Goal: Communication & Community: Share content

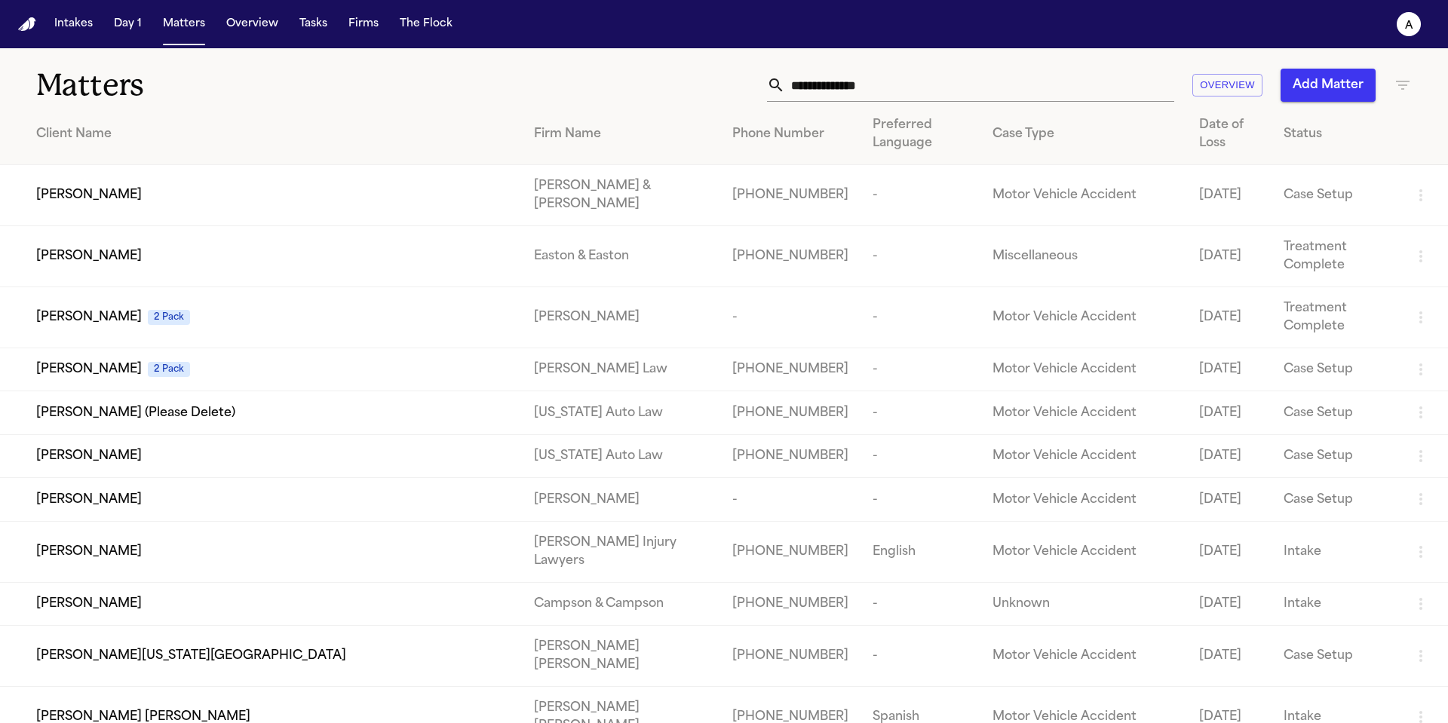
click at [896, 93] on input "text" at bounding box center [979, 85] width 389 height 33
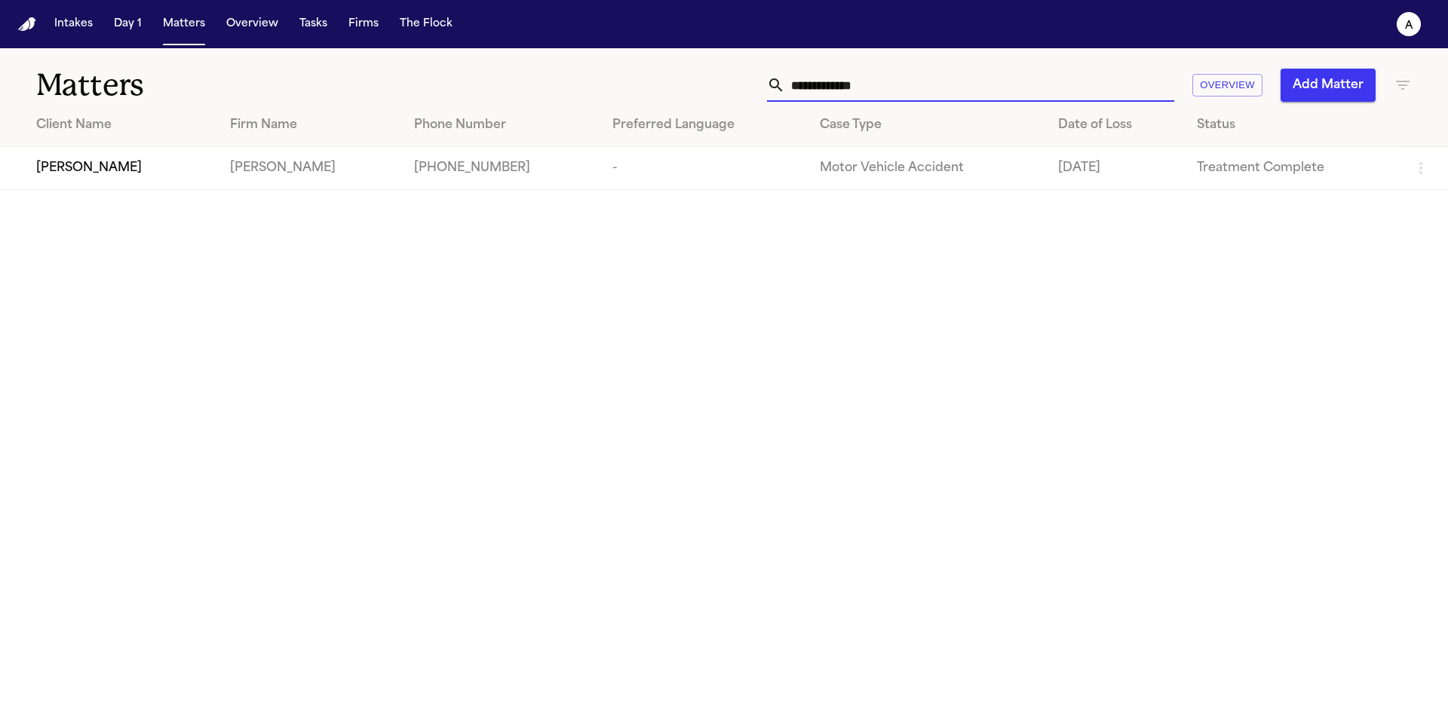
type input "**********"
click at [84, 163] on span "[PERSON_NAME]" at bounding box center [89, 168] width 106 height 18
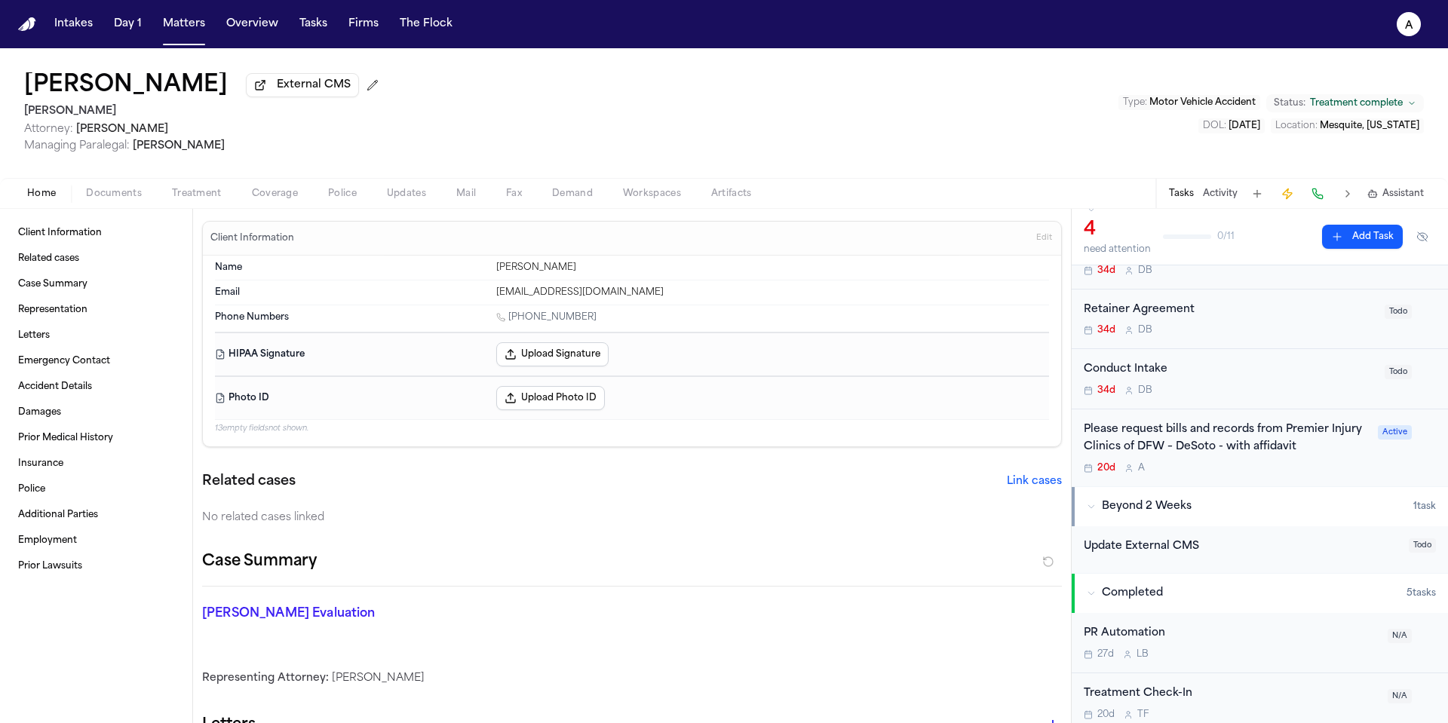
scroll to position [96, 0]
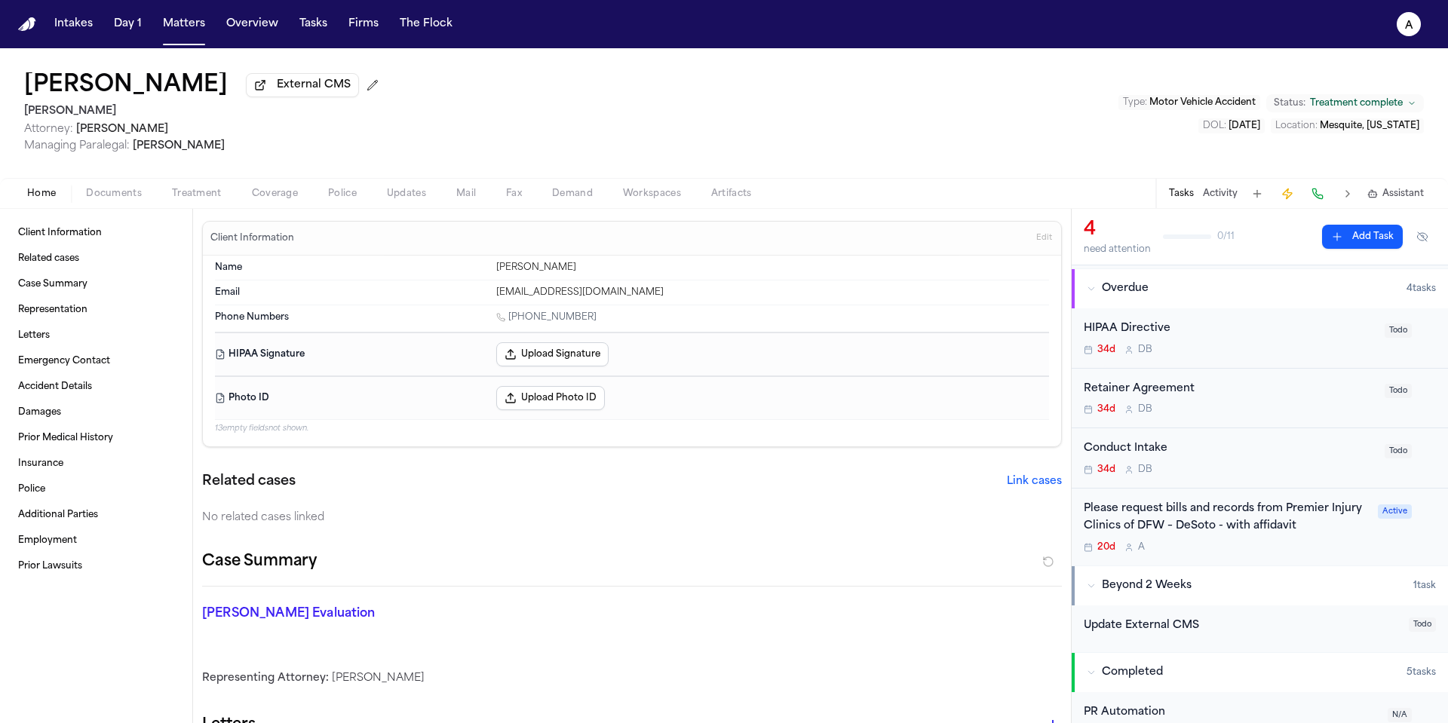
click at [1319, 544] on div "20d A" at bounding box center [1225, 547] width 285 height 12
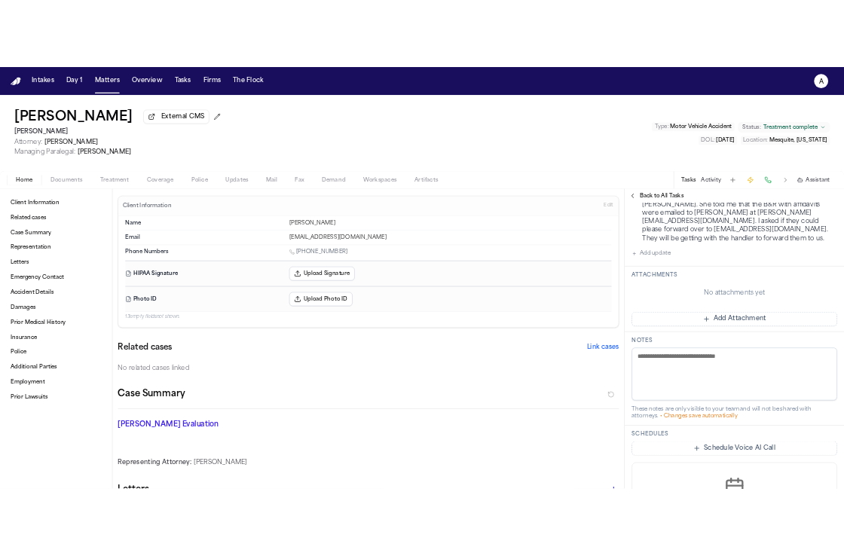
scroll to position [397, 0]
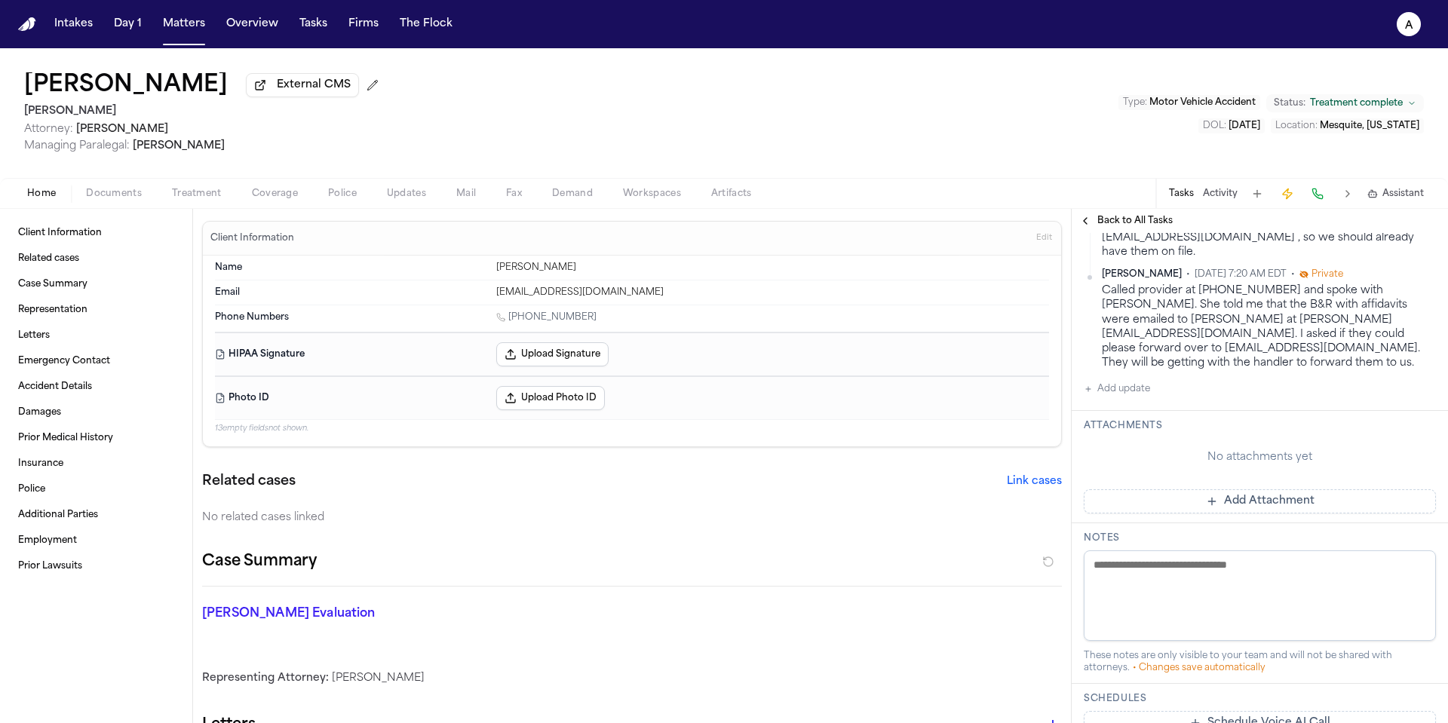
click at [1256, 489] on button "Add Attachment" at bounding box center [1259, 501] width 352 height 24
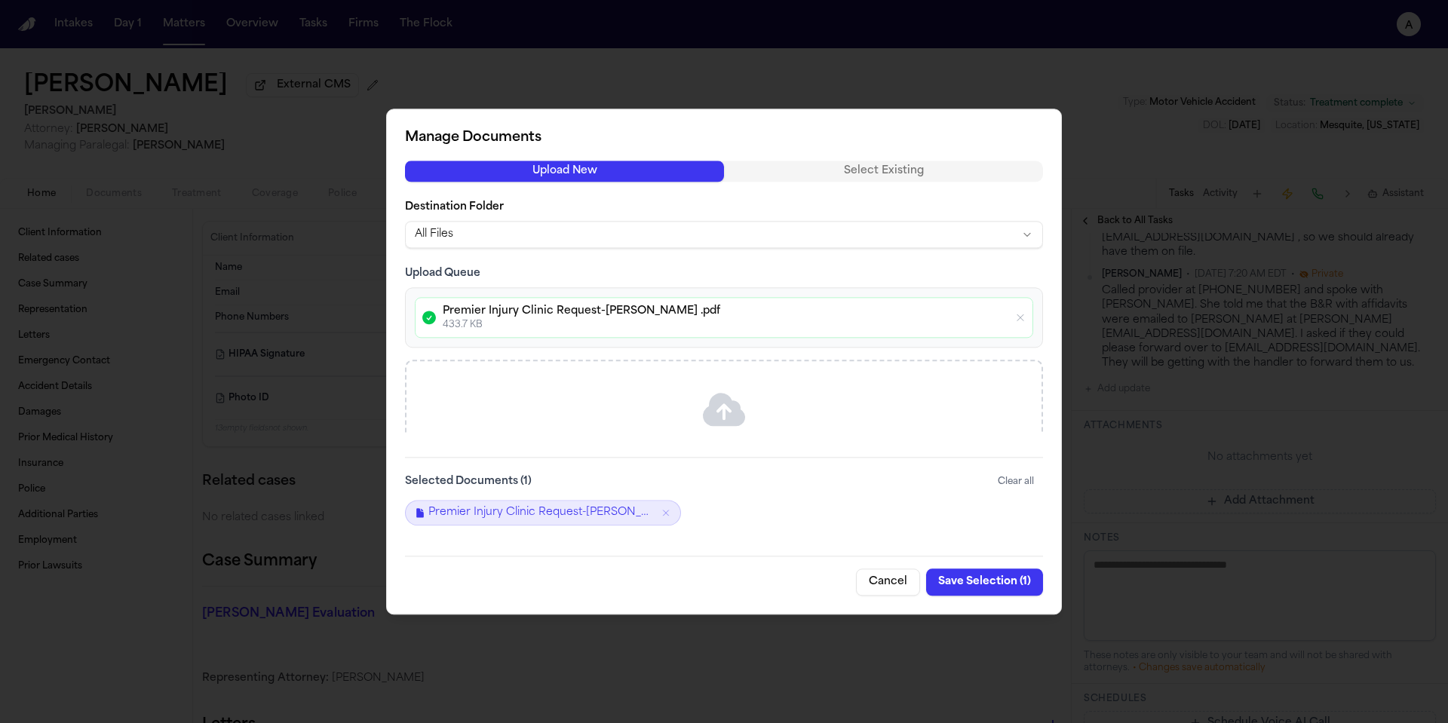
click at [1002, 581] on button "Save Selection ( 1 )" at bounding box center [984, 581] width 117 height 27
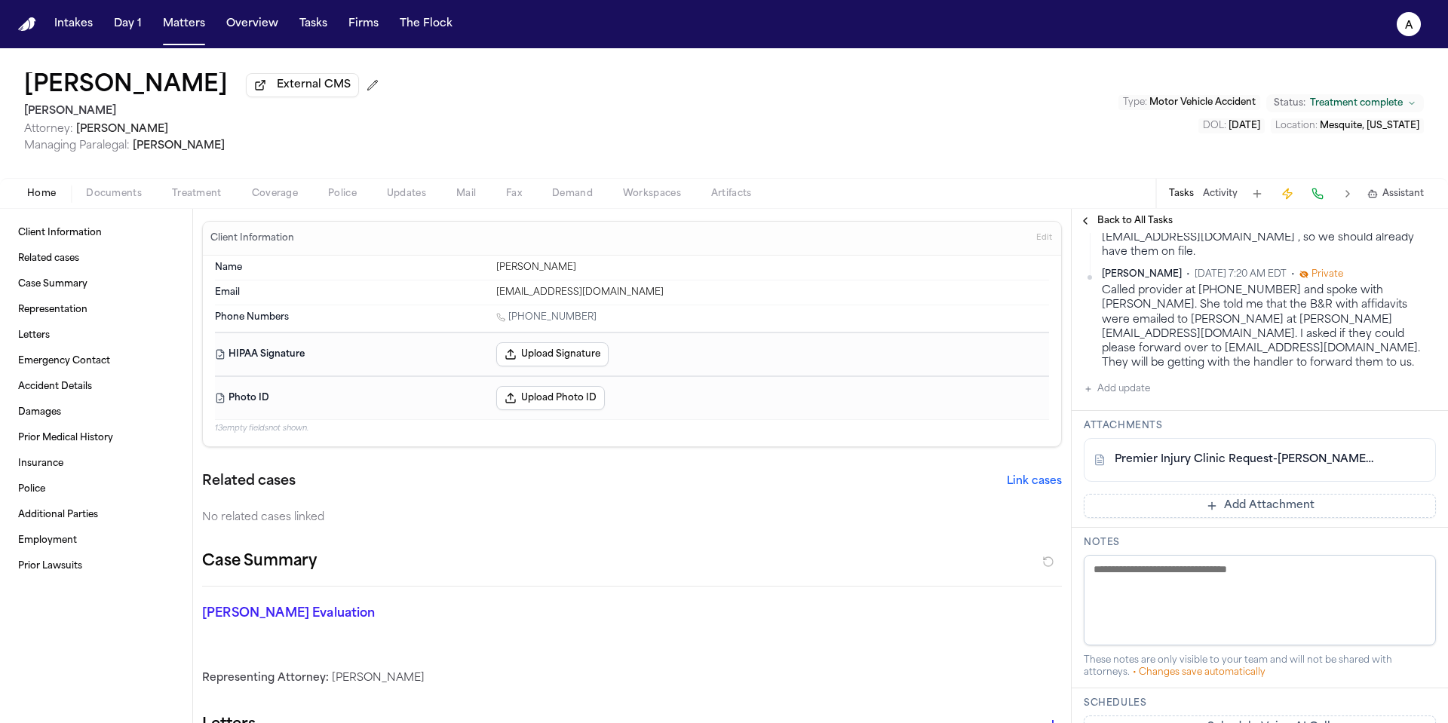
click at [1224, 452] on link "Premier Injury Clinic Request-[PERSON_NAME] .pdf" at bounding box center [1244, 459] width 260 height 15
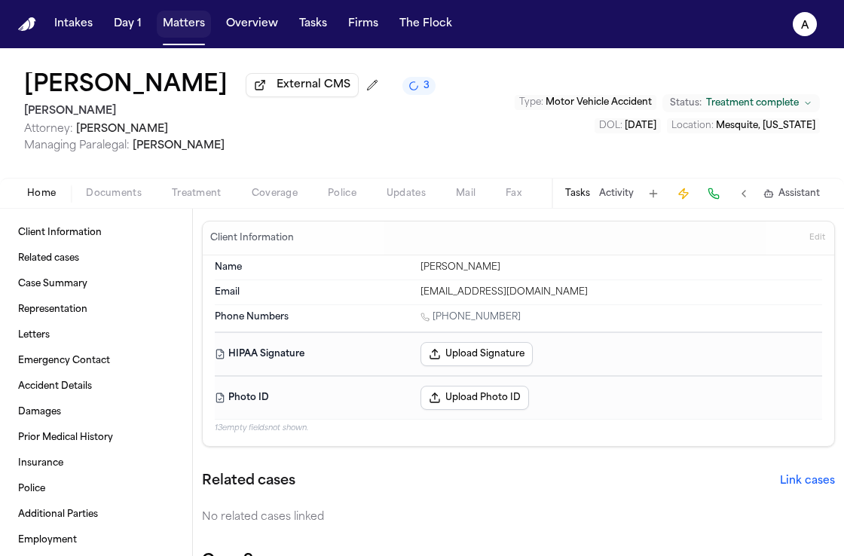
click at [189, 25] on button "Matters" at bounding box center [184, 24] width 54 height 27
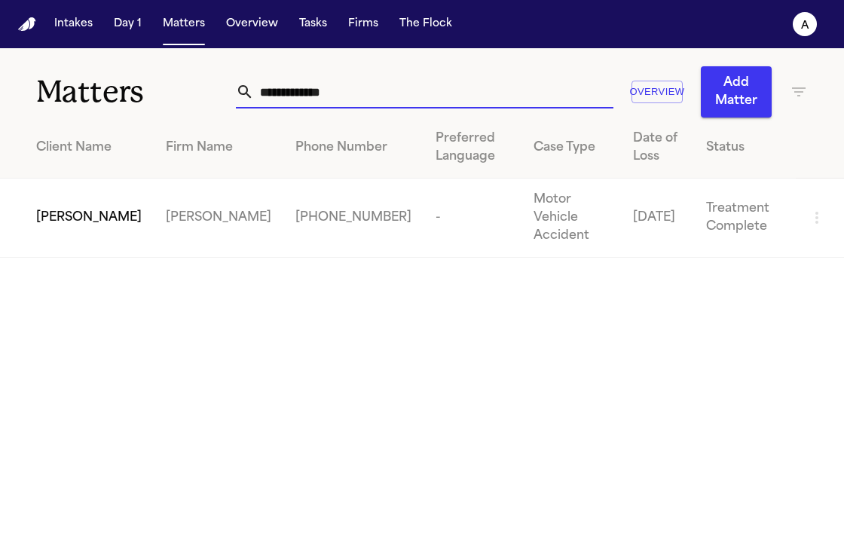
drag, startPoint x: 371, startPoint y: 101, endPoint x: 135, endPoint y: 84, distance: 236.6
click at [135, 84] on div "**********" at bounding box center [422, 82] width 844 height 69
type input "**********"
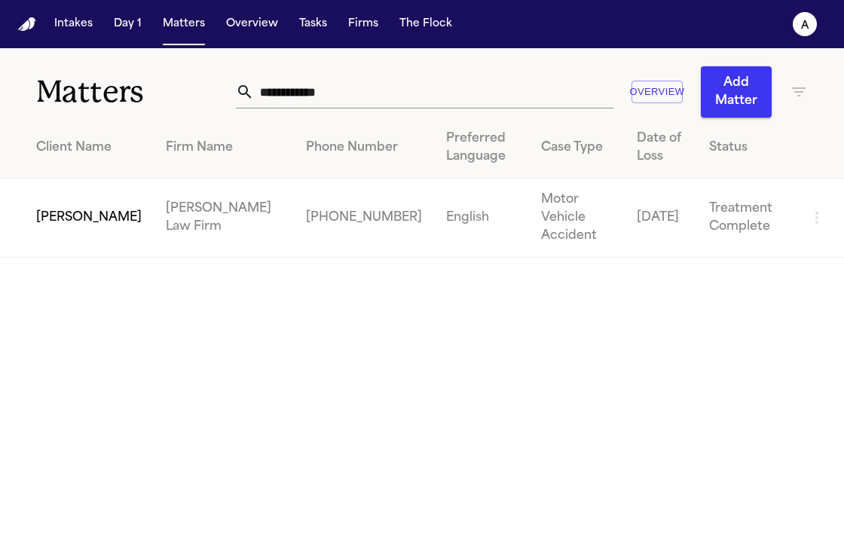
click at [54, 215] on span "[PERSON_NAME]" at bounding box center [89, 218] width 106 height 18
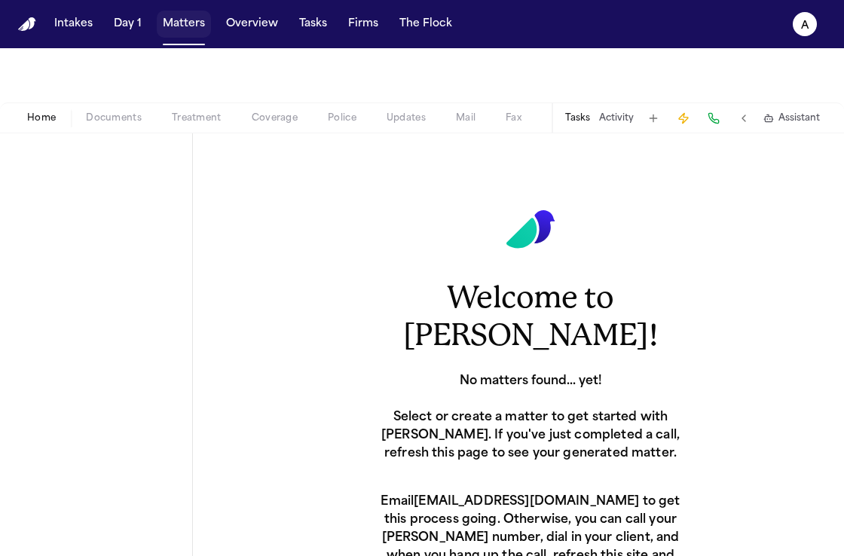
click at [181, 27] on button "Matters" at bounding box center [184, 24] width 54 height 27
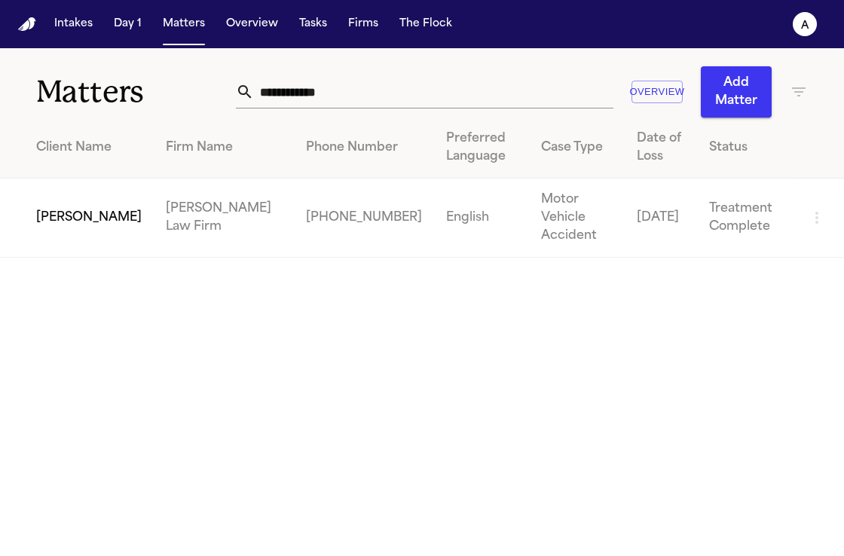
click at [53, 210] on span "[PERSON_NAME]" at bounding box center [89, 218] width 106 height 18
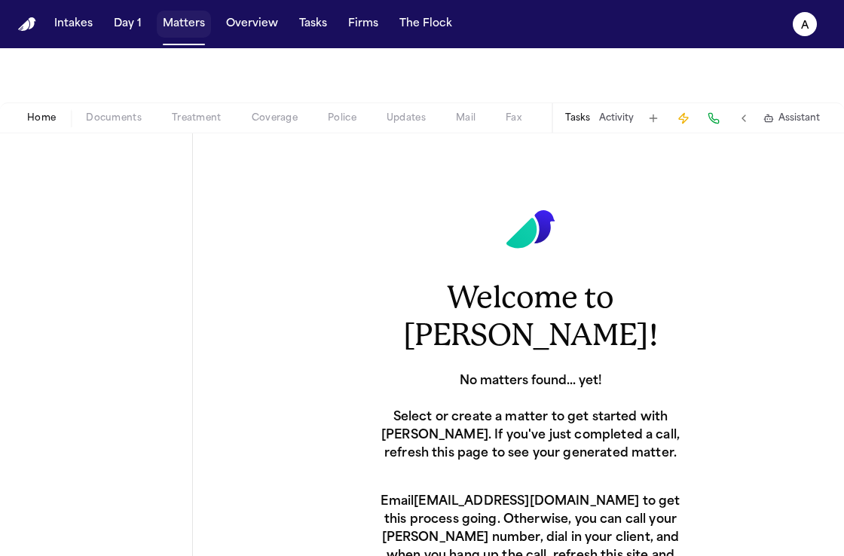
click at [167, 27] on button "Matters" at bounding box center [184, 24] width 54 height 27
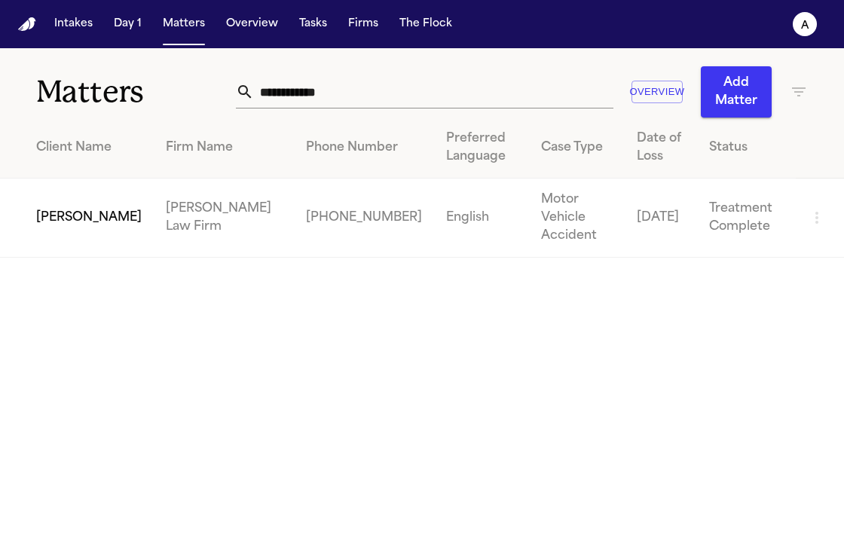
click at [52, 209] on span "[PERSON_NAME]" at bounding box center [89, 218] width 106 height 18
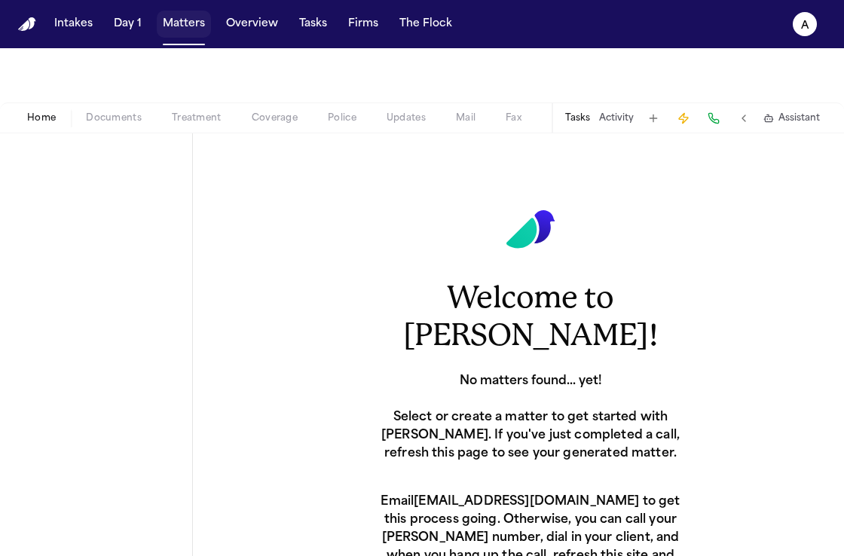
click at [183, 28] on button "Matters" at bounding box center [184, 24] width 54 height 27
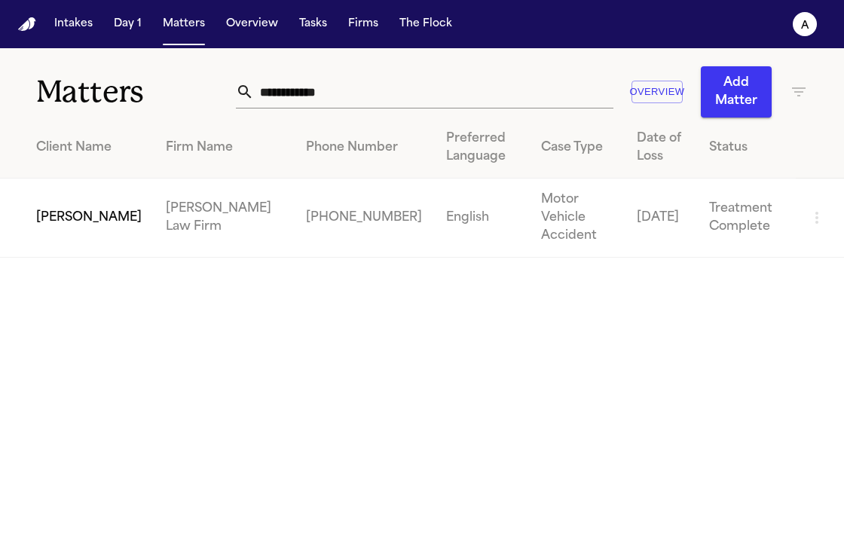
click at [154, 211] on td "[PERSON_NAME] Law Firm" at bounding box center [224, 218] width 140 height 79
click at [65, 212] on span "[PERSON_NAME]" at bounding box center [89, 218] width 106 height 18
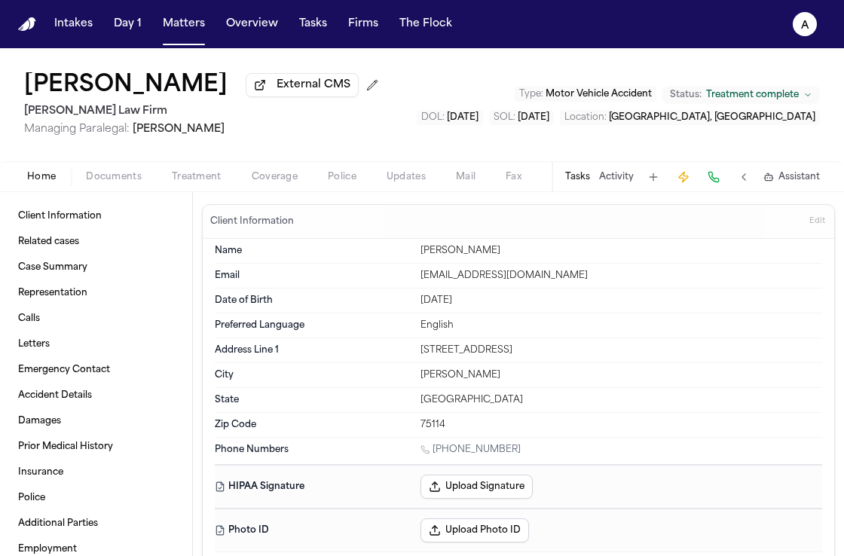
click at [592, 179] on div "Tasks Activity Assistant" at bounding box center [692, 176] width 280 height 29
click at [562, 181] on div "Tasks Activity Assistant" at bounding box center [692, 176] width 280 height 29
click at [579, 180] on button "Tasks" at bounding box center [577, 177] width 25 height 12
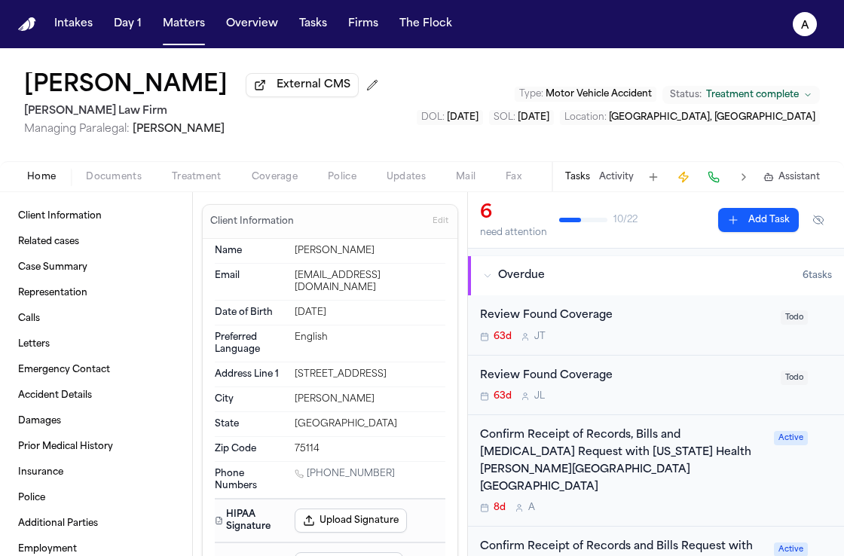
scroll to position [97, 0]
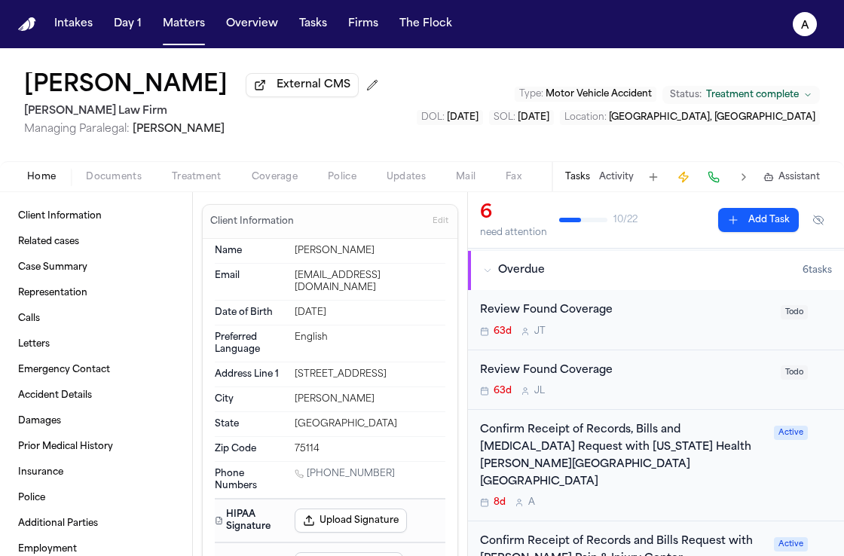
click at [682, 497] on div "8d A" at bounding box center [622, 503] width 285 height 12
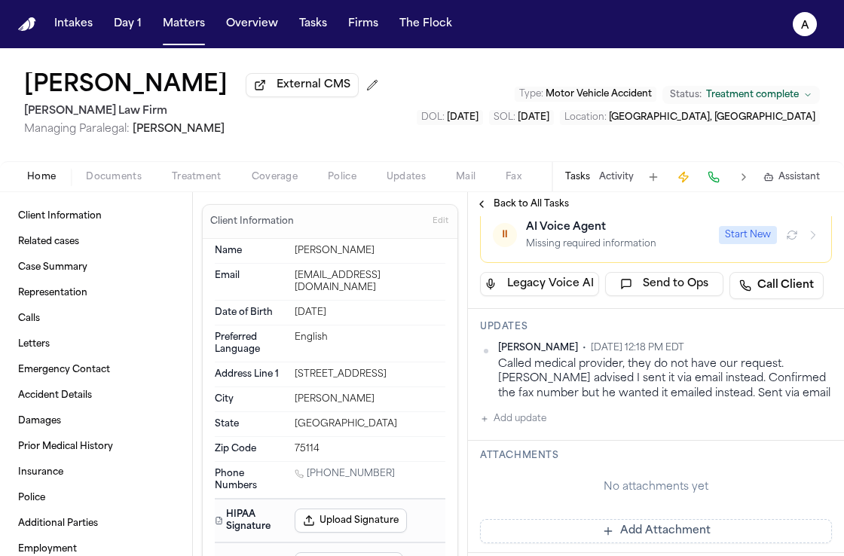
scroll to position [367, 0]
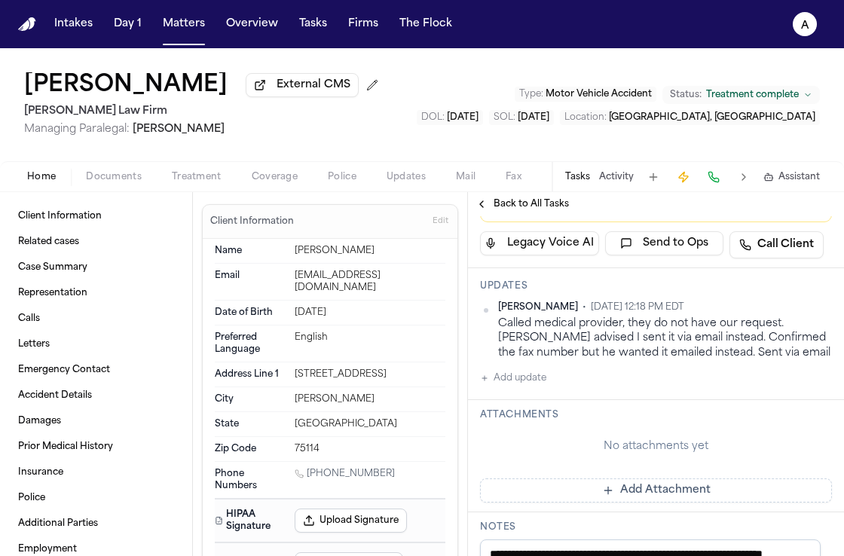
click at [541, 388] on button "Add update" at bounding box center [513, 378] width 66 height 18
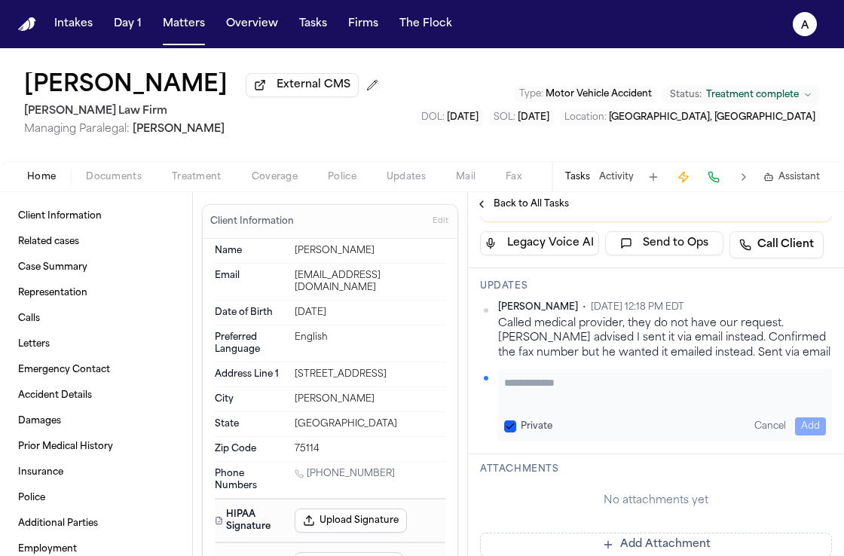
click at [543, 406] on textarea "Add your update" at bounding box center [665, 390] width 322 height 30
paste textarea "**********"
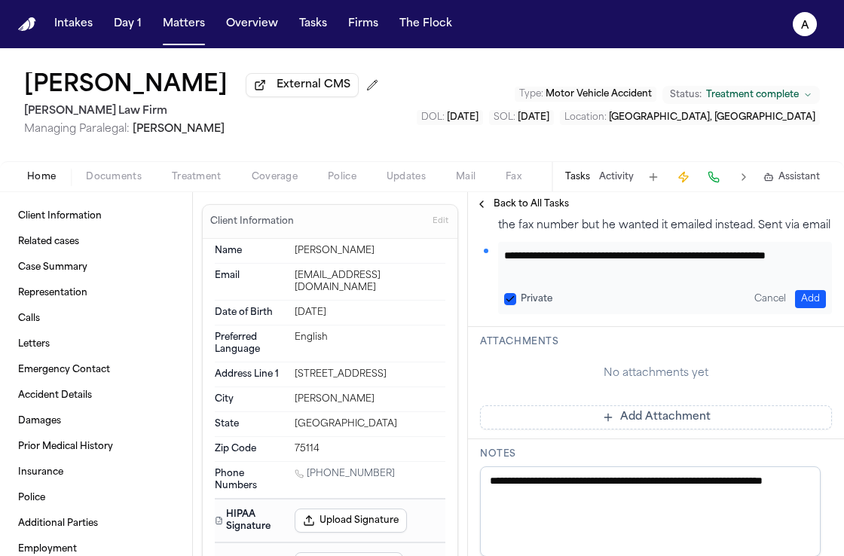
scroll to position [573, 0]
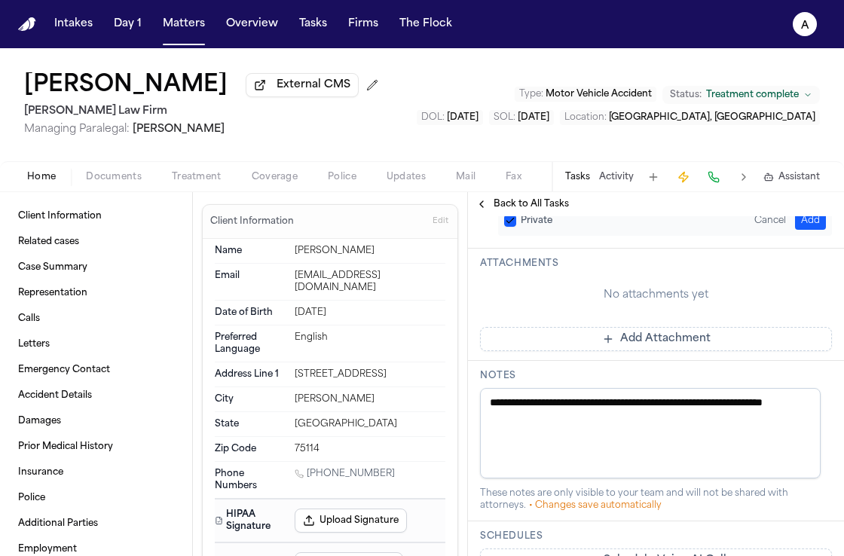
type textarea "**********"
click at [507, 227] on button "Private" at bounding box center [510, 221] width 12 height 12
click at [804, 230] on button "Add" at bounding box center [810, 221] width 31 height 18
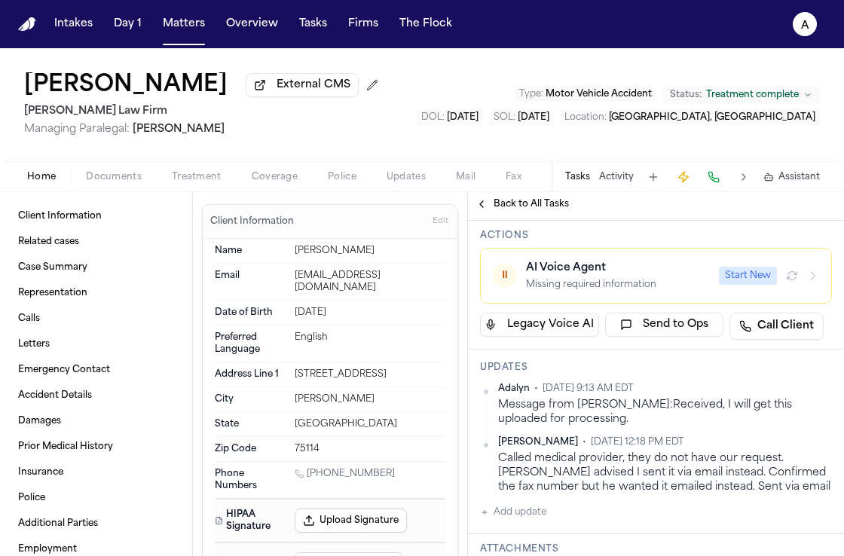
scroll to position [242, 0]
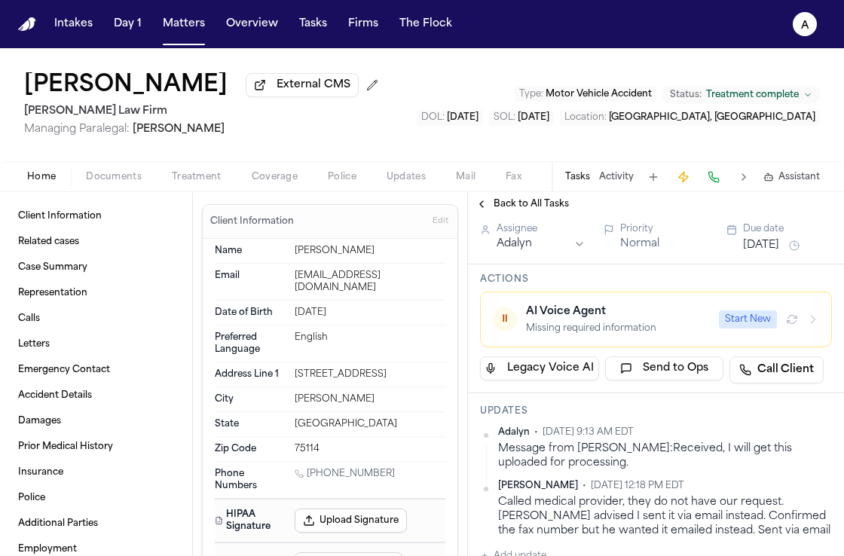
click at [766, 235] on div "Due date" at bounding box center [787, 229] width 89 height 12
click at [766, 253] on button "[DATE]" at bounding box center [761, 245] width 36 height 15
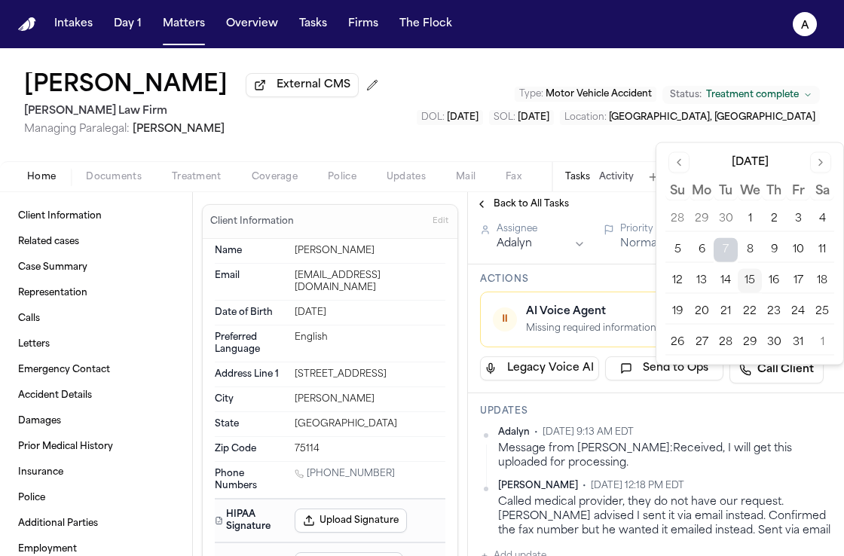
click at [752, 308] on button "22" at bounding box center [750, 312] width 24 height 24
click at [607, 137] on div "Confirm Receipt of Records, Bills and [MEDICAL_DATA] Request with [US_STATE] He…" at bounding box center [746, 61] width 533 height 151
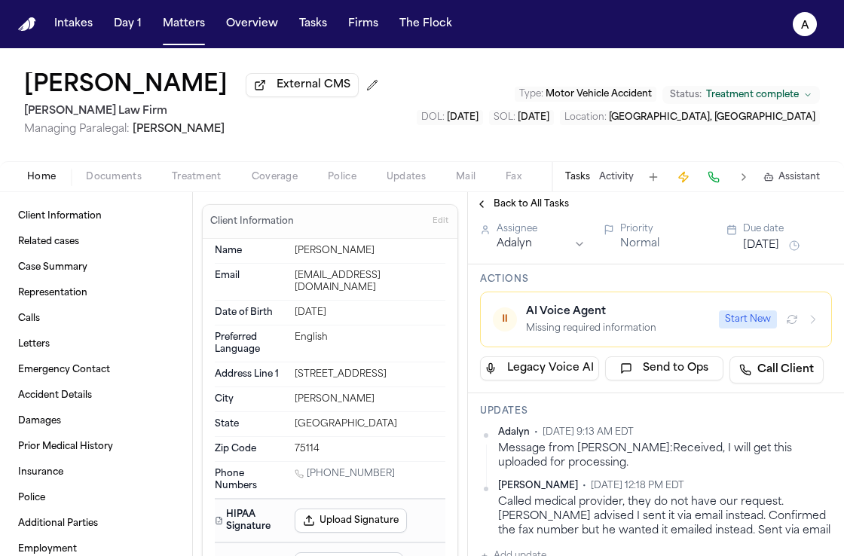
click at [196, 32] on button "Matters" at bounding box center [184, 24] width 54 height 27
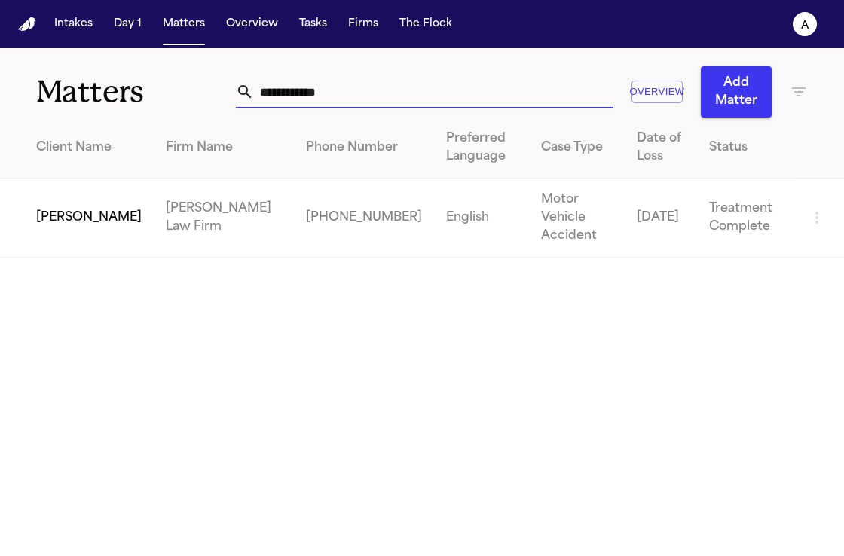
drag, startPoint x: 404, startPoint y: 84, endPoint x: 116, endPoint y: 88, distance: 288.0
click at [116, 88] on div "**********" at bounding box center [422, 82] width 844 height 69
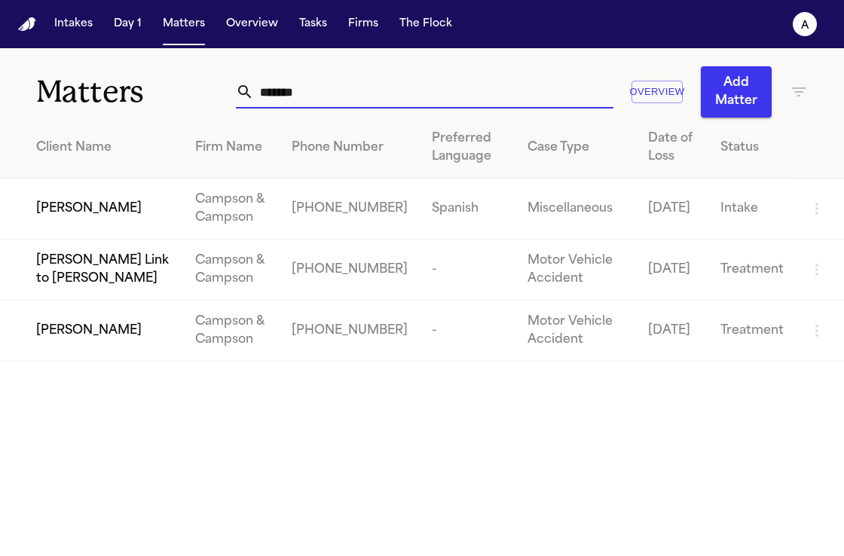
type input "******"
click at [85, 345] on td "[PERSON_NAME]" at bounding box center [91, 331] width 183 height 61
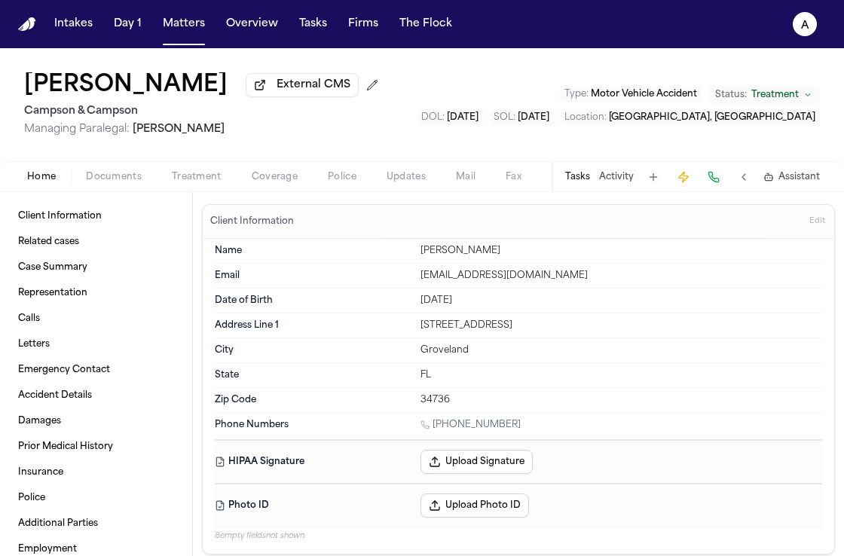
click at [575, 173] on button "Tasks" at bounding box center [577, 177] width 25 height 12
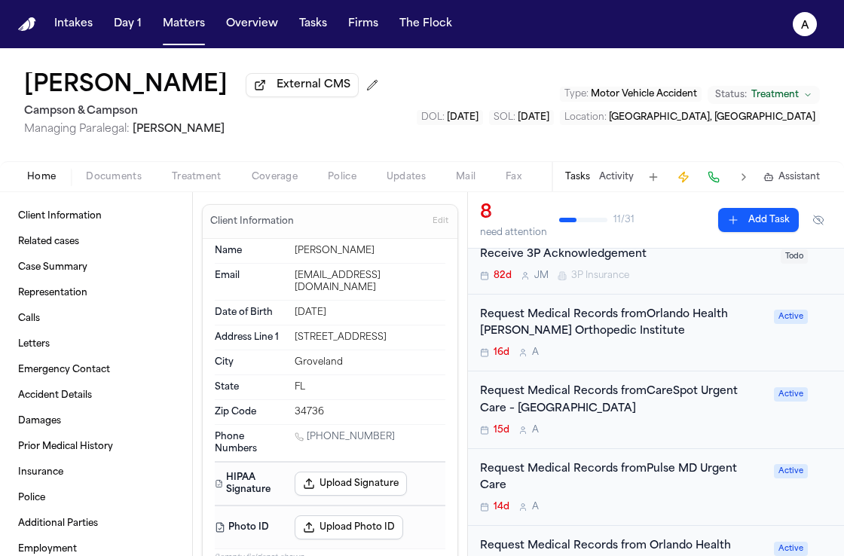
scroll to position [154, 0]
click at [712, 431] on div "15d A" at bounding box center [622, 430] width 285 height 12
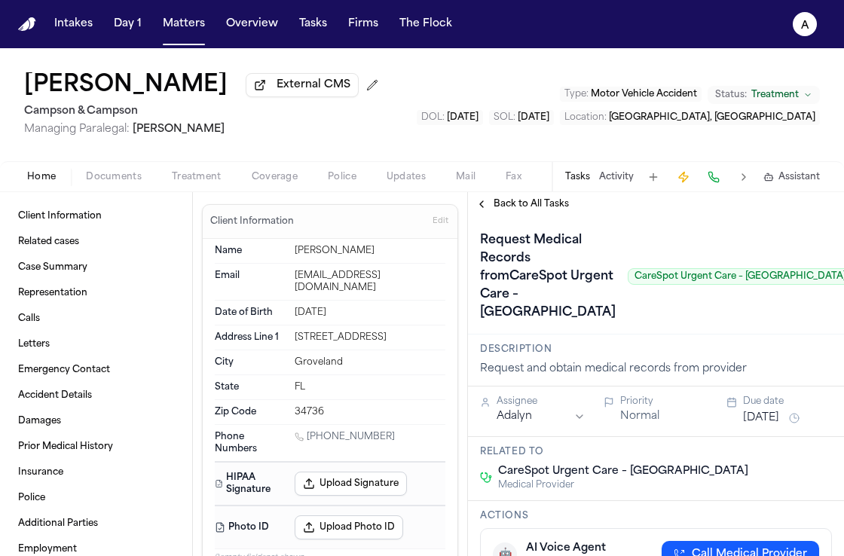
click at [112, 180] on span "Documents" at bounding box center [114, 177] width 56 height 12
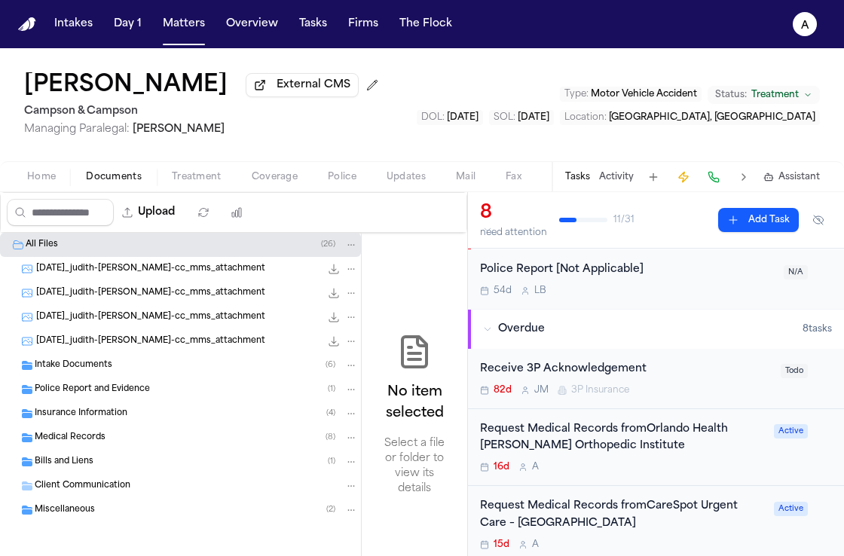
scroll to position [41, 0]
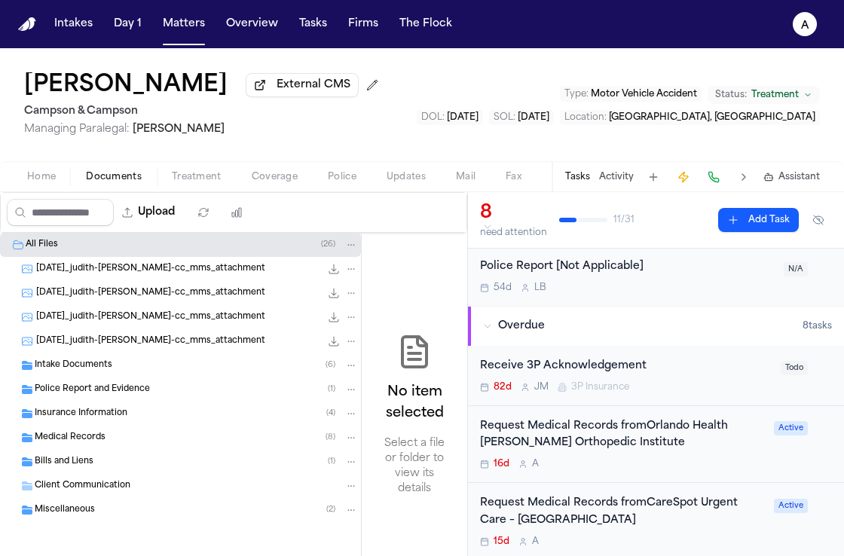
click at [118, 469] on div "Bills and Liens ( 1 )" at bounding box center [196, 462] width 323 height 14
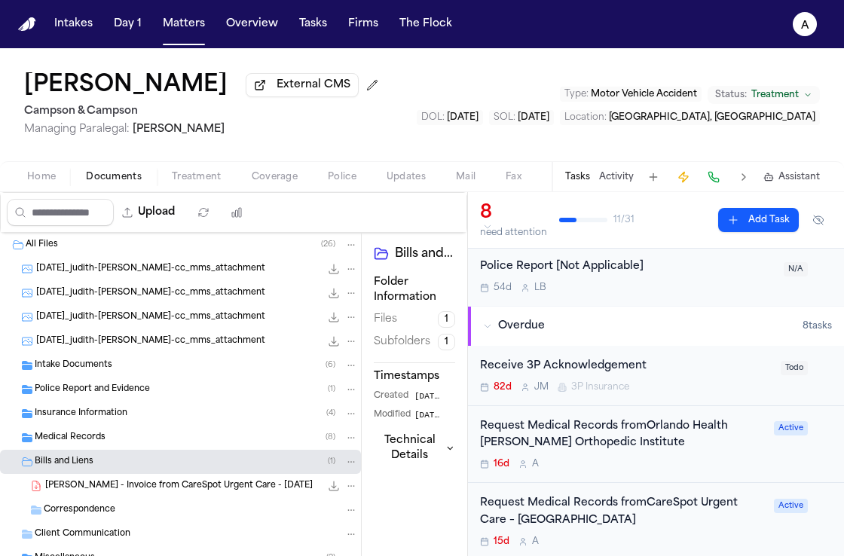
click at [346, 464] on icon "Folder: Bills and Liens" at bounding box center [351, 462] width 11 height 11
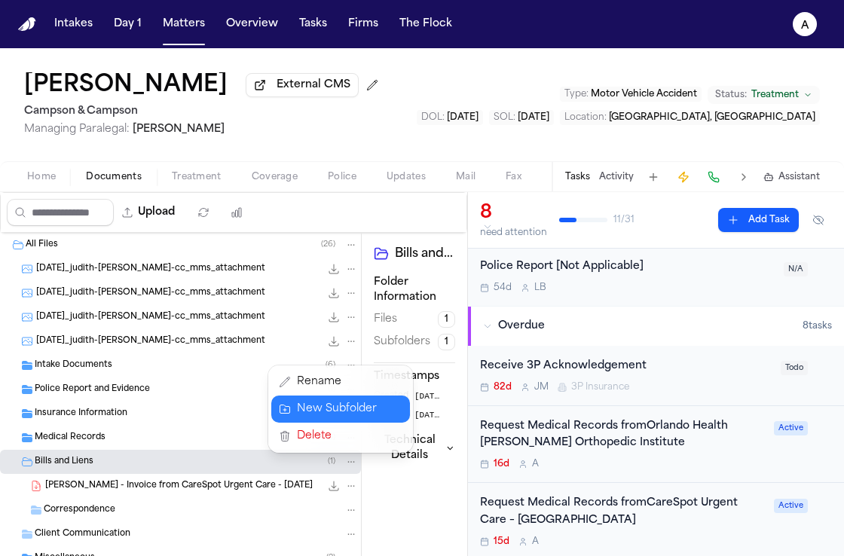
click at [338, 408] on button "New Subfolder" at bounding box center [340, 409] width 139 height 27
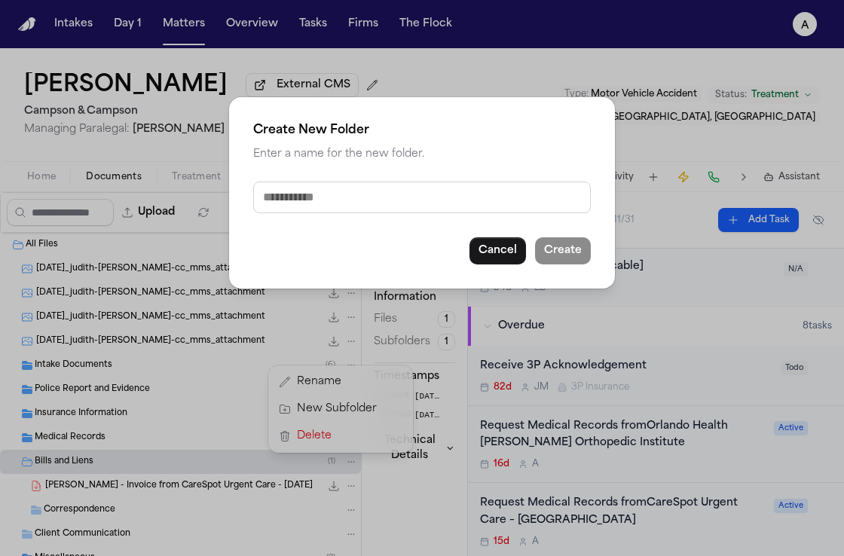
click at [477, 200] on input "text" at bounding box center [422, 198] width 338 height 32
type input "**********"
click at [575, 253] on button "Create" at bounding box center [563, 250] width 56 height 27
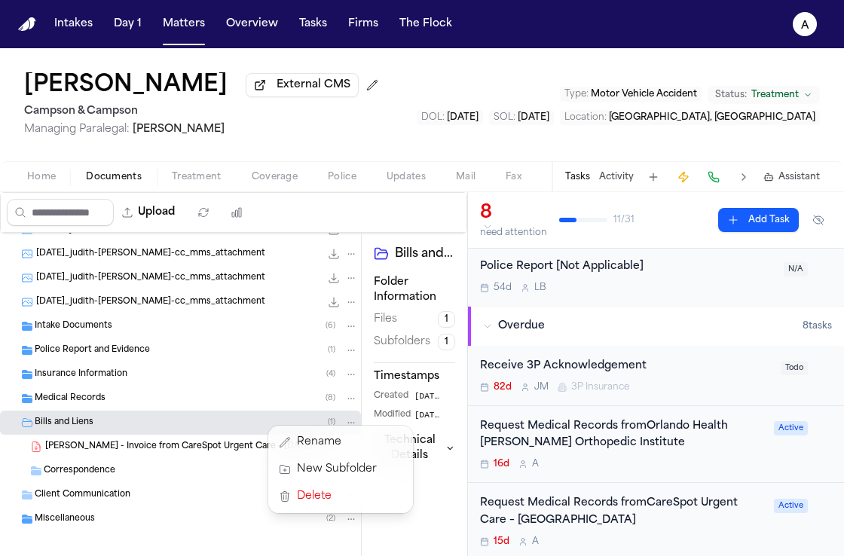
scroll to position [52, 0]
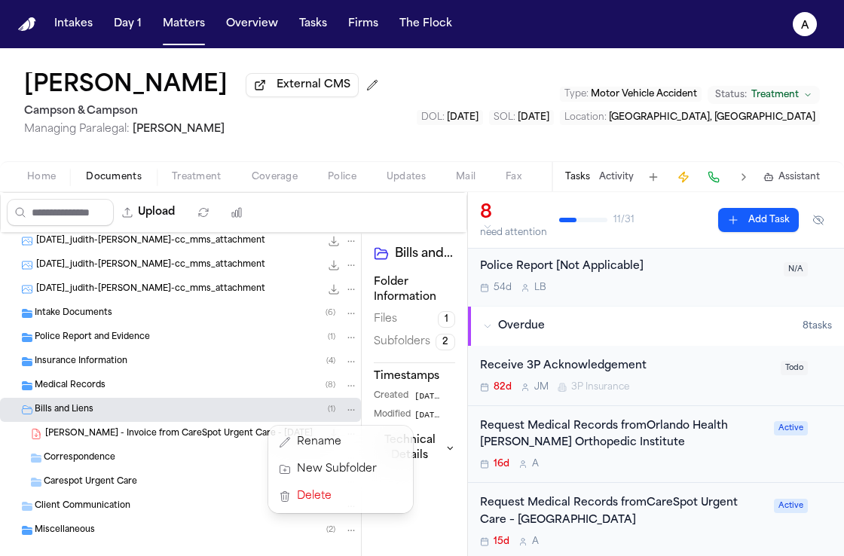
click at [125, 483] on span "Carespot Urgent Care" at bounding box center [90, 482] width 93 height 13
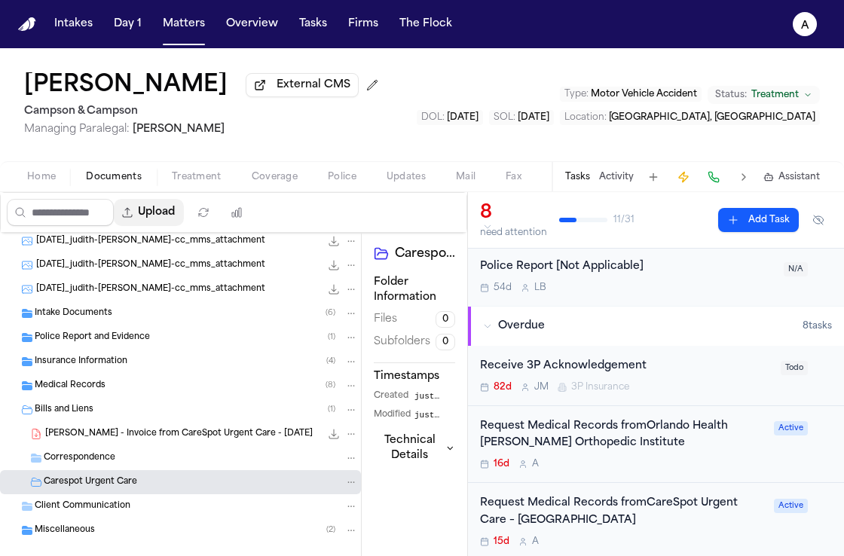
click at [176, 222] on button "Upload" at bounding box center [149, 212] width 70 height 27
select select "**********"
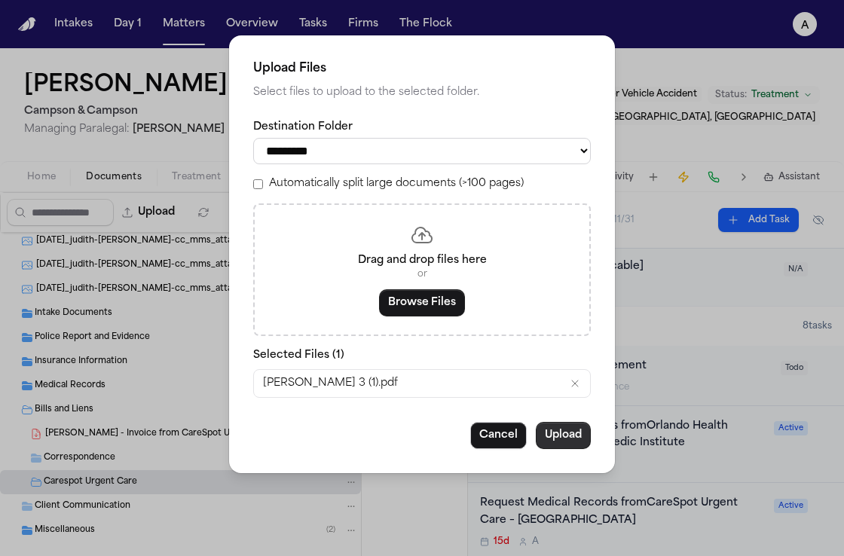
click at [566, 443] on button "Upload" at bounding box center [563, 435] width 55 height 27
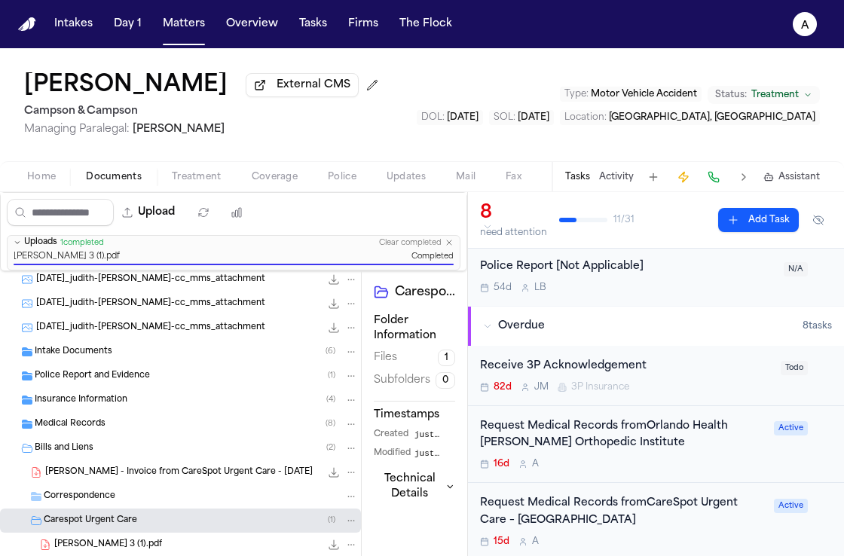
scroll to position [100, 0]
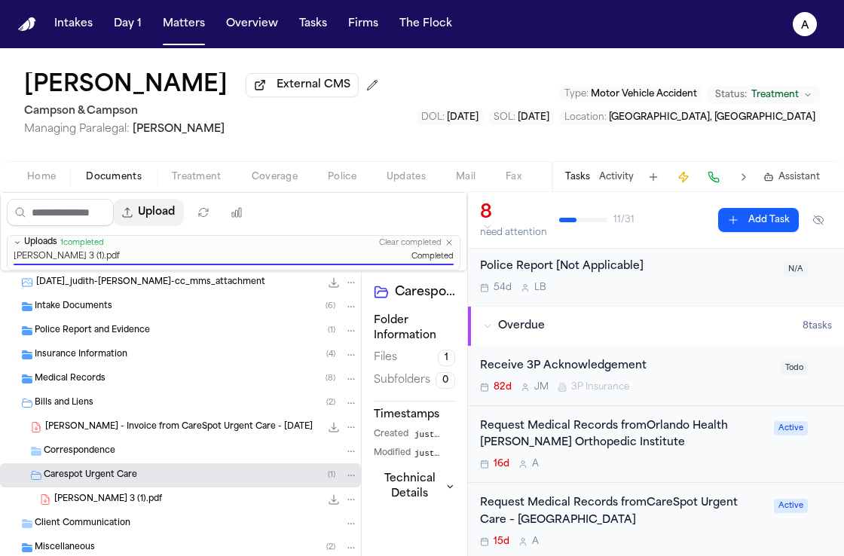
click at [179, 219] on button "Upload" at bounding box center [149, 212] width 70 height 27
select select "**********"
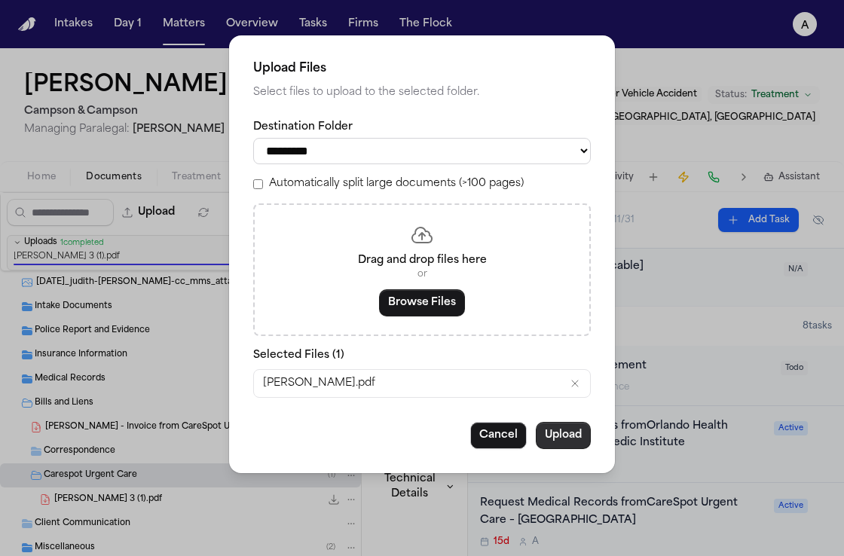
click at [559, 449] on button "Upload" at bounding box center [563, 435] width 55 height 27
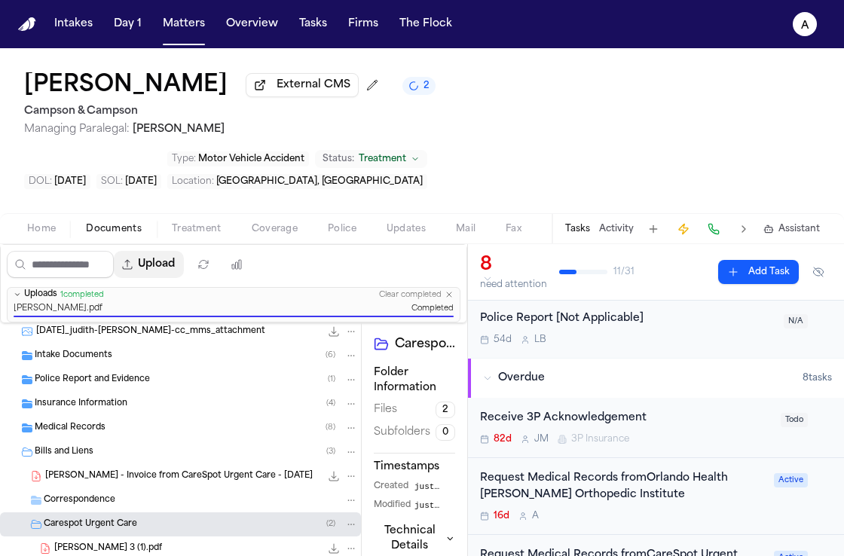
click at [168, 251] on button "Upload" at bounding box center [149, 264] width 70 height 27
select select "**********"
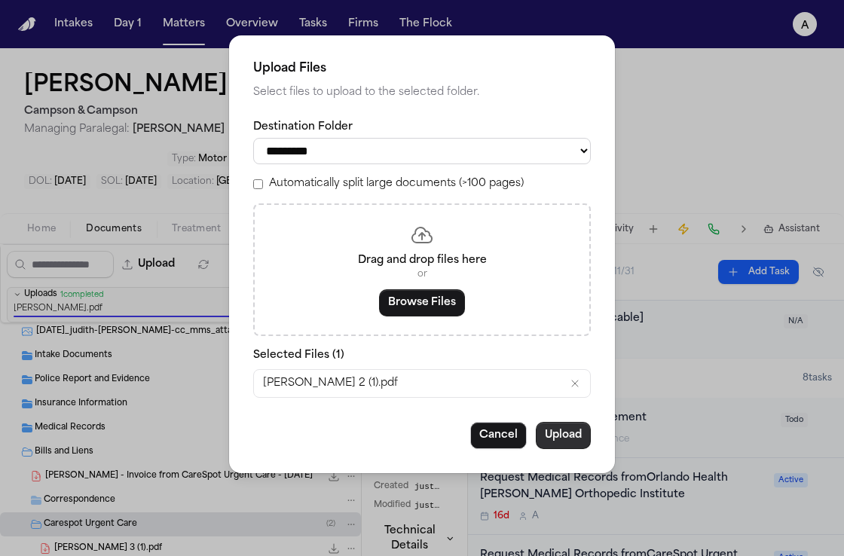
click at [578, 437] on button "Upload" at bounding box center [563, 435] width 55 height 27
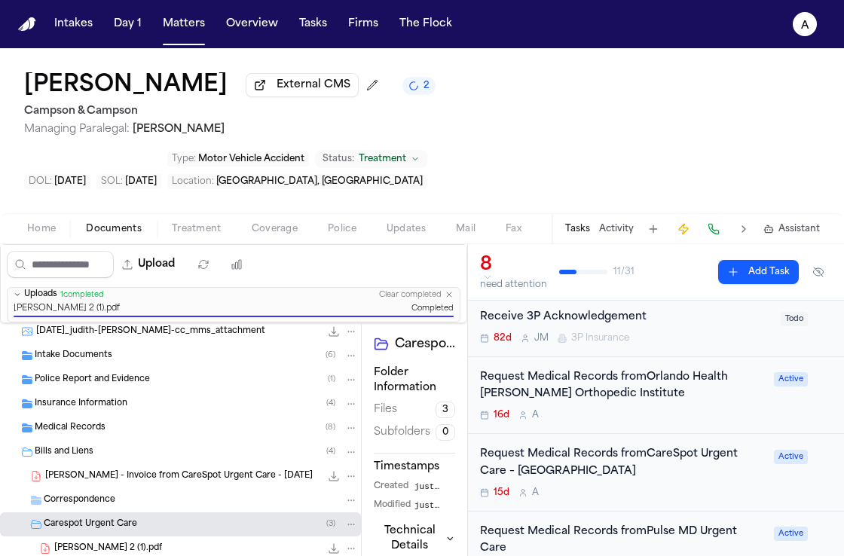
scroll to position [158, 0]
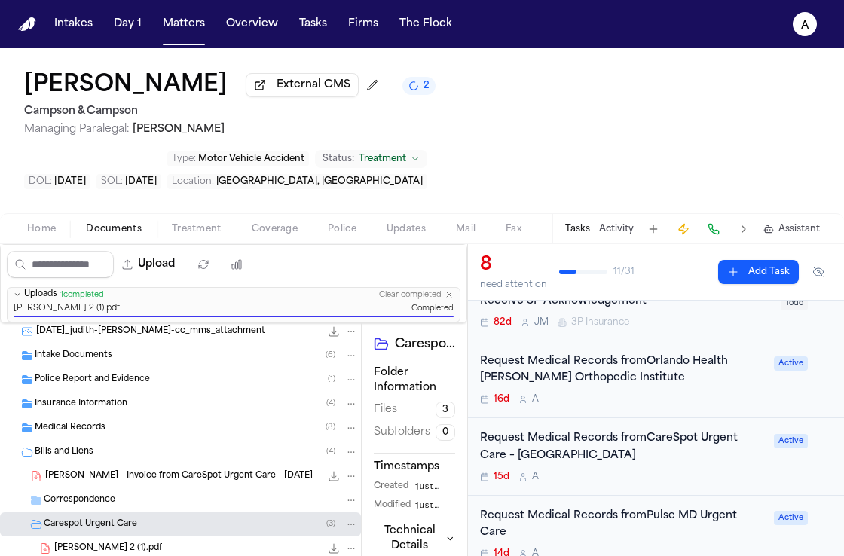
click at [618, 431] on div "Request Medical Records fromCareSpot Urgent Care – [GEOGRAPHIC_DATA]" at bounding box center [622, 448] width 285 height 35
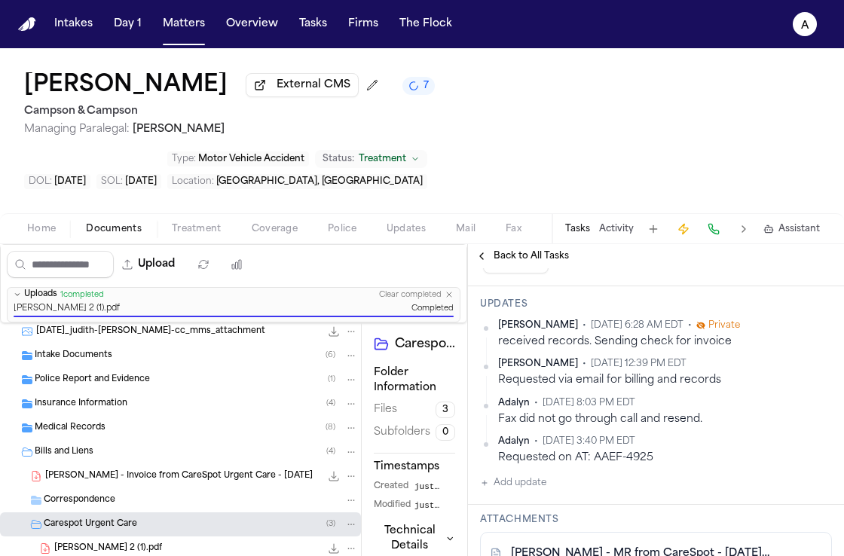
scroll to position [461, 0]
click at [538, 473] on button "Add update" at bounding box center [513, 482] width 66 height 18
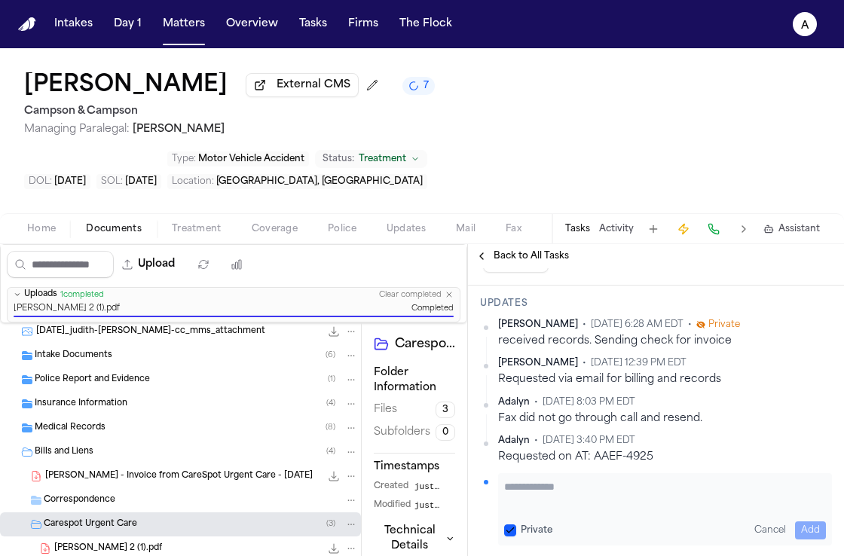
click at [544, 480] on textarea "Add your update" at bounding box center [665, 495] width 322 height 30
click at [608, 480] on textarea "**********" at bounding box center [659, 495] width 311 height 30
type textarea "**********"
click at [510, 522] on div "Private Cancel Add" at bounding box center [665, 531] width 322 height 18
click at [510, 525] on button "Private" at bounding box center [510, 531] width 12 height 12
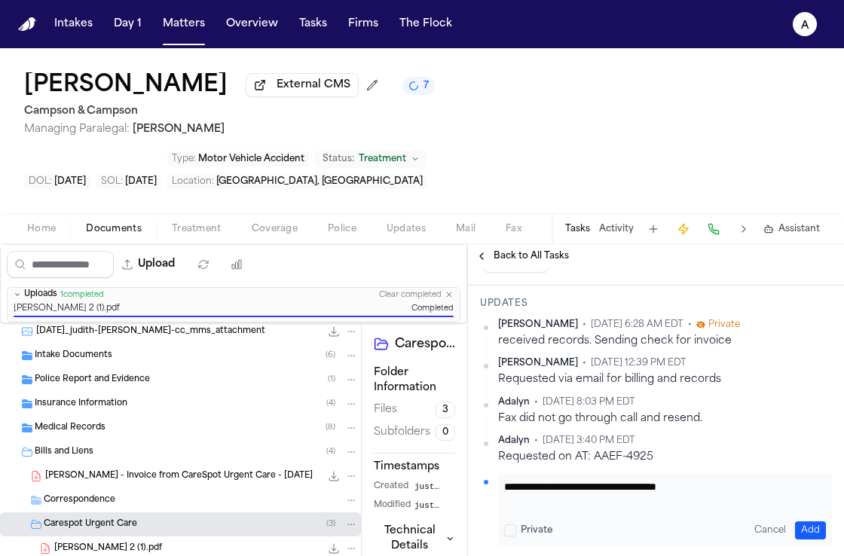
click at [799, 522] on button "Add" at bounding box center [810, 531] width 31 height 18
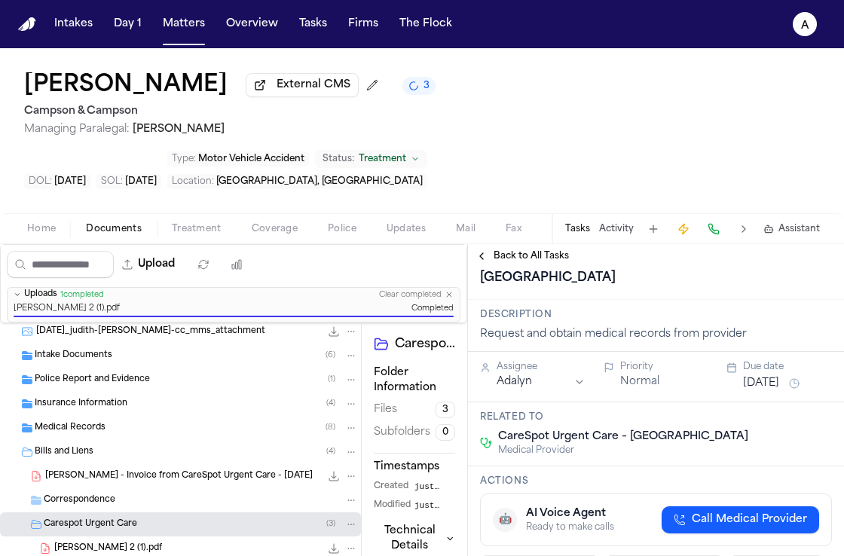
scroll to position [17, 0]
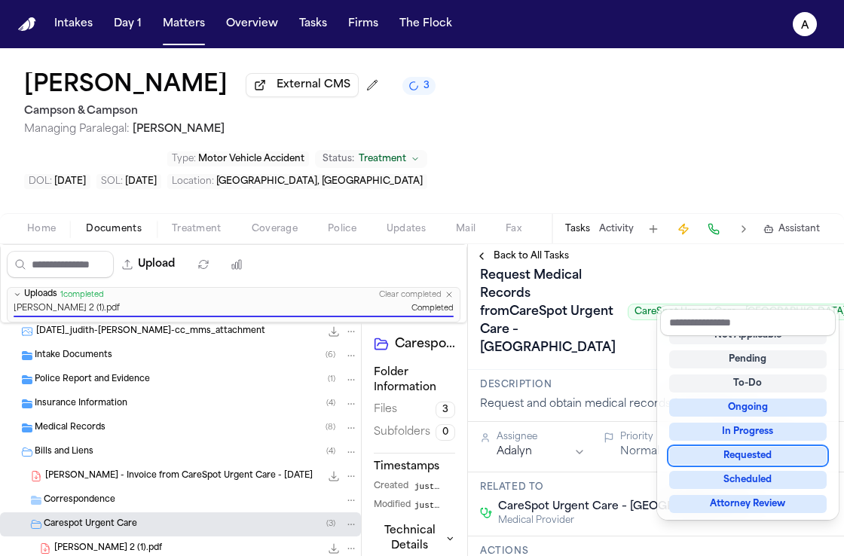
scroll to position [23, 0]
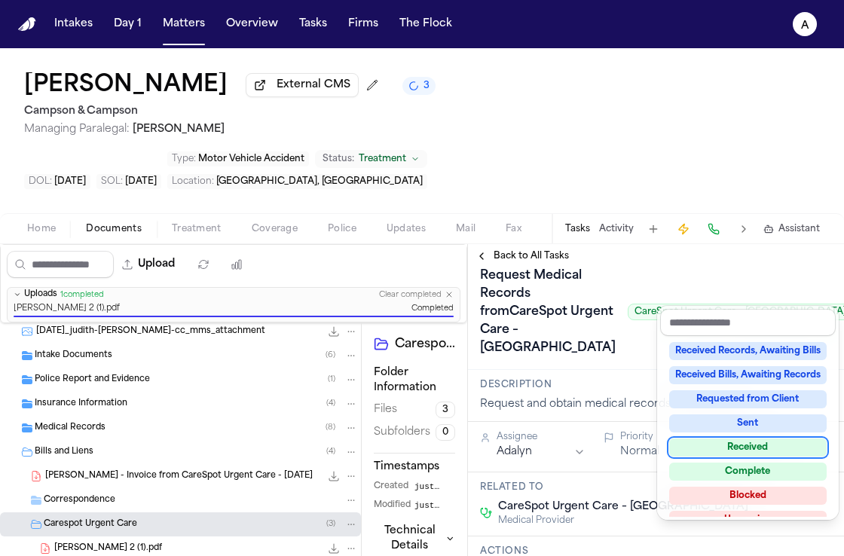
click at [788, 446] on div "Received" at bounding box center [749, 448] width 158 height 18
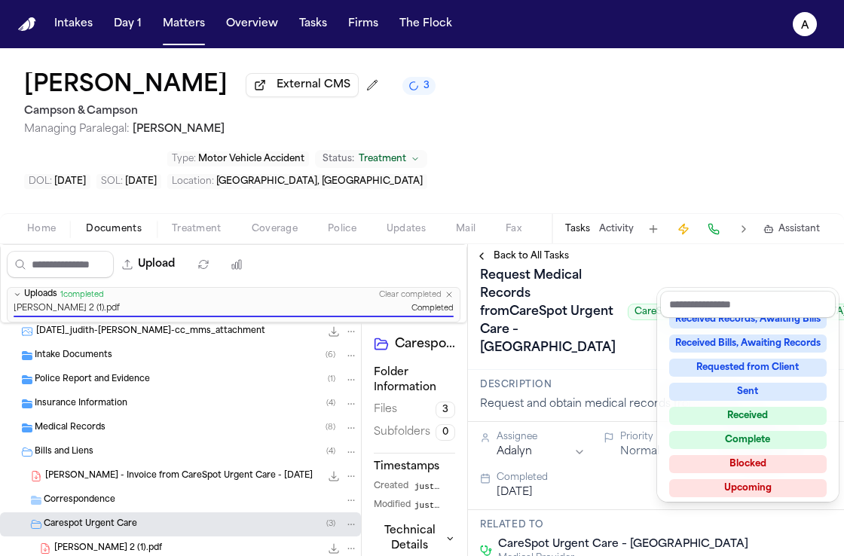
scroll to position [235, 0]
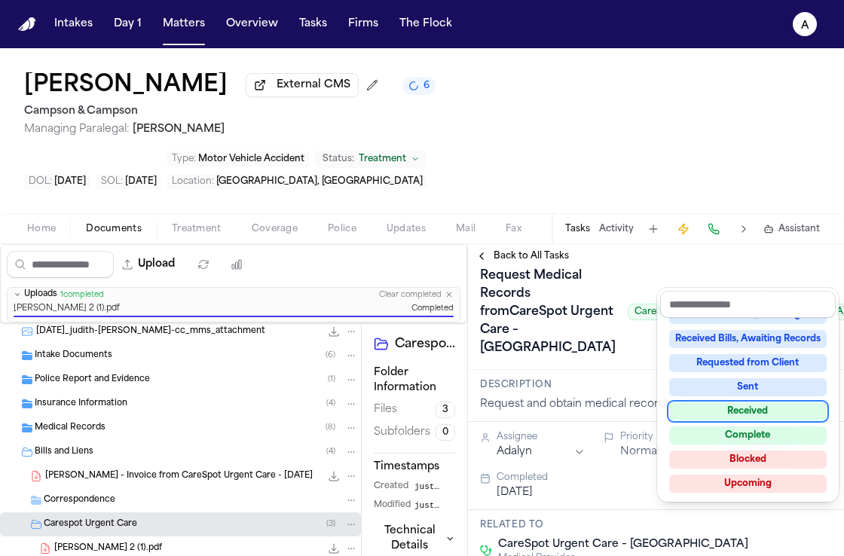
click at [756, 410] on div "Received" at bounding box center [749, 412] width 158 height 18
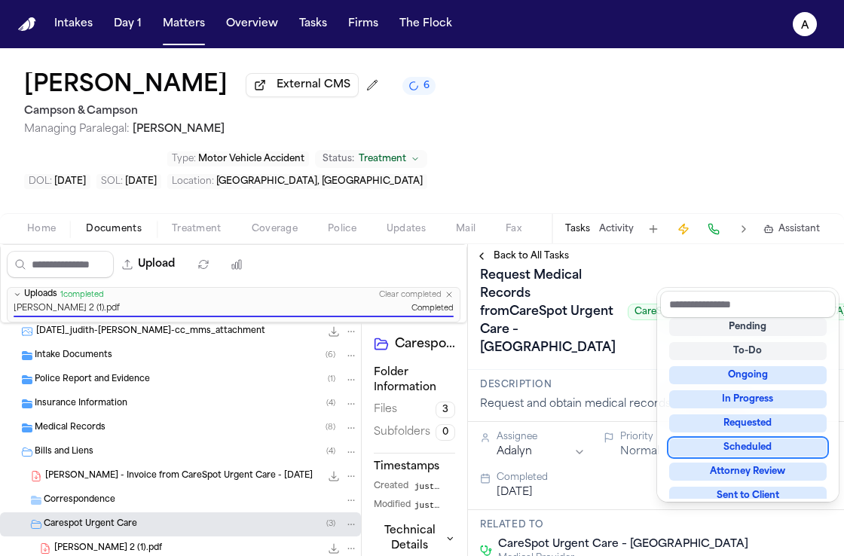
scroll to position [6, 0]
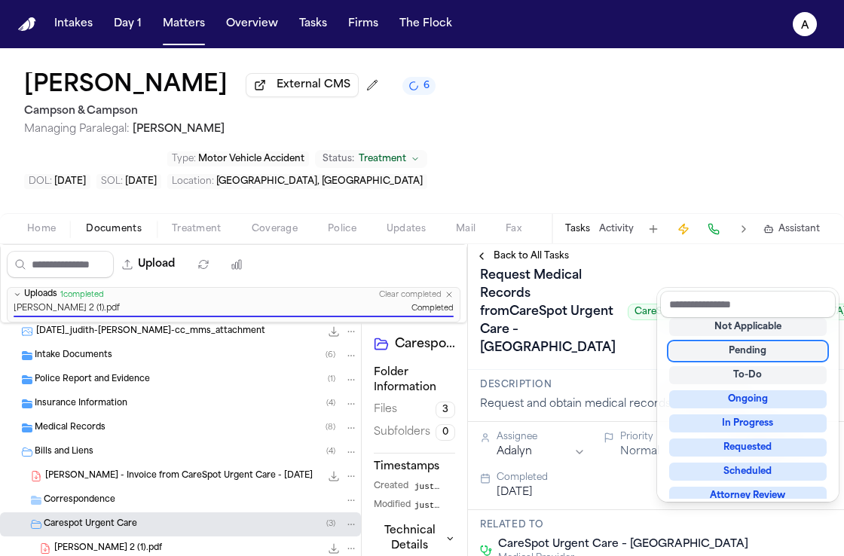
click at [621, 302] on div "Request Medical Records fromCareSpot Urgent Care – Clermont CareSpot Urgent Car…" at bounding box center [656, 312] width 352 height 97
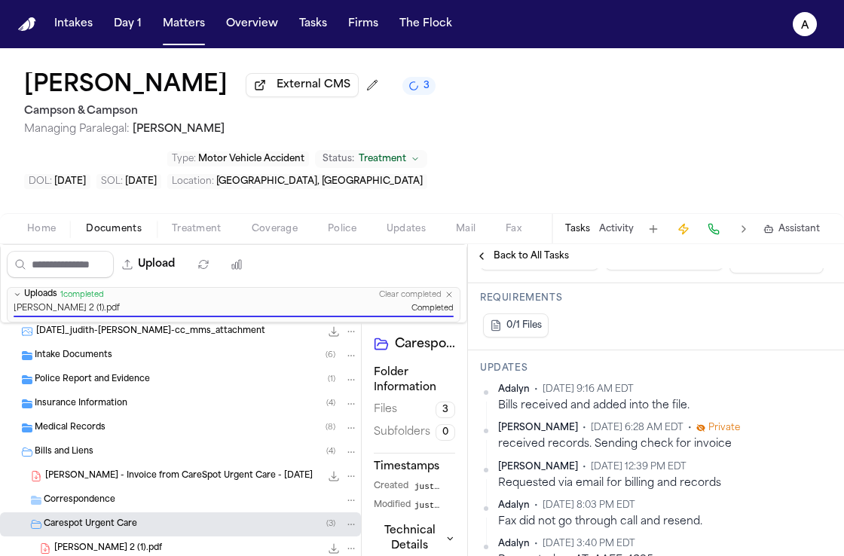
scroll to position [455, 0]
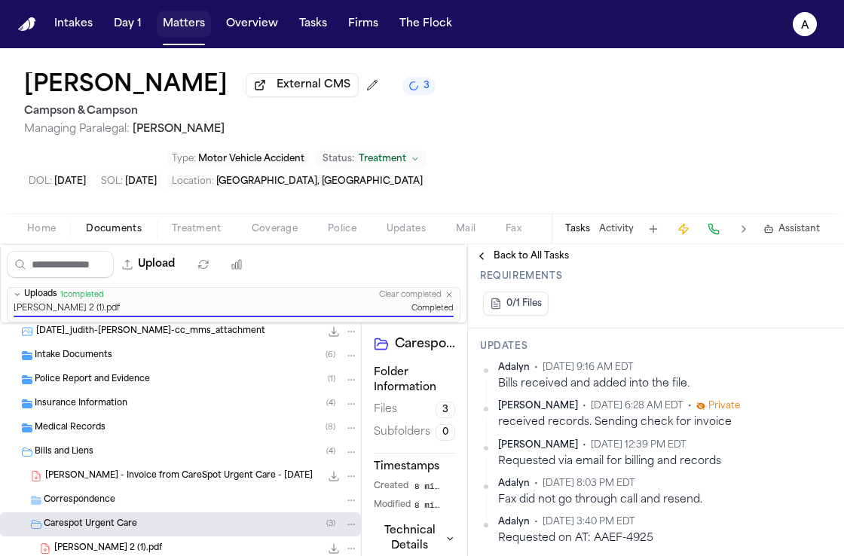
click at [194, 26] on button "Matters" at bounding box center [184, 24] width 54 height 27
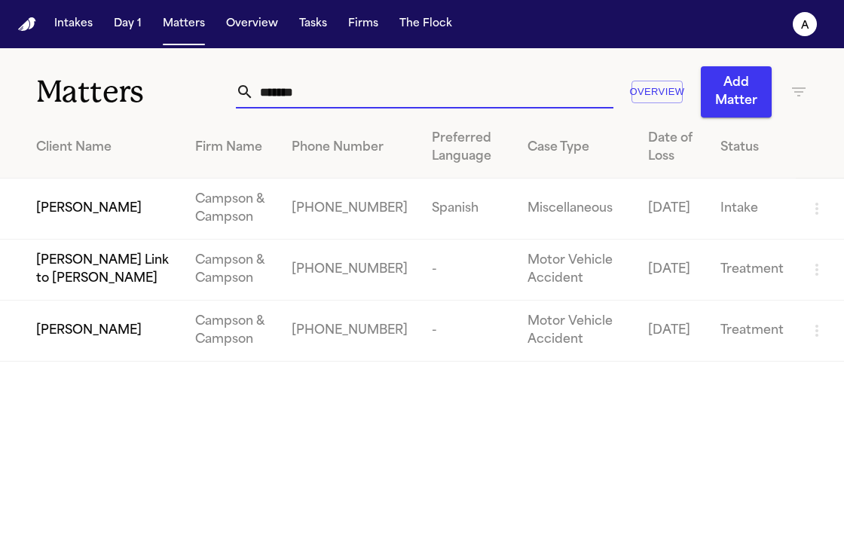
drag, startPoint x: 331, startPoint y: 91, endPoint x: 221, endPoint y: 90, distance: 110.1
click at [220, 90] on div "Matters ****** Overview Add Matter" at bounding box center [422, 82] width 844 height 69
click at [348, 100] on input "******" at bounding box center [434, 91] width 360 height 33
click at [75, 213] on span "[PERSON_NAME]" at bounding box center [89, 209] width 106 height 18
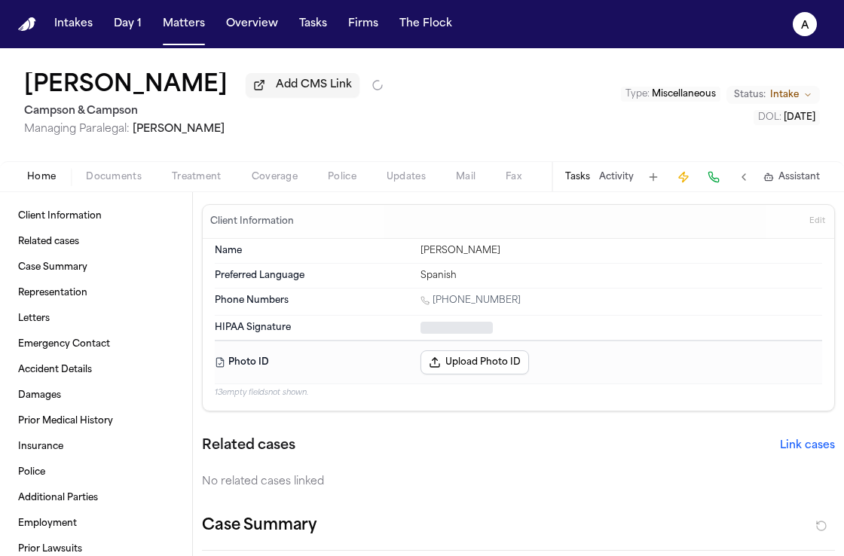
click at [458, 183] on span "Mail" at bounding box center [466, 177] width 20 height 12
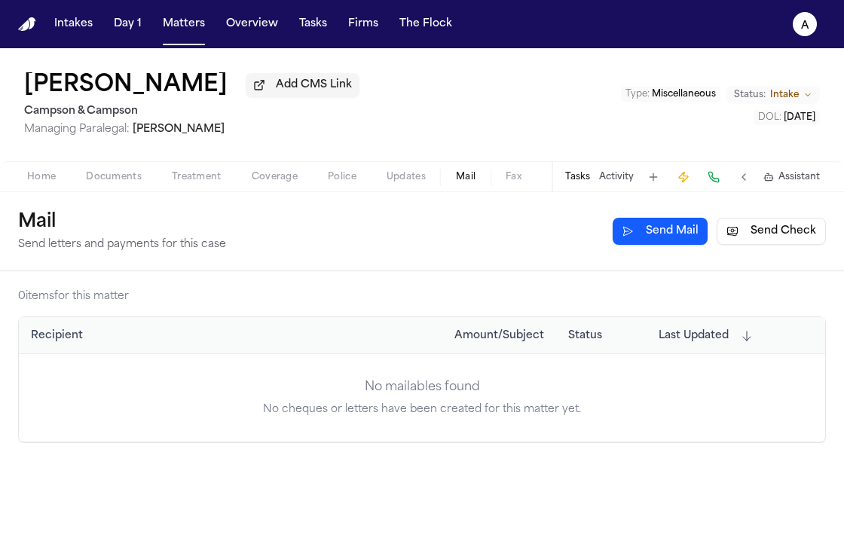
click at [664, 241] on button "Send Mail" at bounding box center [660, 231] width 95 height 27
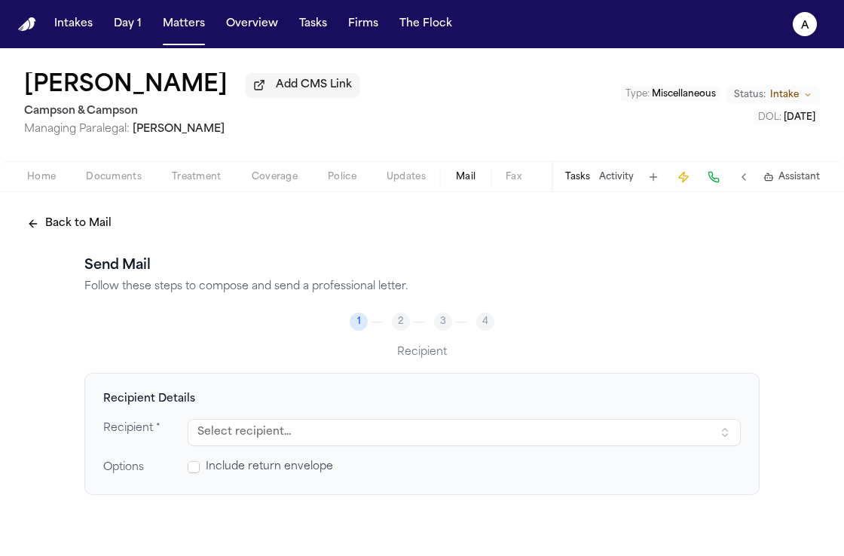
scroll to position [130, 0]
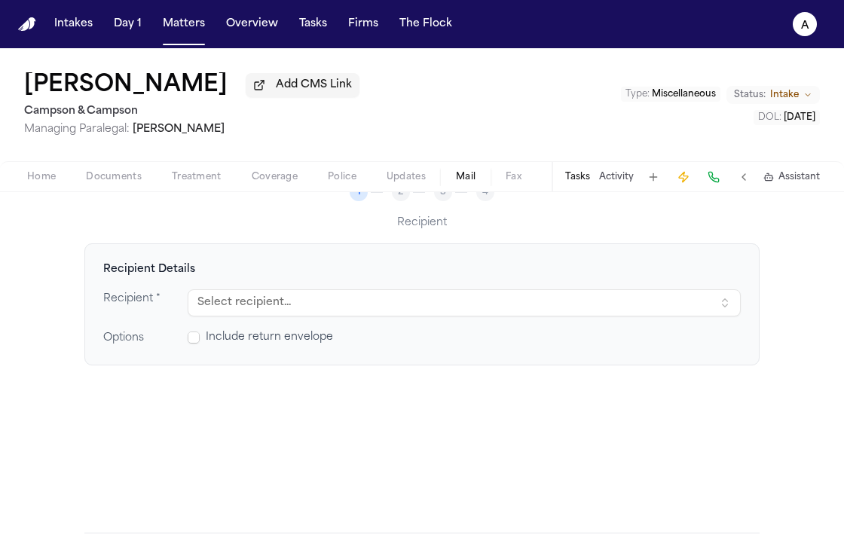
click at [436, 300] on button "Select recipient..." at bounding box center [464, 303] width 553 height 27
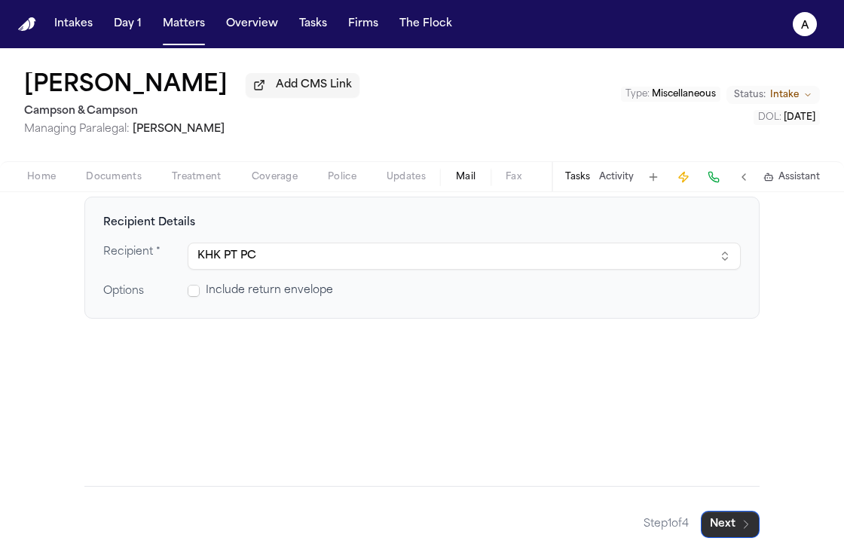
click at [728, 524] on button "Next" at bounding box center [730, 524] width 59 height 27
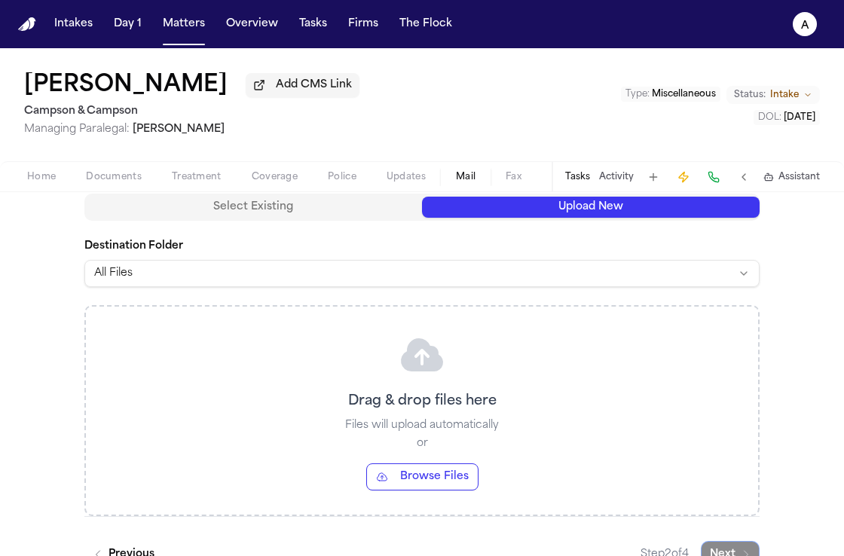
click at [649, 210] on button "Upload New" at bounding box center [591, 207] width 338 height 21
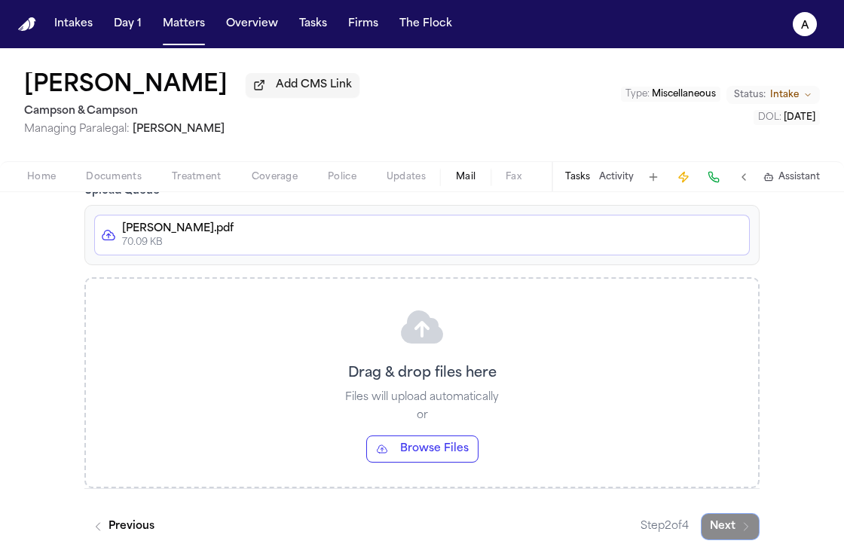
scroll to position [306, 0]
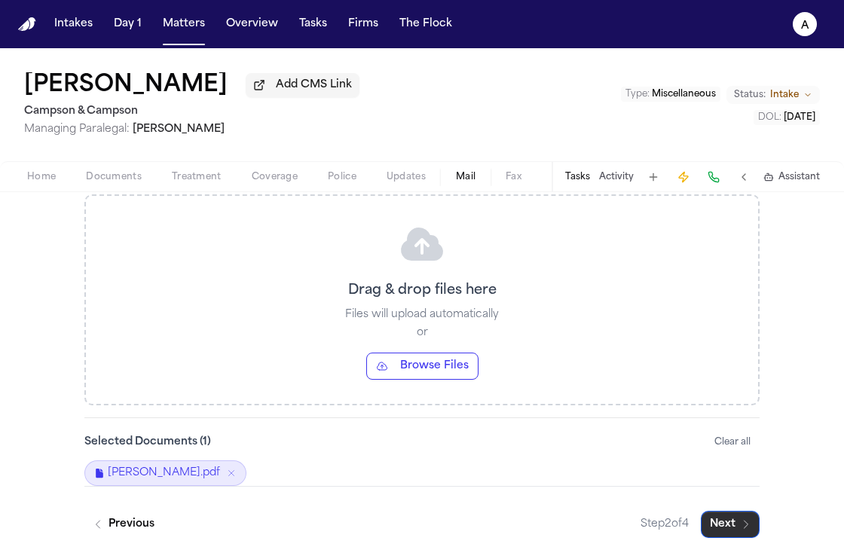
click at [728, 526] on button "Next" at bounding box center [730, 524] width 59 height 27
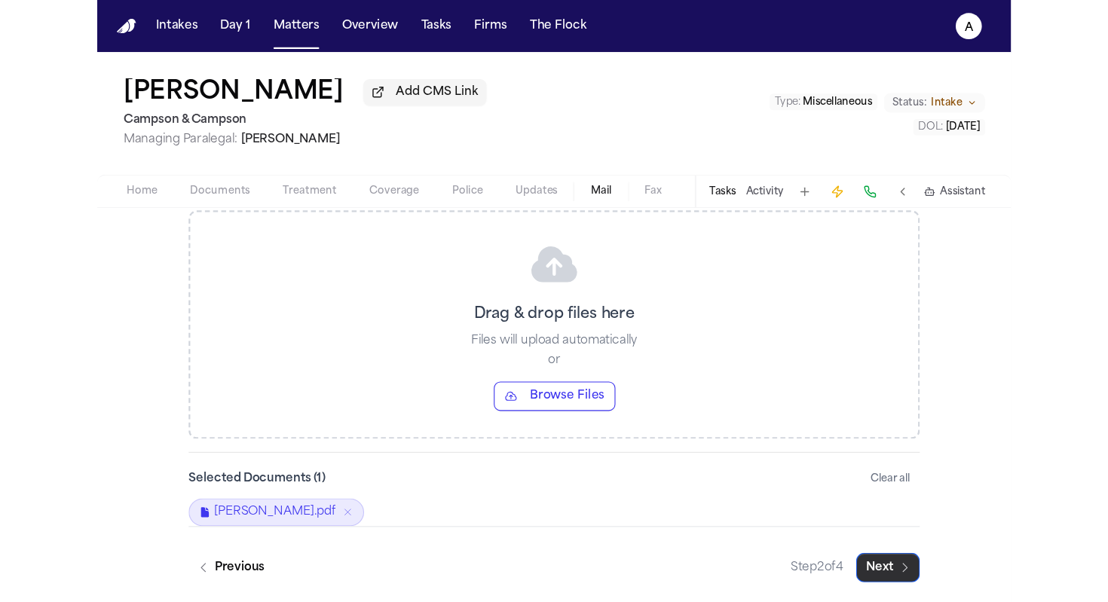
scroll to position [179, 0]
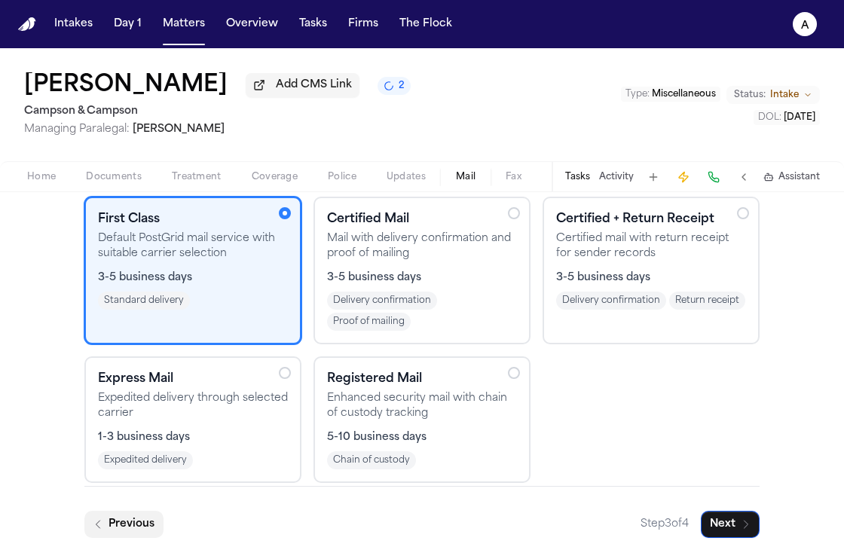
click at [136, 519] on button "Previous" at bounding box center [123, 524] width 79 height 27
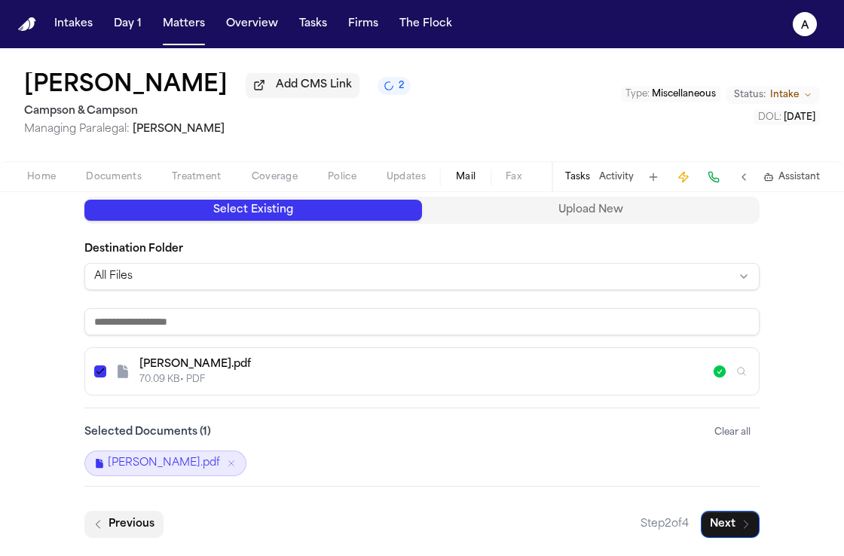
click at [134, 524] on button "Previous" at bounding box center [123, 524] width 79 height 27
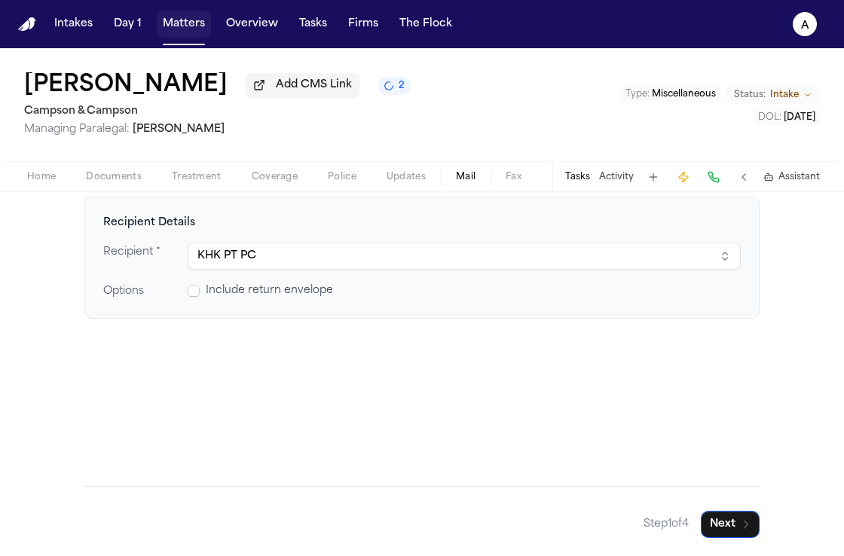
click at [184, 20] on button "Matters" at bounding box center [184, 24] width 54 height 27
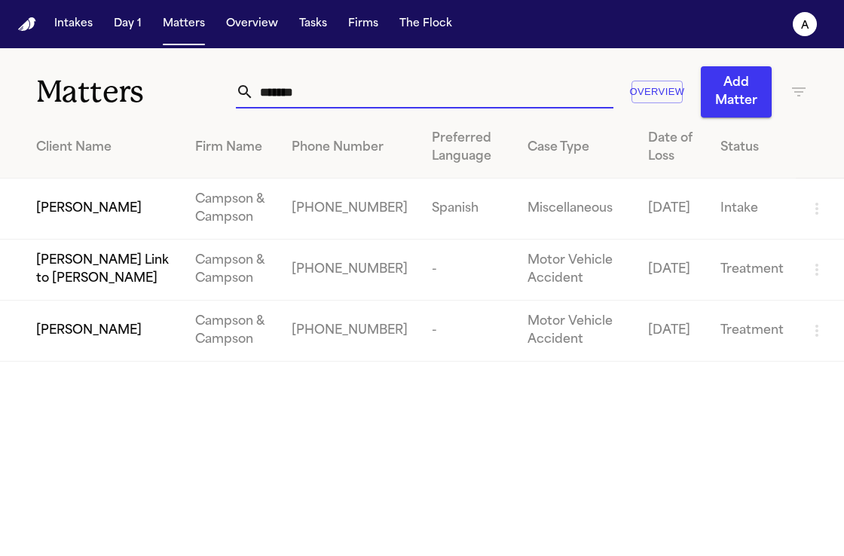
drag, startPoint x: 324, startPoint y: 90, endPoint x: 58, endPoint y: 86, distance: 266.2
click at [58, 86] on div "Matters ****** Overview Add Matter" at bounding box center [422, 82] width 844 height 69
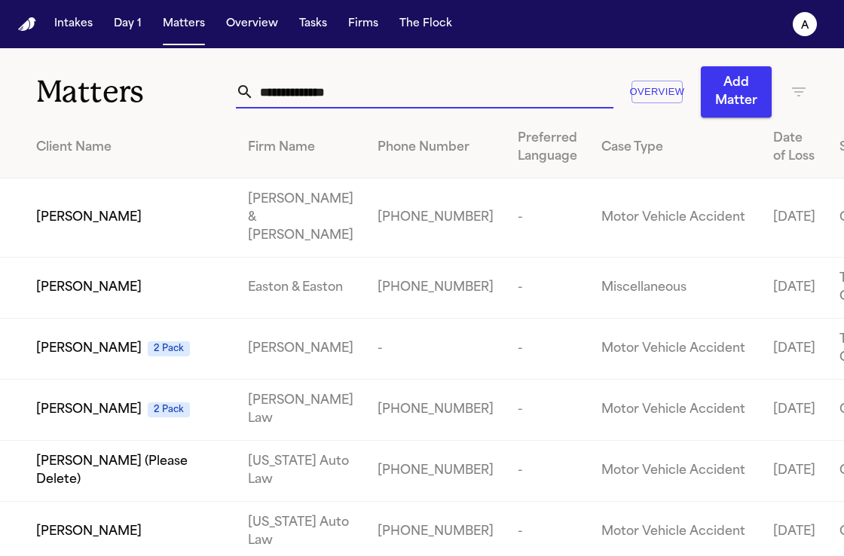
click at [317, 18] on button "Tasks" at bounding box center [313, 24] width 40 height 27
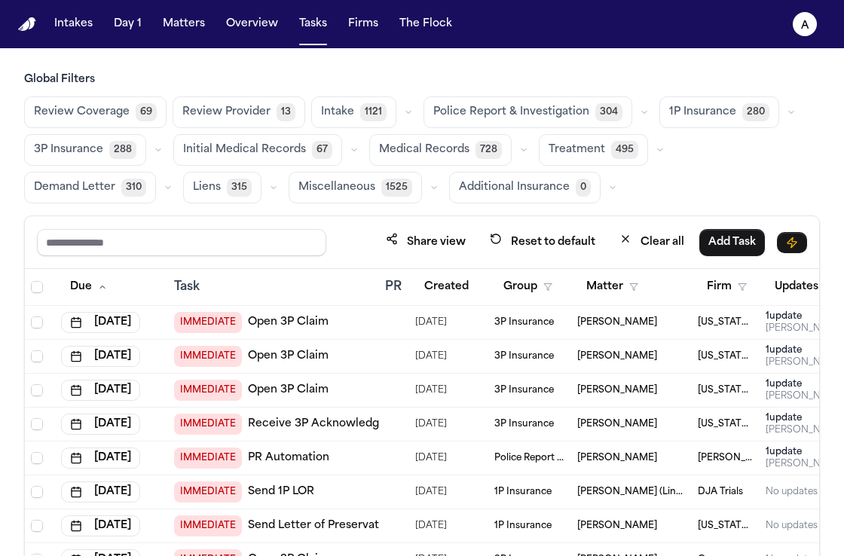
click at [415, 152] on span "Medical Records" at bounding box center [424, 149] width 90 height 15
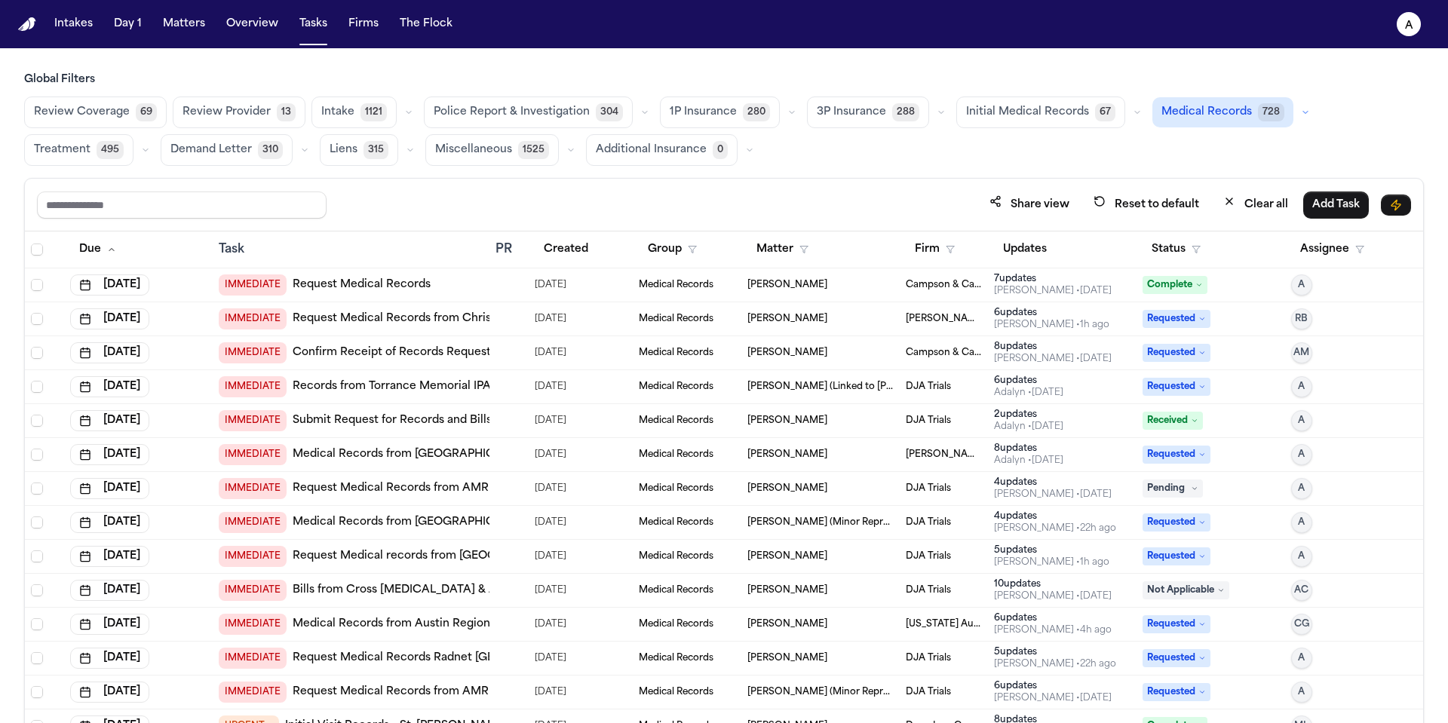
click at [778, 287] on span "[PERSON_NAME]" at bounding box center [787, 285] width 80 height 12
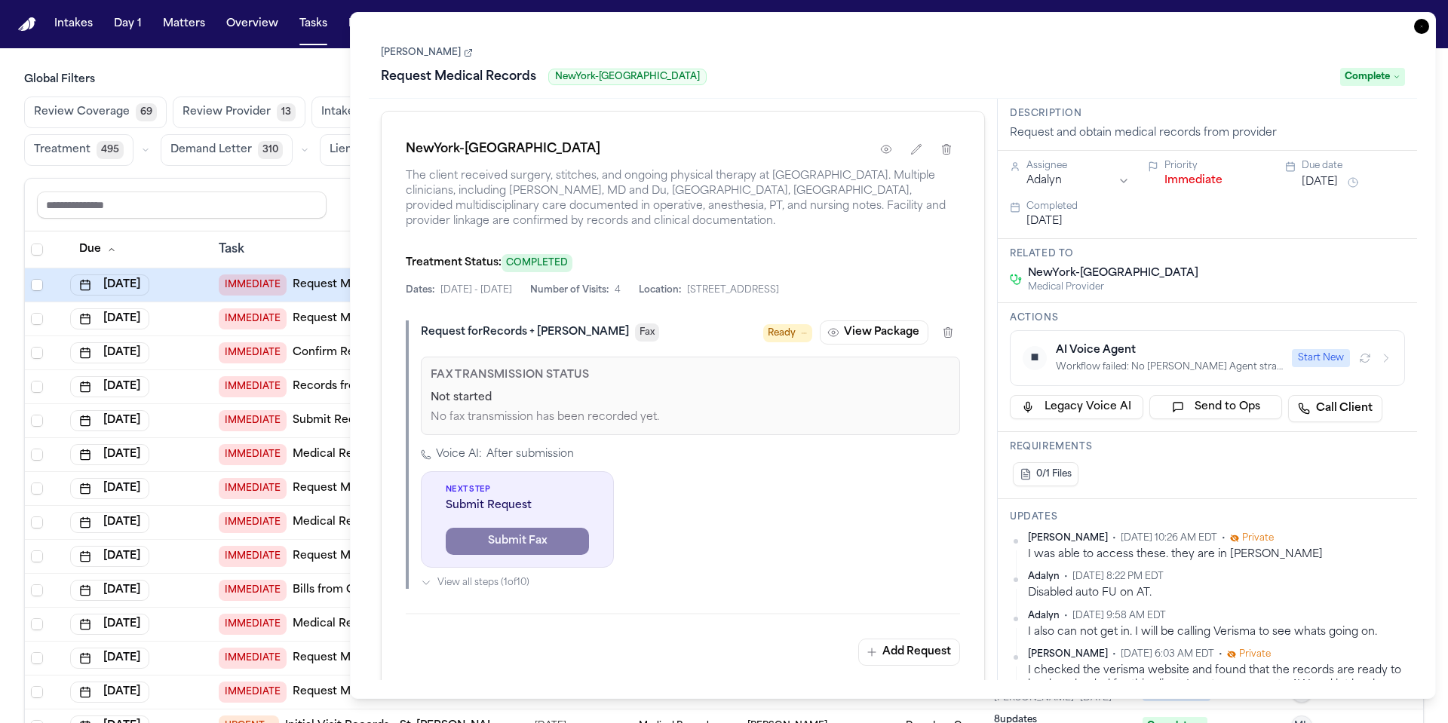
click at [416, 54] on link "[PERSON_NAME]" at bounding box center [427, 53] width 92 height 12
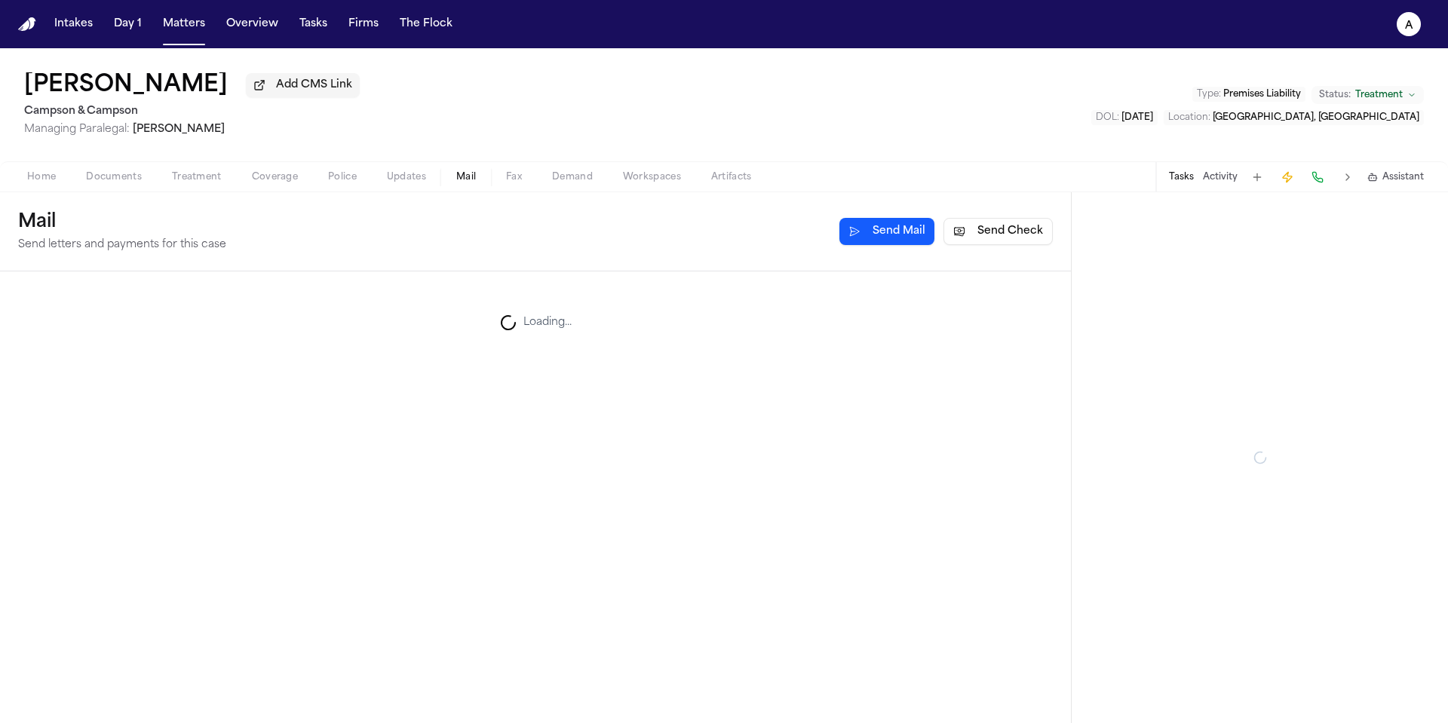
click at [466, 183] on span "Mail" at bounding box center [466, 177] width 20 height 12
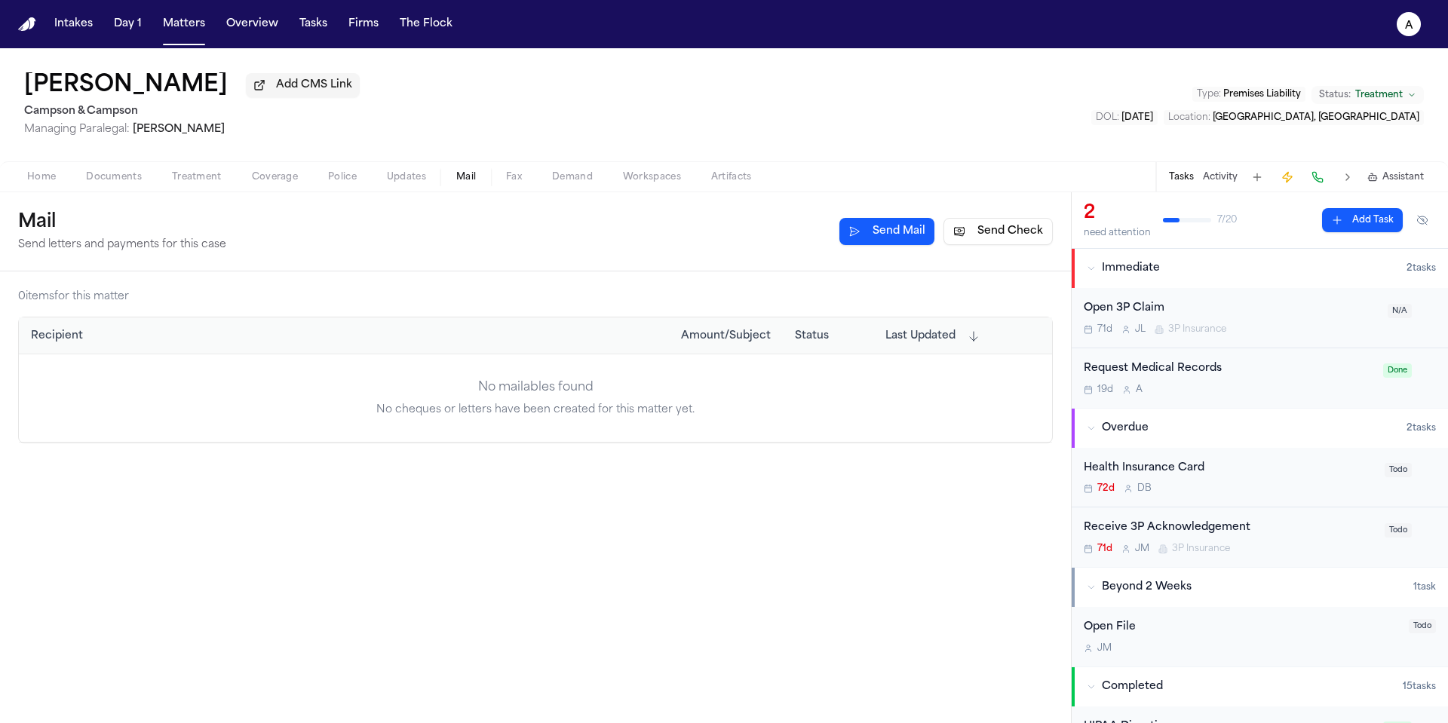
click at [884, 233] on button "Send Mail" at bounding box center [886, 231] width 95 height 27
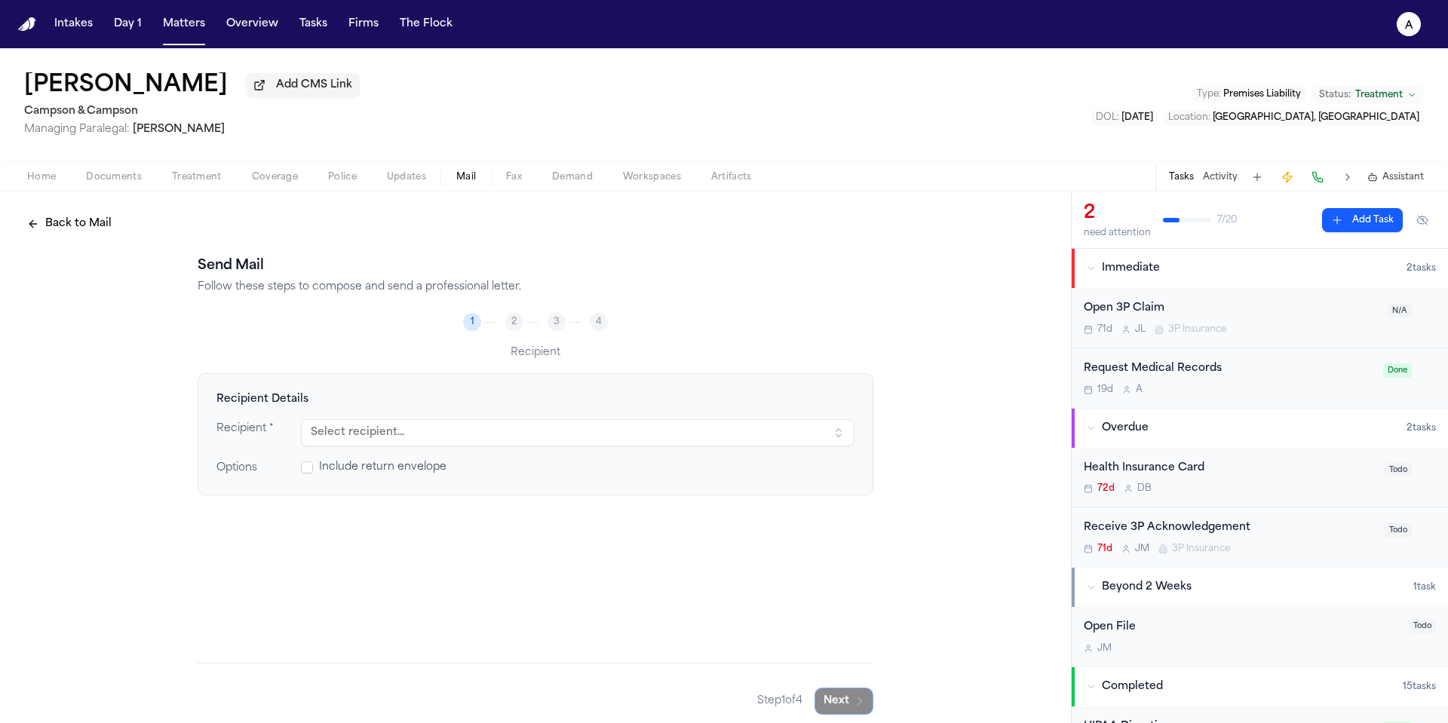
click at [810, 440] on button "Select recipient..." at bounding box center [577, 432] width 553 height 27
click at [832, 434] on button "Select recipient..." at bounding box center [577, 432] width 553 height 27
click at [831, 442] on button "Select recipient..." at bounding box center [577, 432] width 553 height 27
click at [1405, 25] on text "A" at bounding box center [1409, 25] width 8 height 11
click at [1402, 26] on icon "A" at bounding box center [1408, 24] width 24 height 24
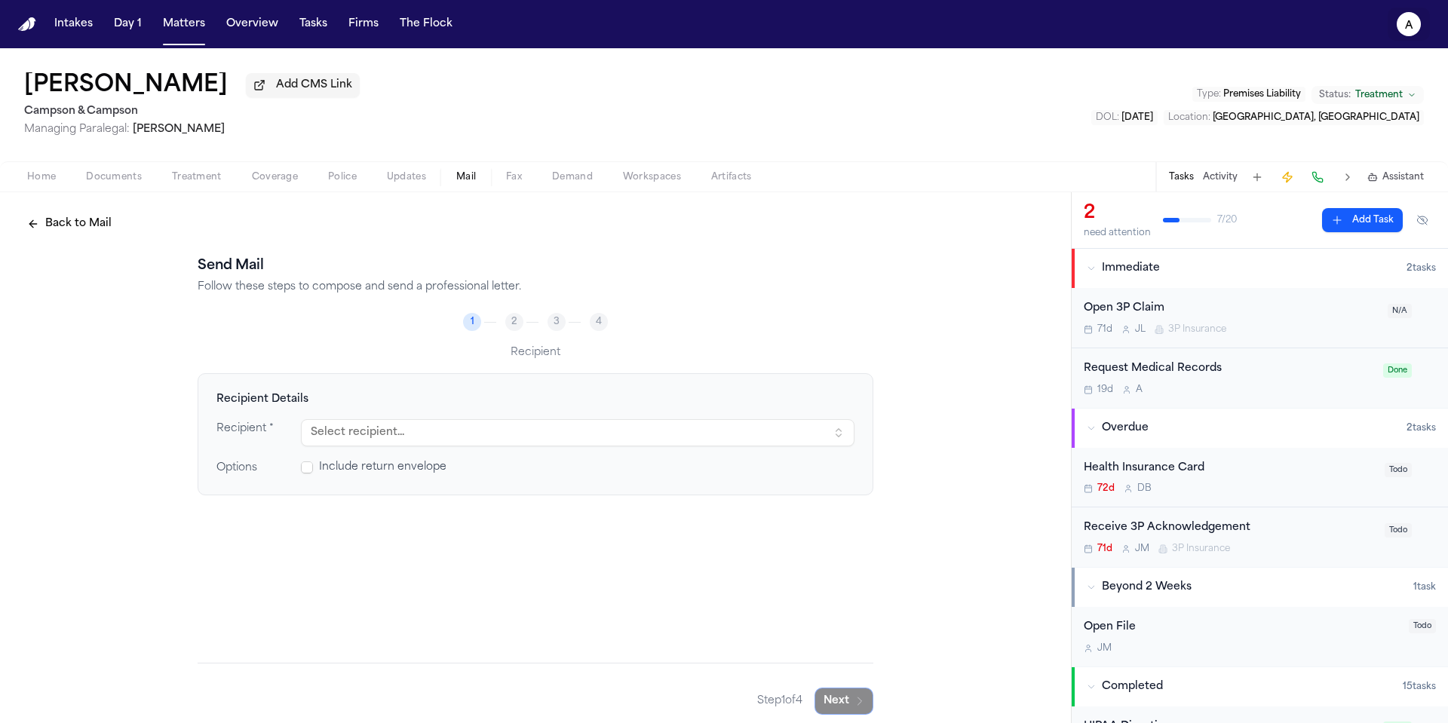
click at [1412, 24] on icon "A" at bounding box center [1408, 24] width 24 height 24
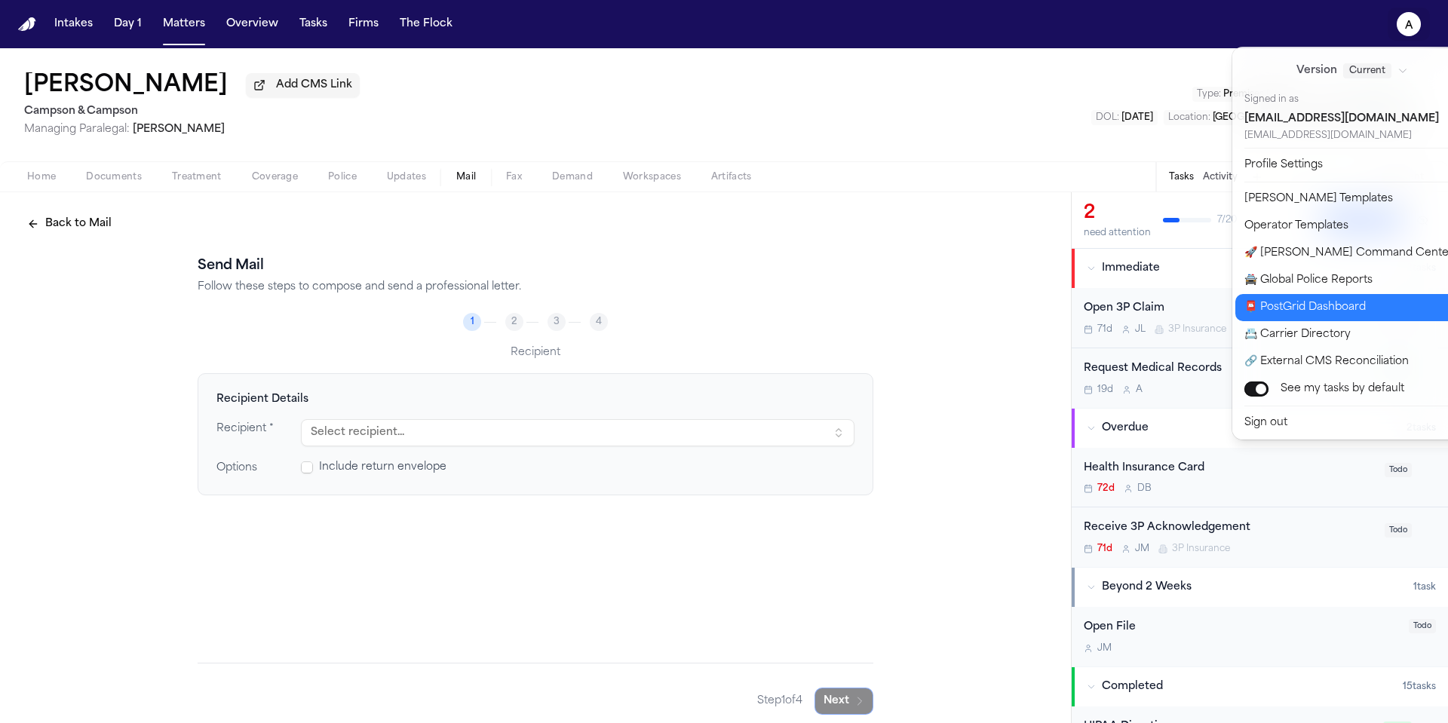
click at [1328, 308] on button "📮 PostGrid Dashboard" at bounding box center [1360, 307] width 251 height 27
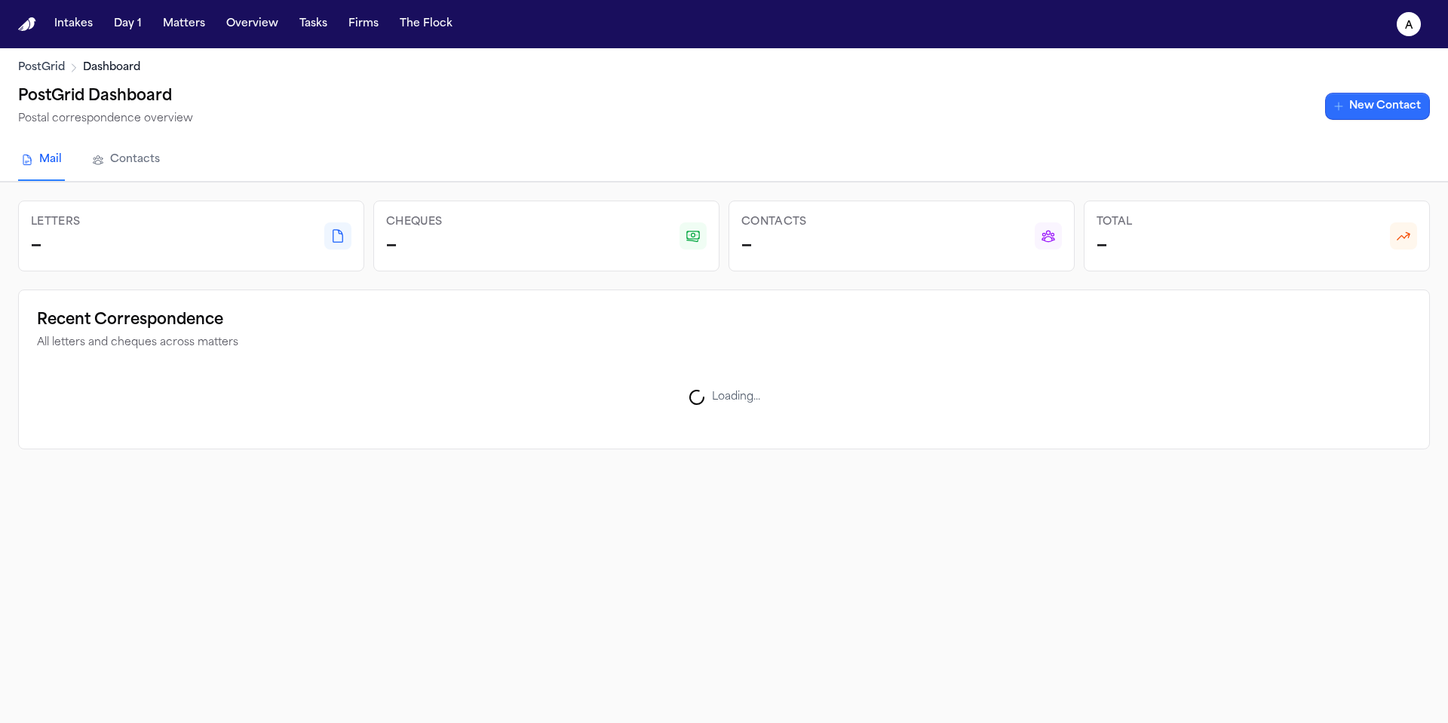
click at [1377, 103] on link "New Contact" at bounding box center [1377, 106] width 105 height 27
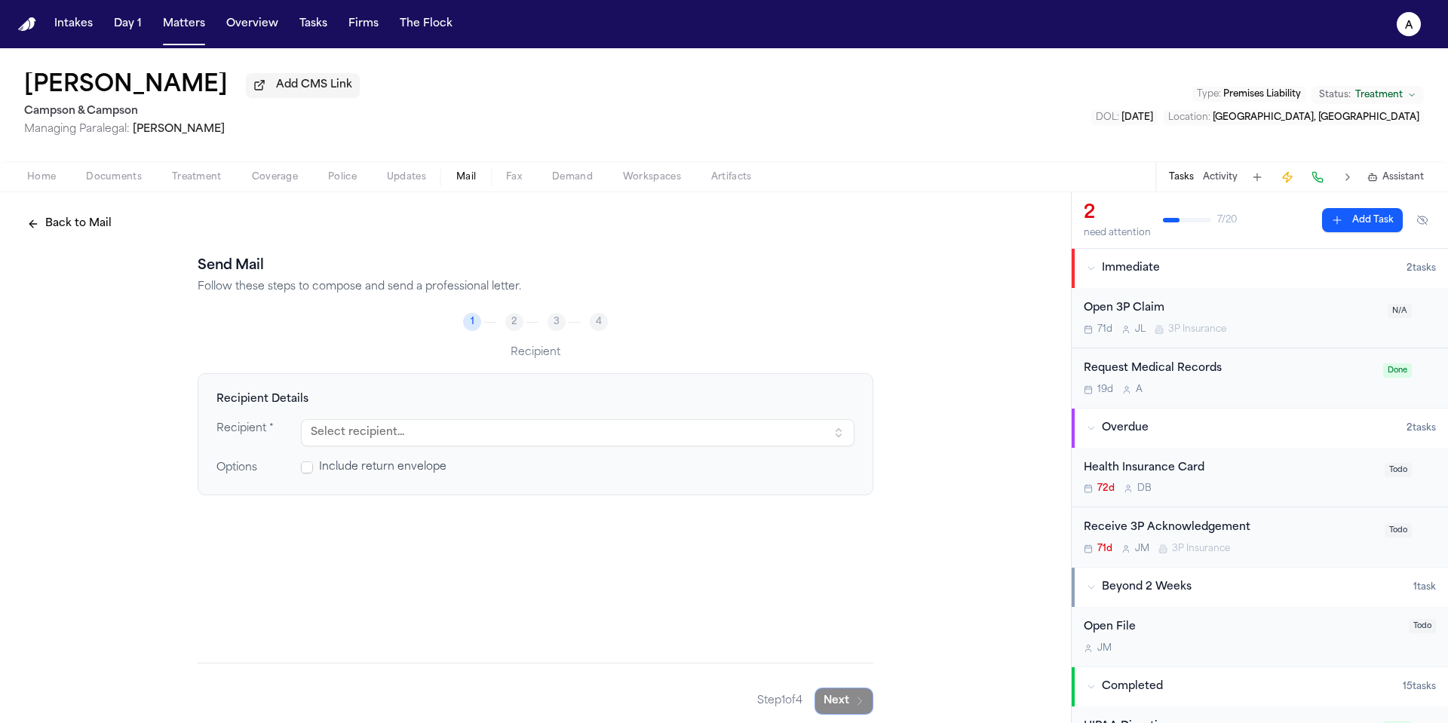
click at [835, 437] on button "Select recipient..." at bounding box center [577, 432] width 553 height 27
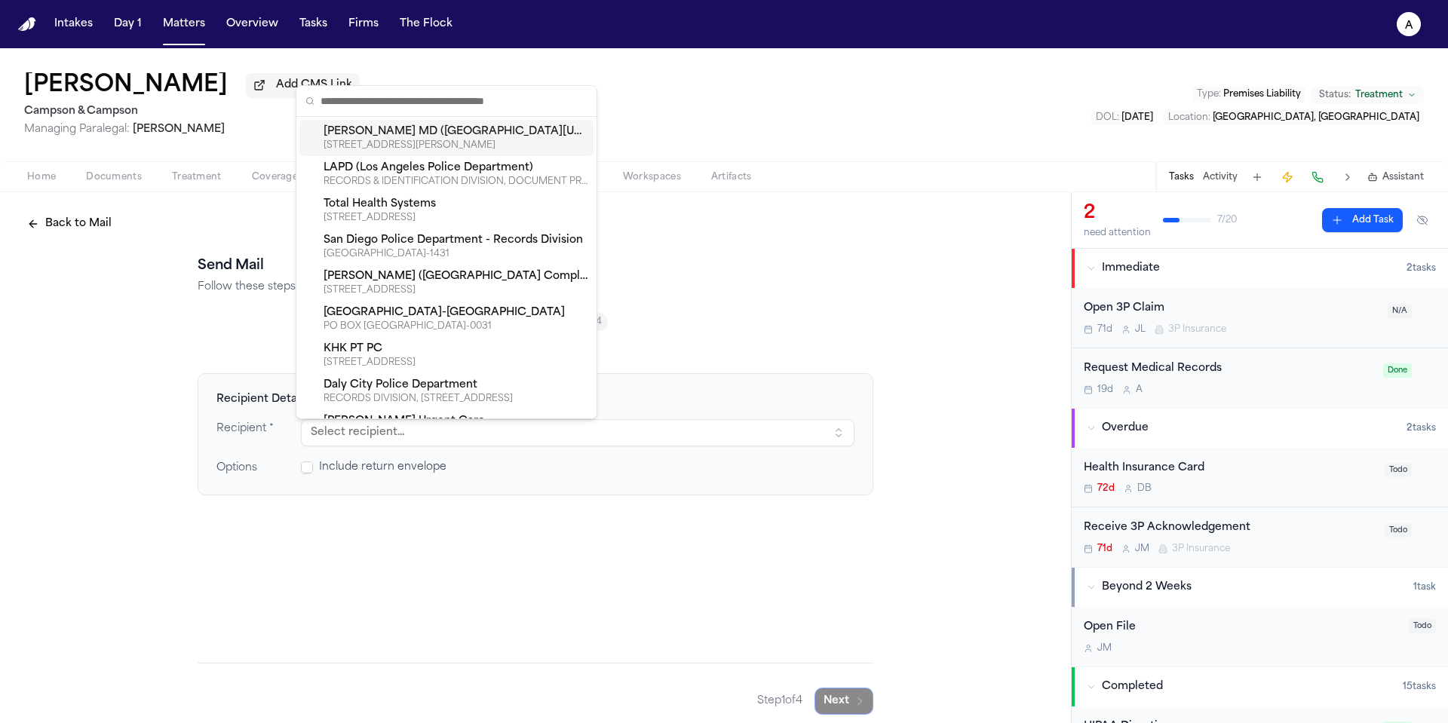
click at [400, 137] on div "[PERSON_NAME] MD ([GEOGRAPHIC_DATA][US_STATE])" at bounding box center [455, 131] width 264 height 15
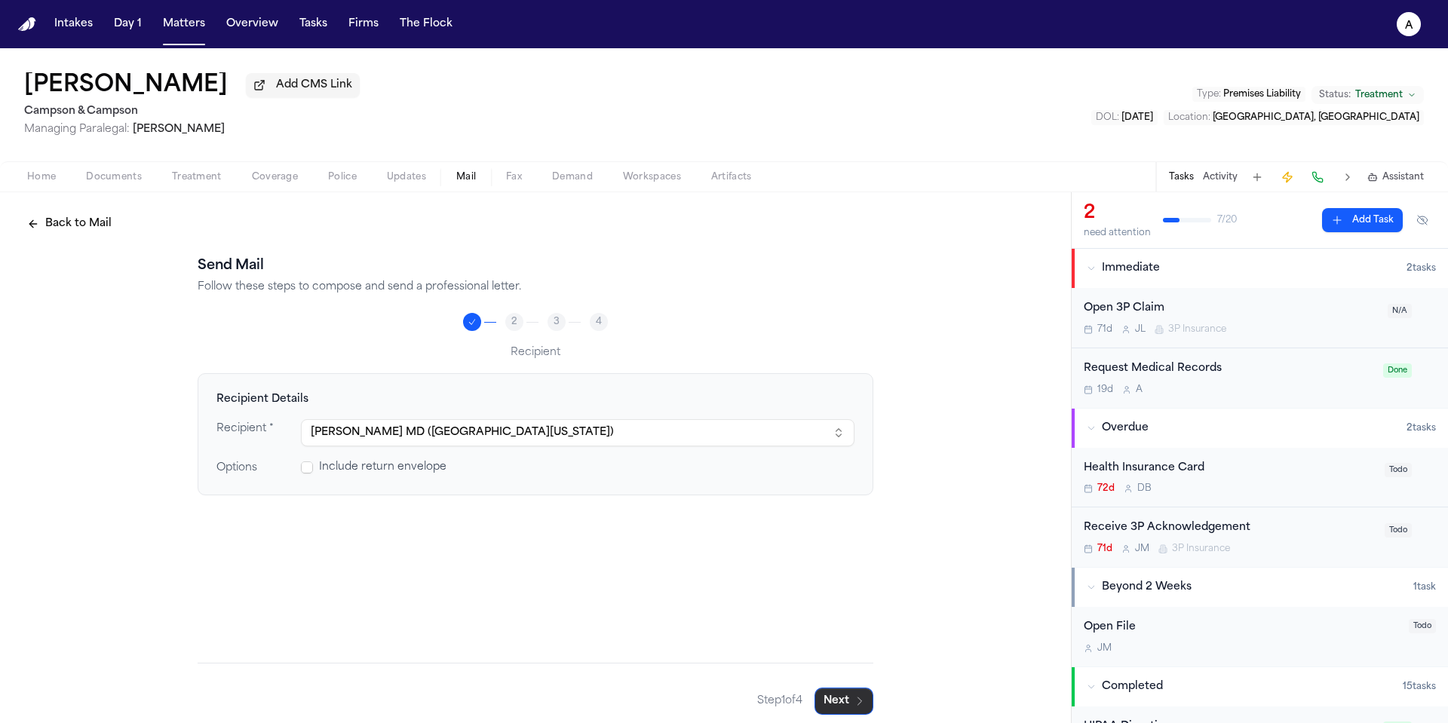
click at [853, 705] on icon "button" at bounding box center [859, 701] width 12 height 12
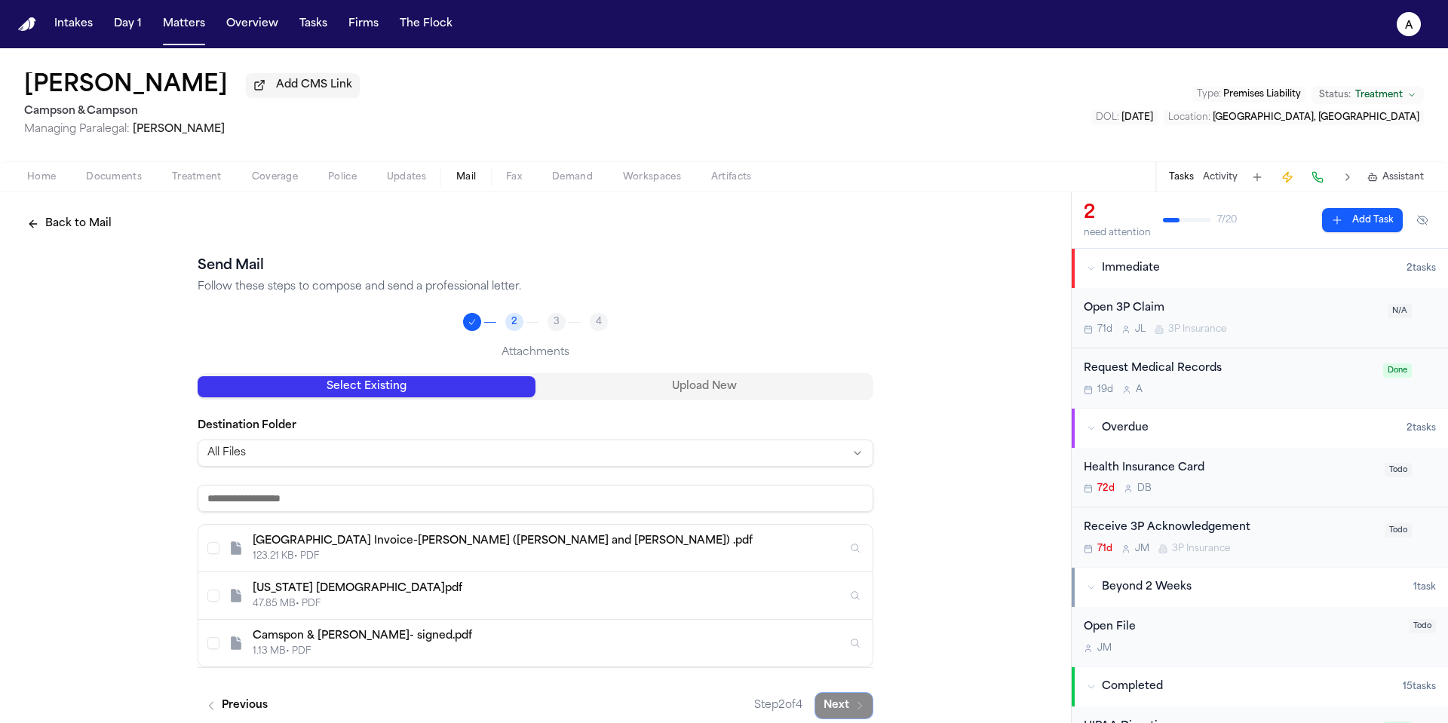
scroll to position [17, 0]
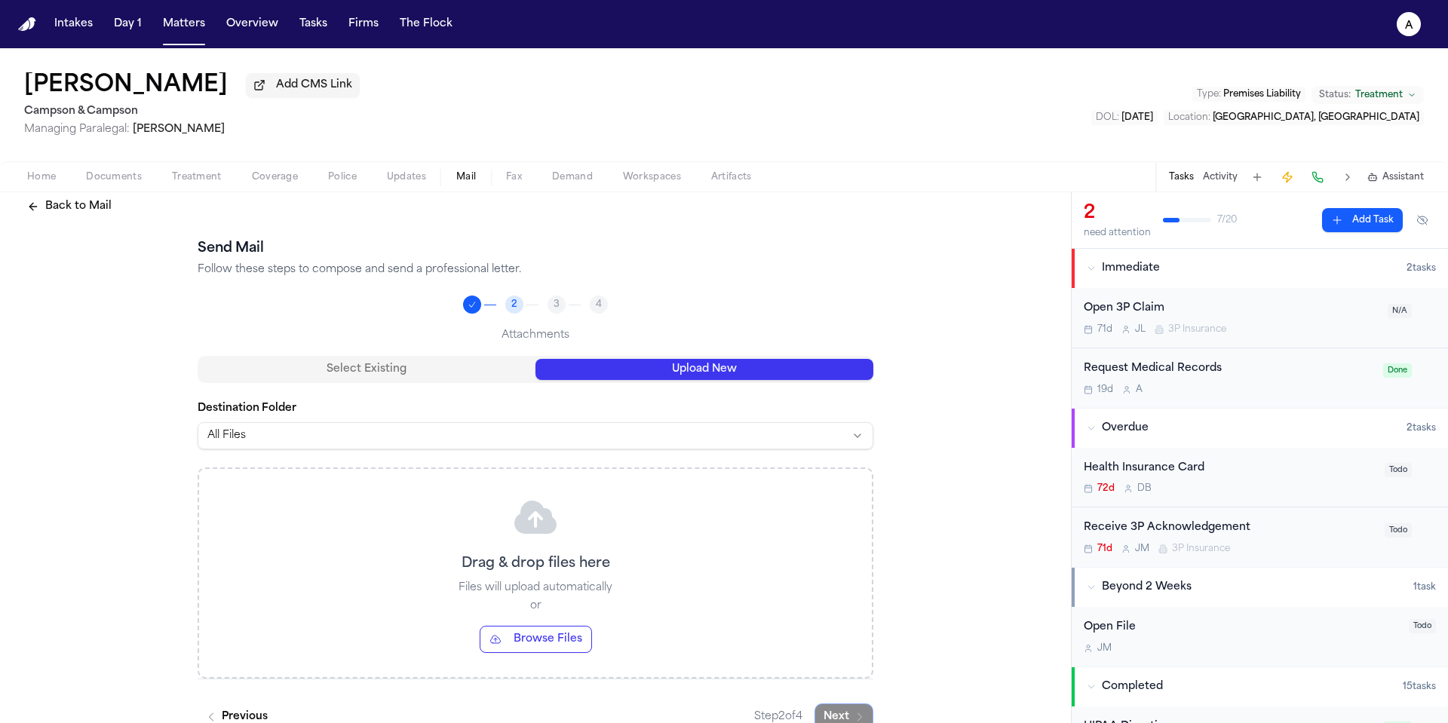
click at [676, 378] on button "Upload New" at bounding box center [704, 369] width 338 height 21
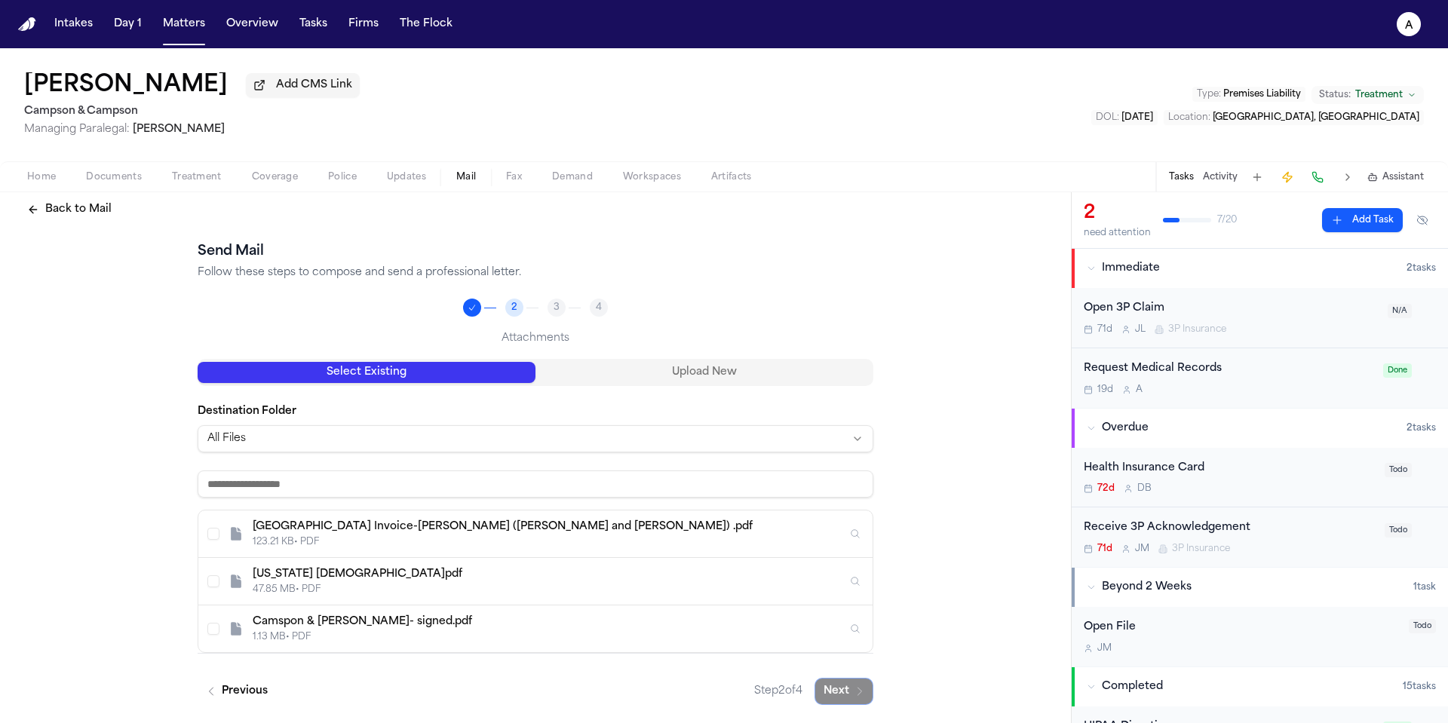
click at [443, 375] on button "Select Existing" at bounding box center [367, 372] width 338 height 21
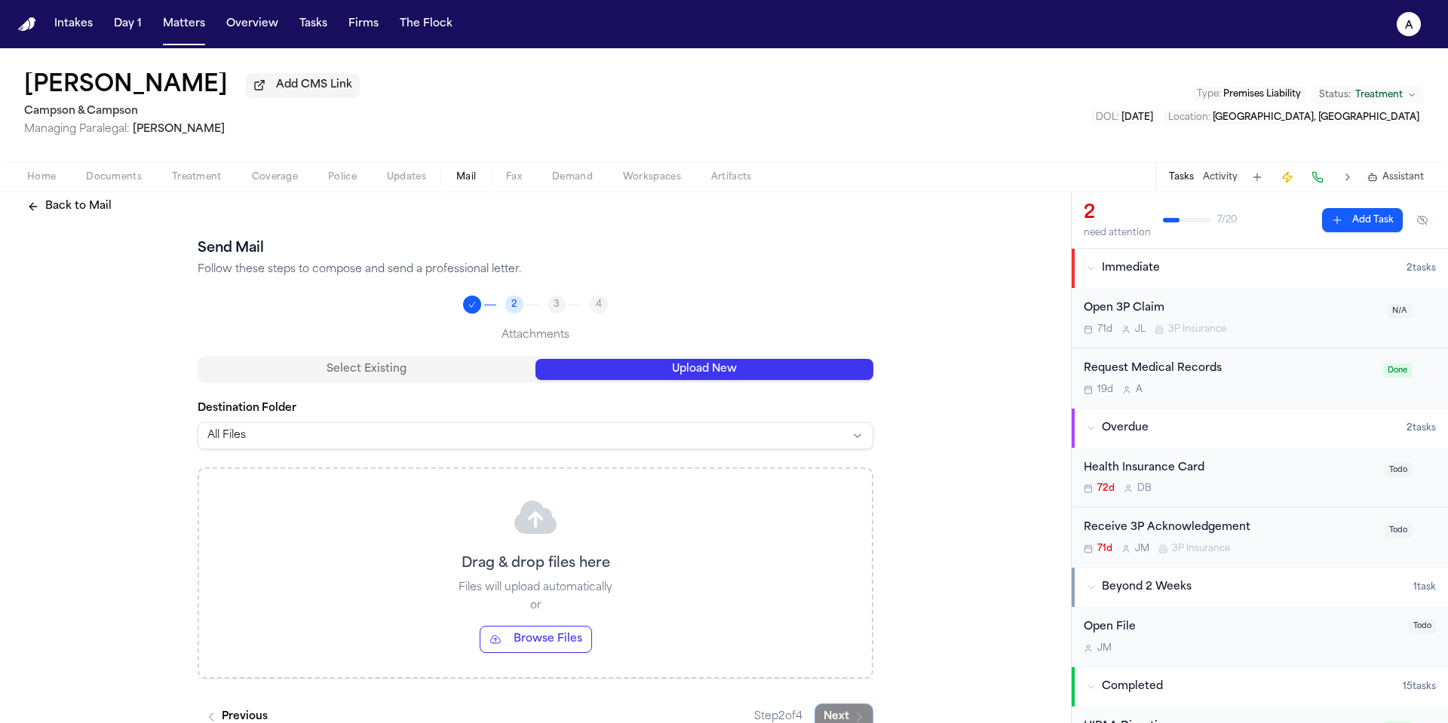
click at [676, 373] on button "Upload New" at bounding box center [704, 369] width 338 height 21
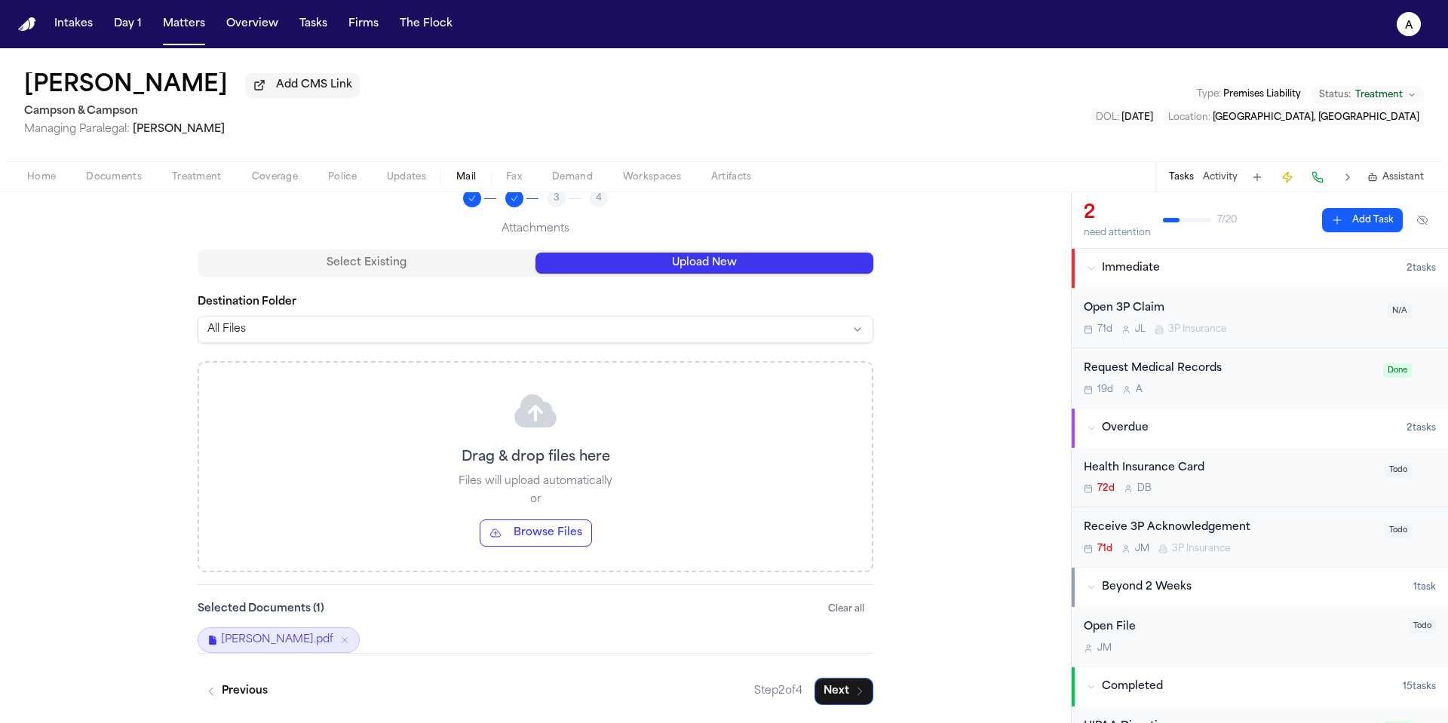
scroll to position [127, 0]
click at [830, 690] on button "Next" at bounding box center [843, 691] width 59 height 27
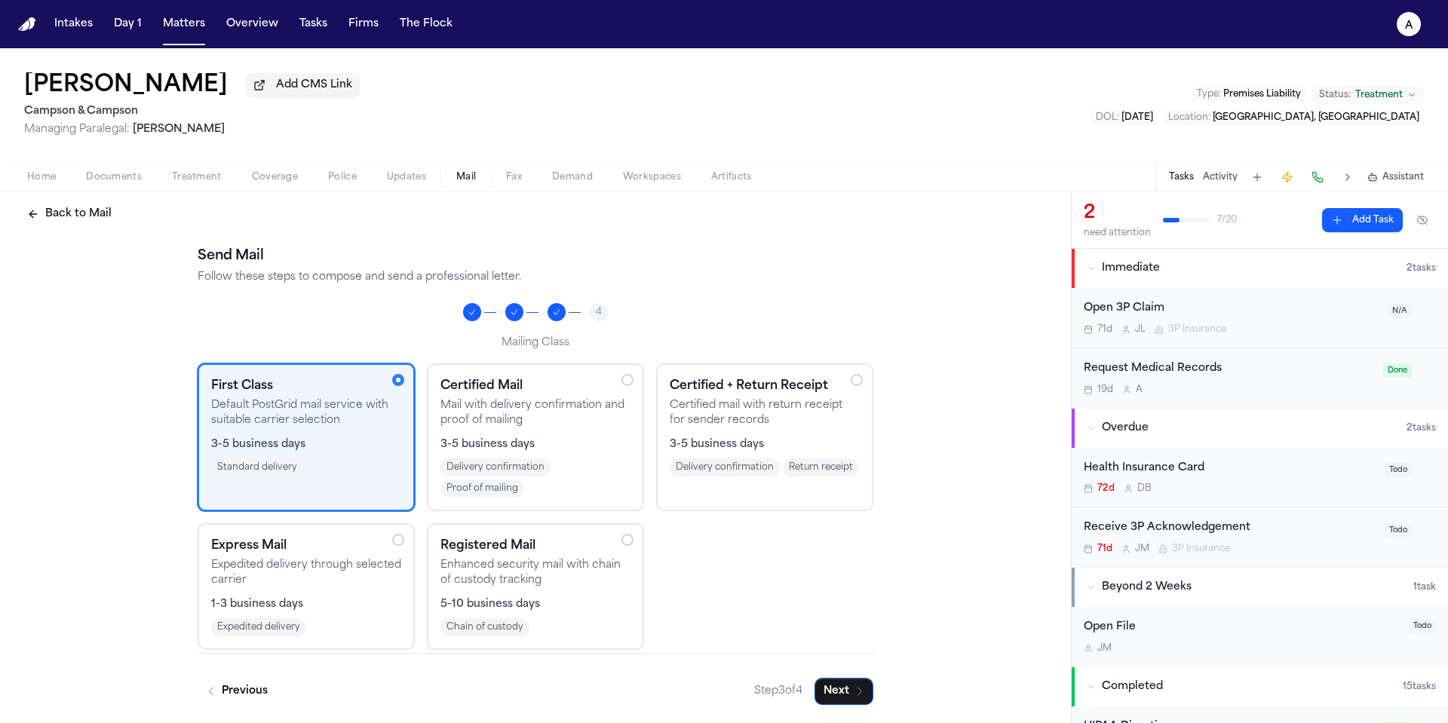
click at [623, 377] on div at bounding box center [627, 380] width 12 height 12
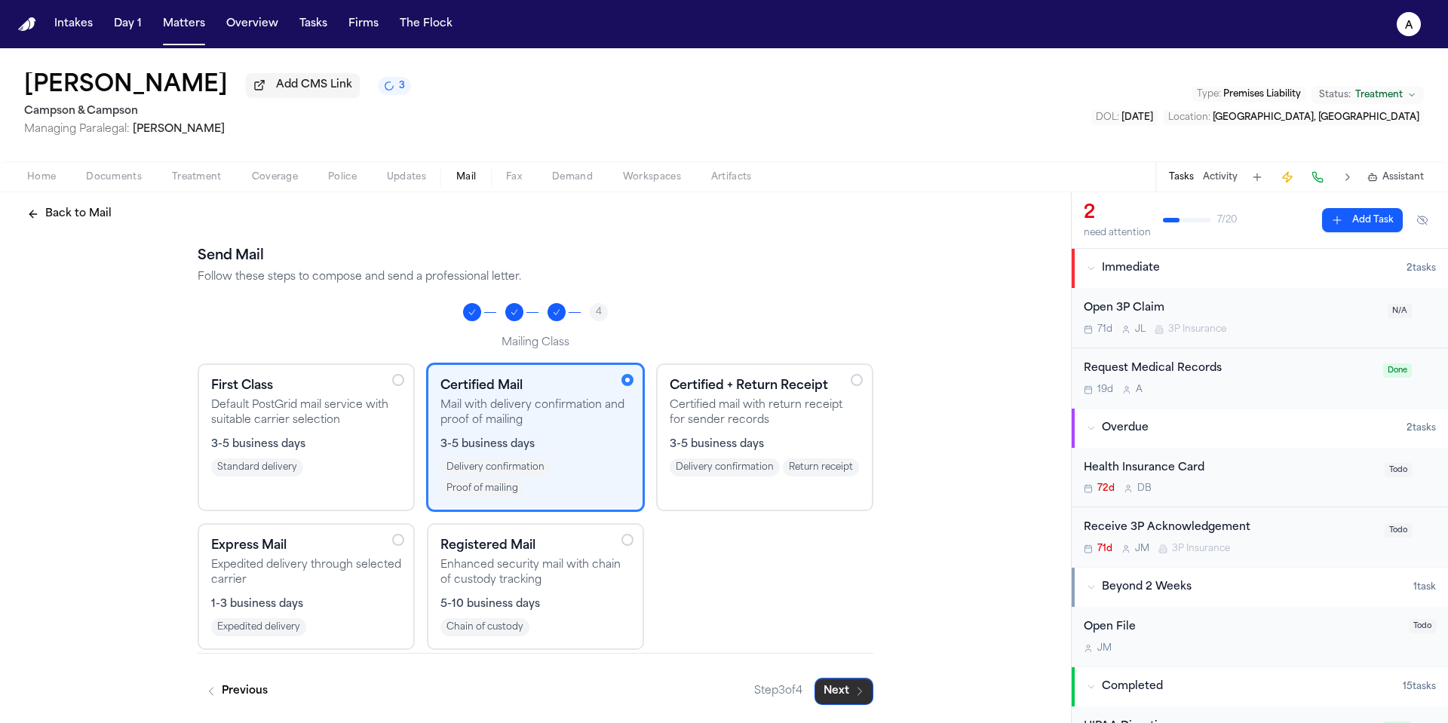
click at [844, 697] on button "Next" at bounding box center [843, 691] width 59 height 27
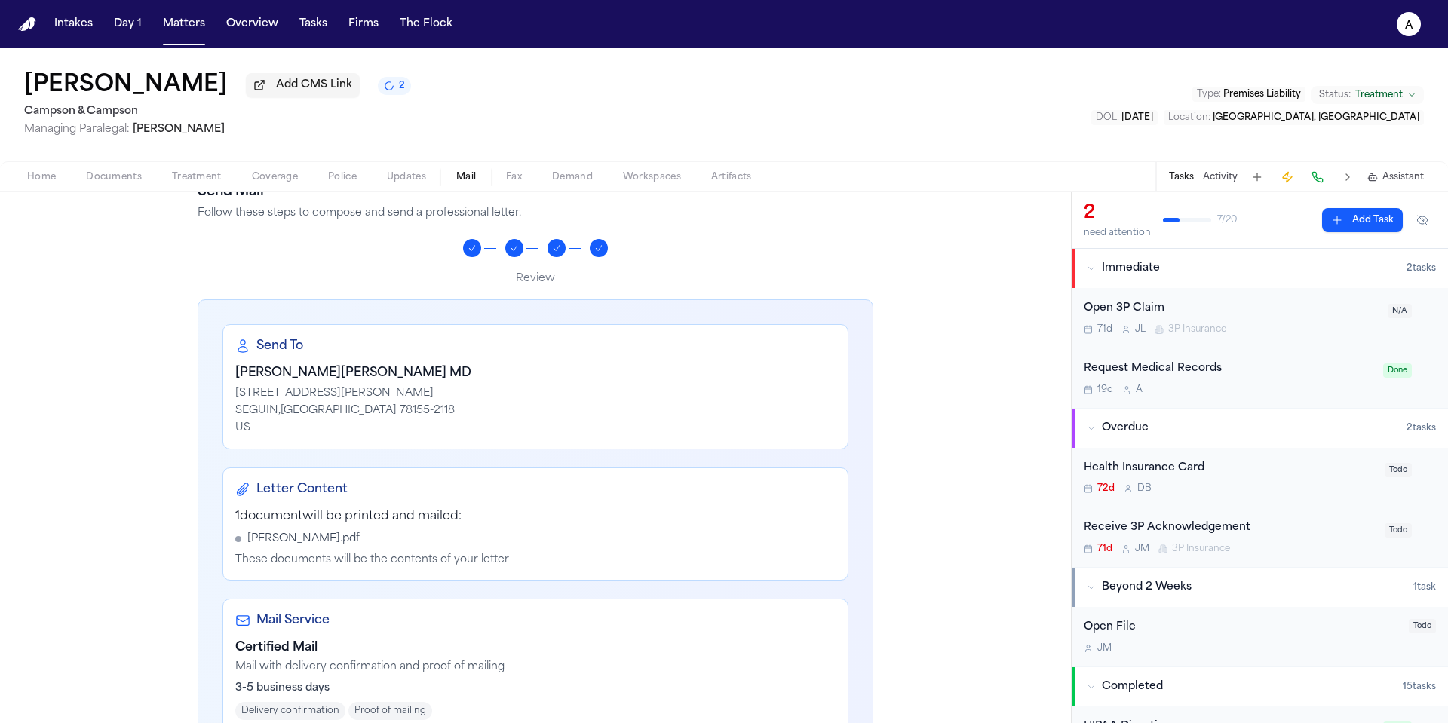
scroll to position [262, 0]
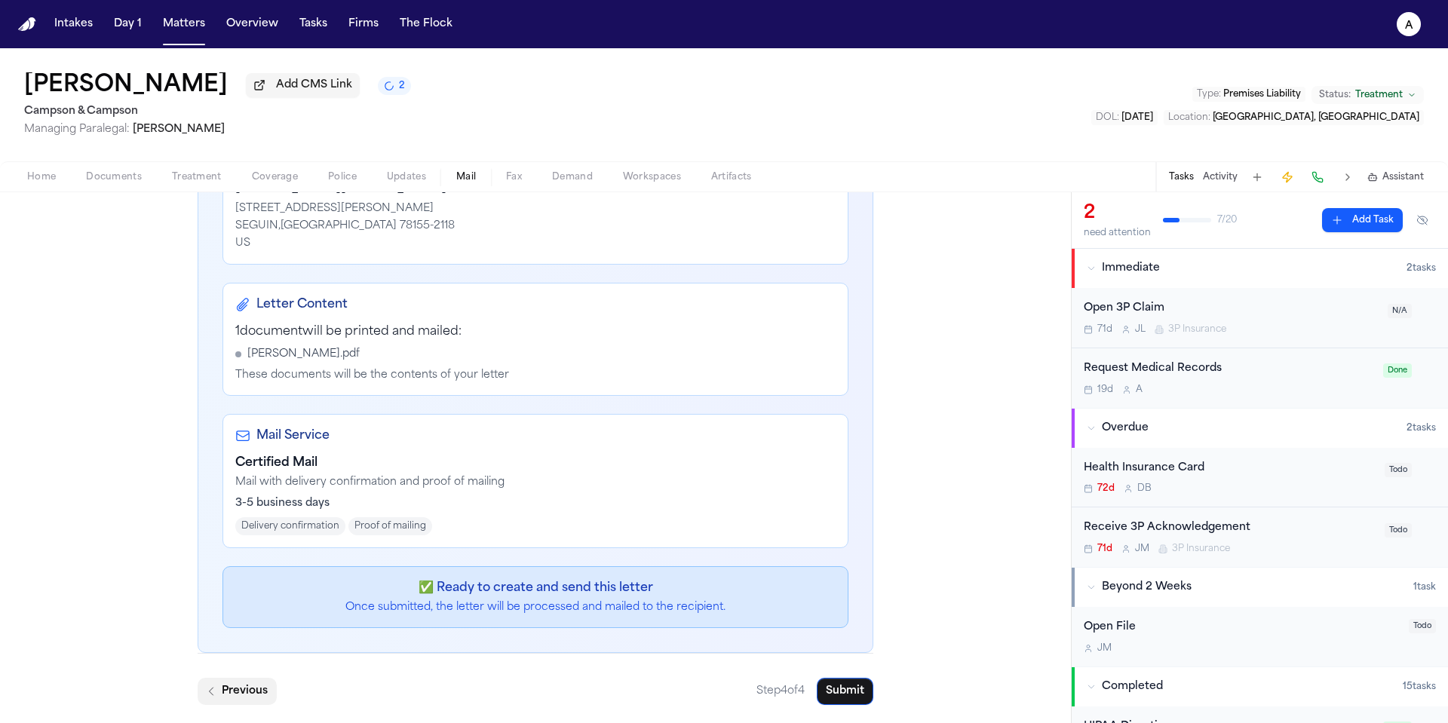
click at [221, 701] on button "Previous" at bounding box center [237, 691] width 79 height 27
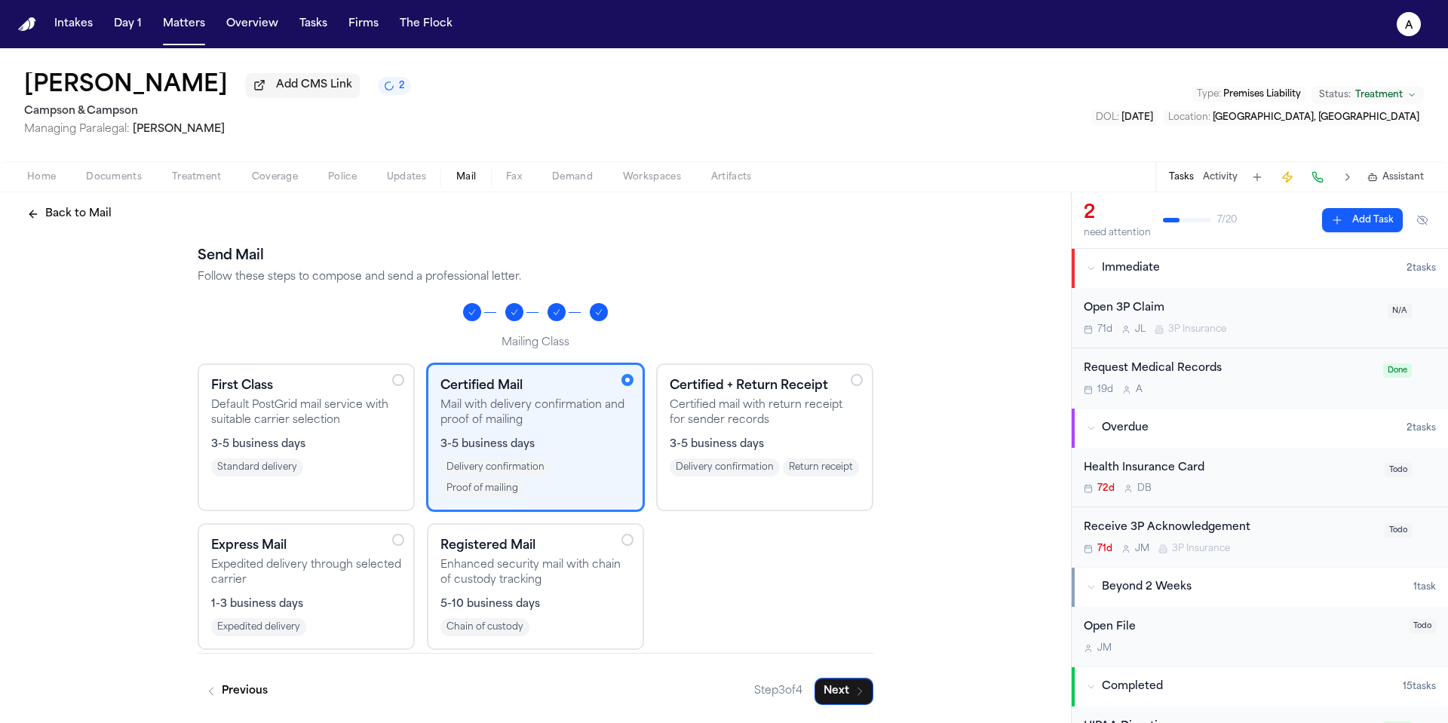
click at [802, 426] on p "Certified mail with return receipt for sender records" at bounding box center [765, 413] width 190 height 30
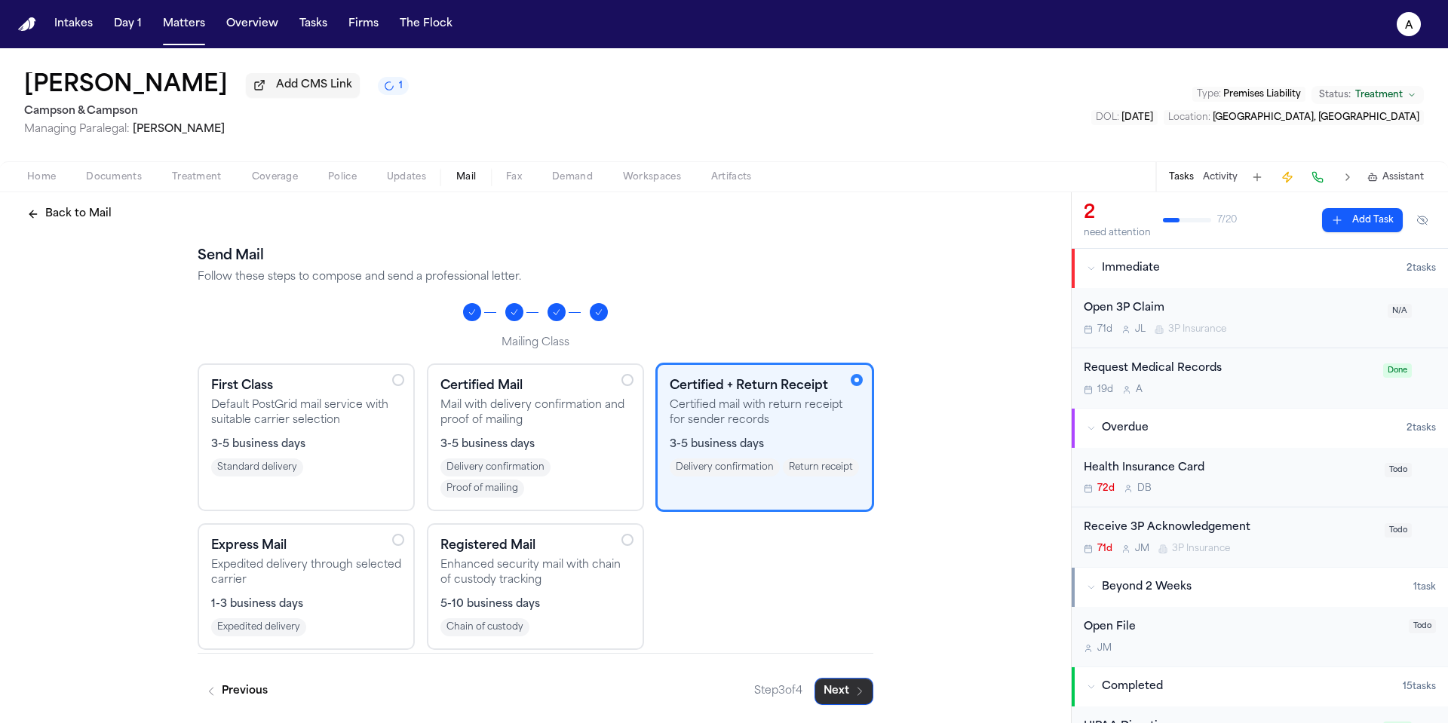
click at [841, 692] on button "Next" at bounding box center [843, 691] width 59 height 27
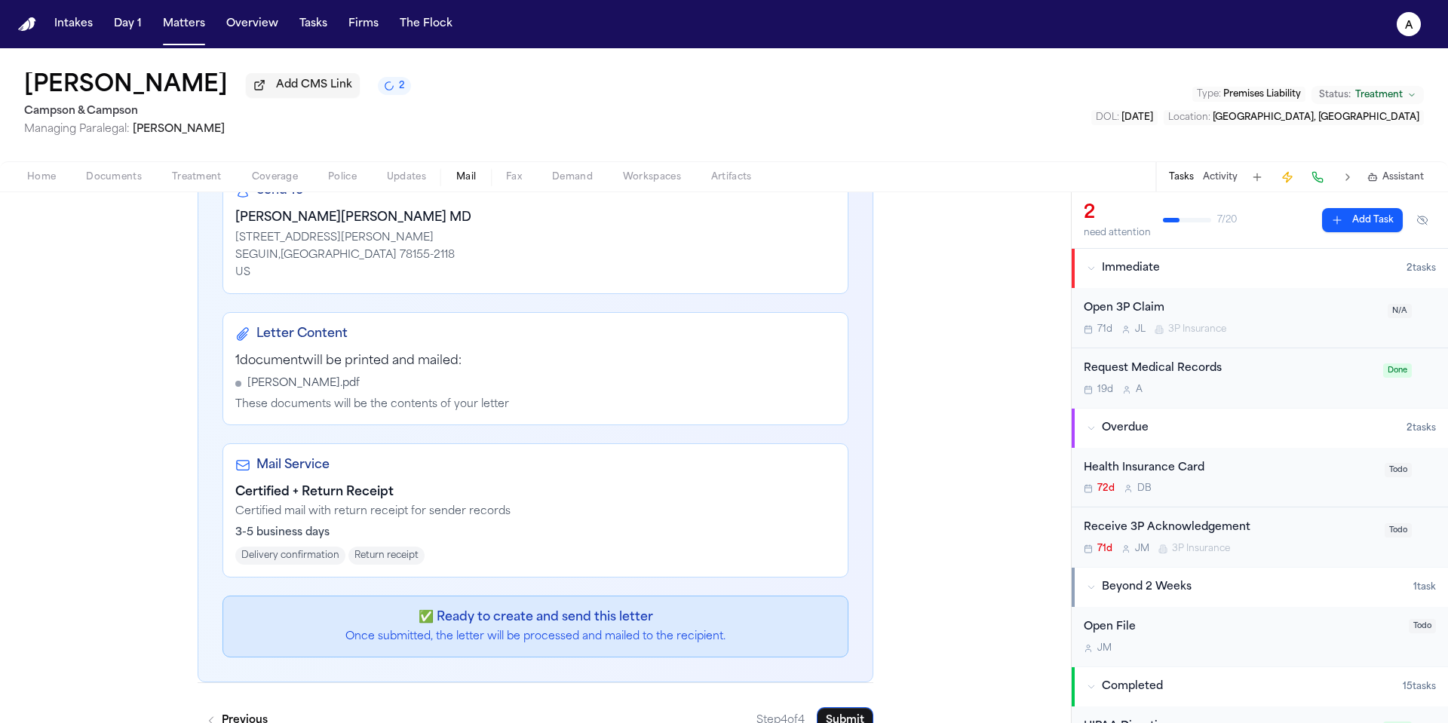
scroll to position [262, 0]
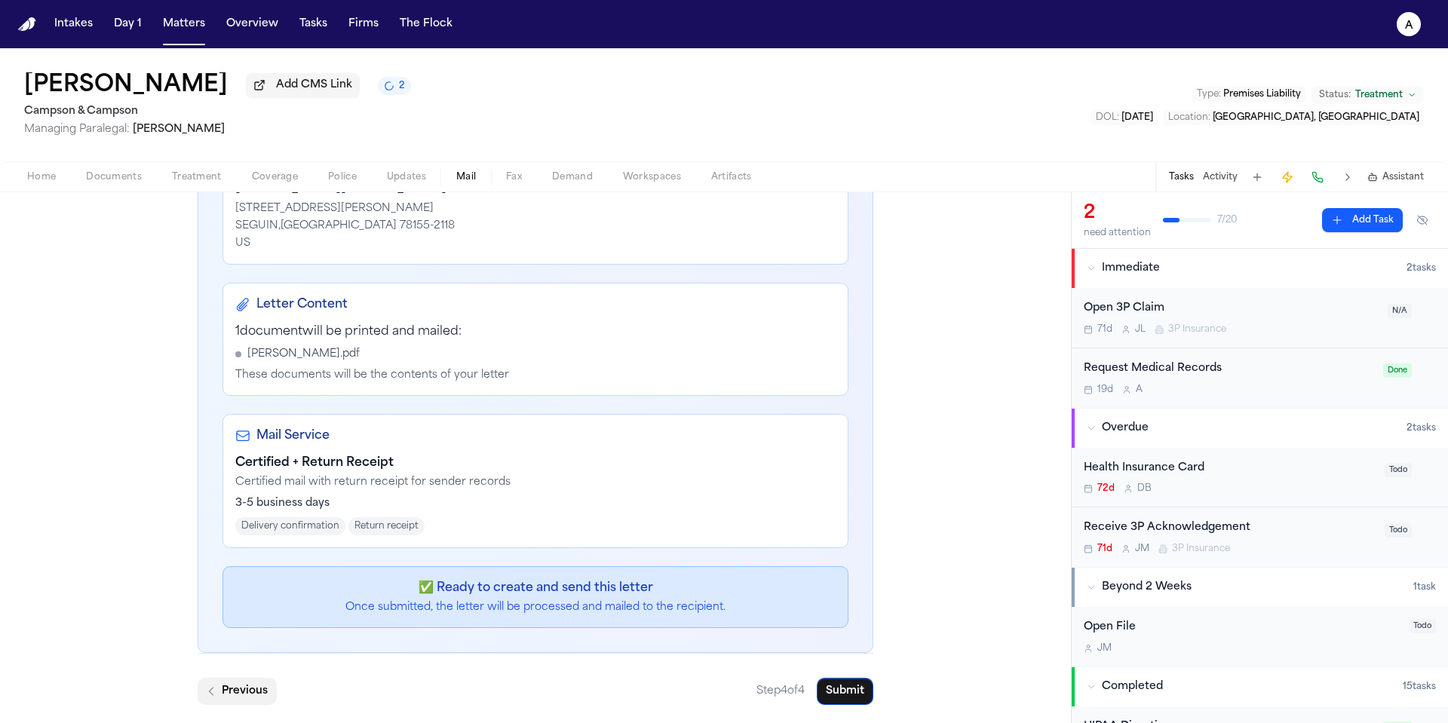
click at [244, 692] on button "Previous" at bounding box center [237, 691] width 79 height 27
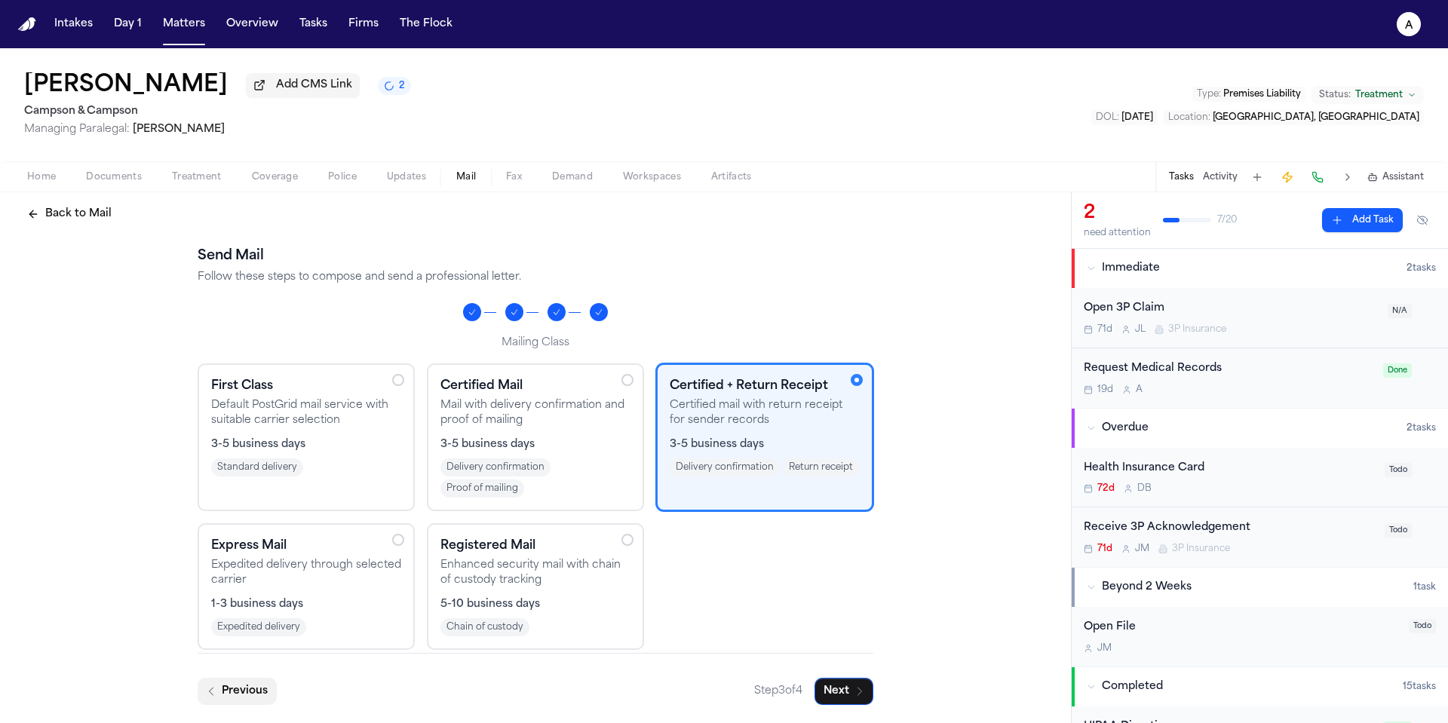
click at [244, 692] on button "Previous" at bounding box center [237, 691] width 79 height 27
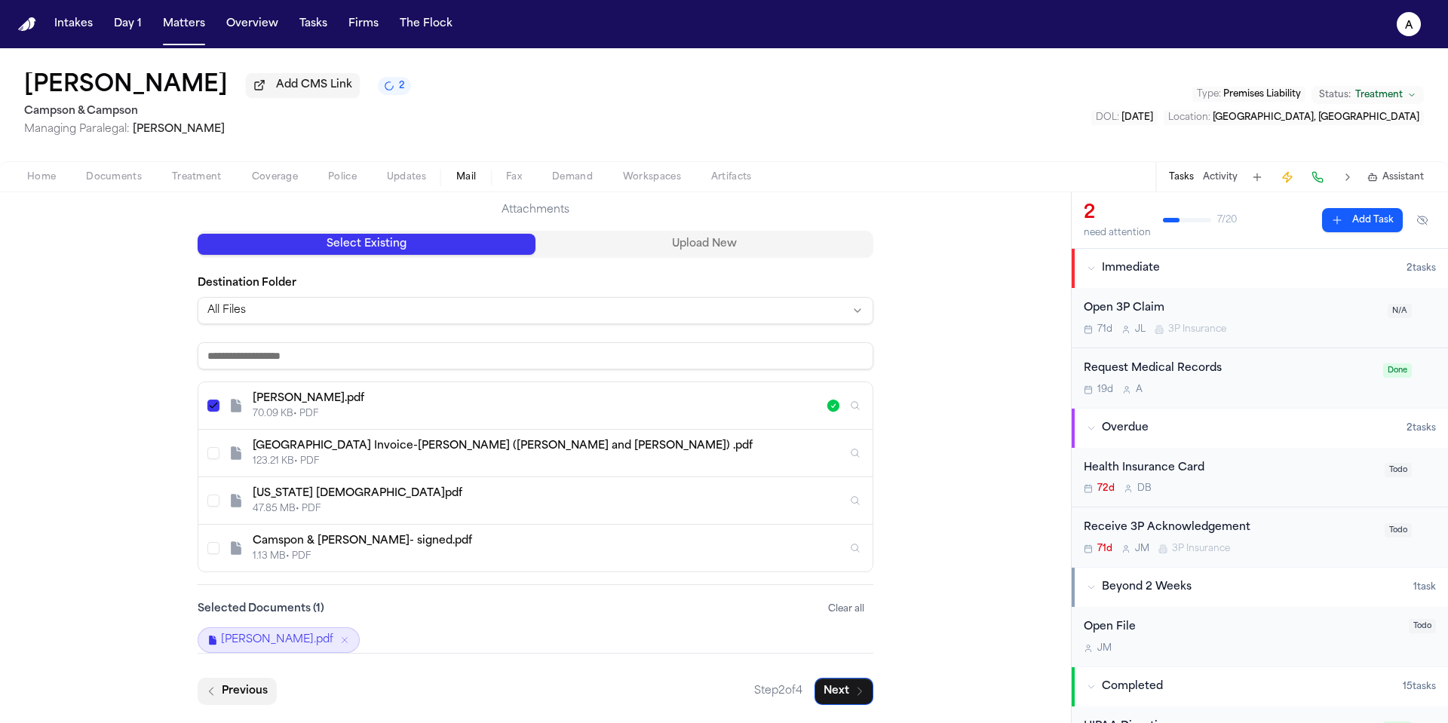
click at [244, 692] on button "Previous" at bounding box center [237, 691] width 79 height 27
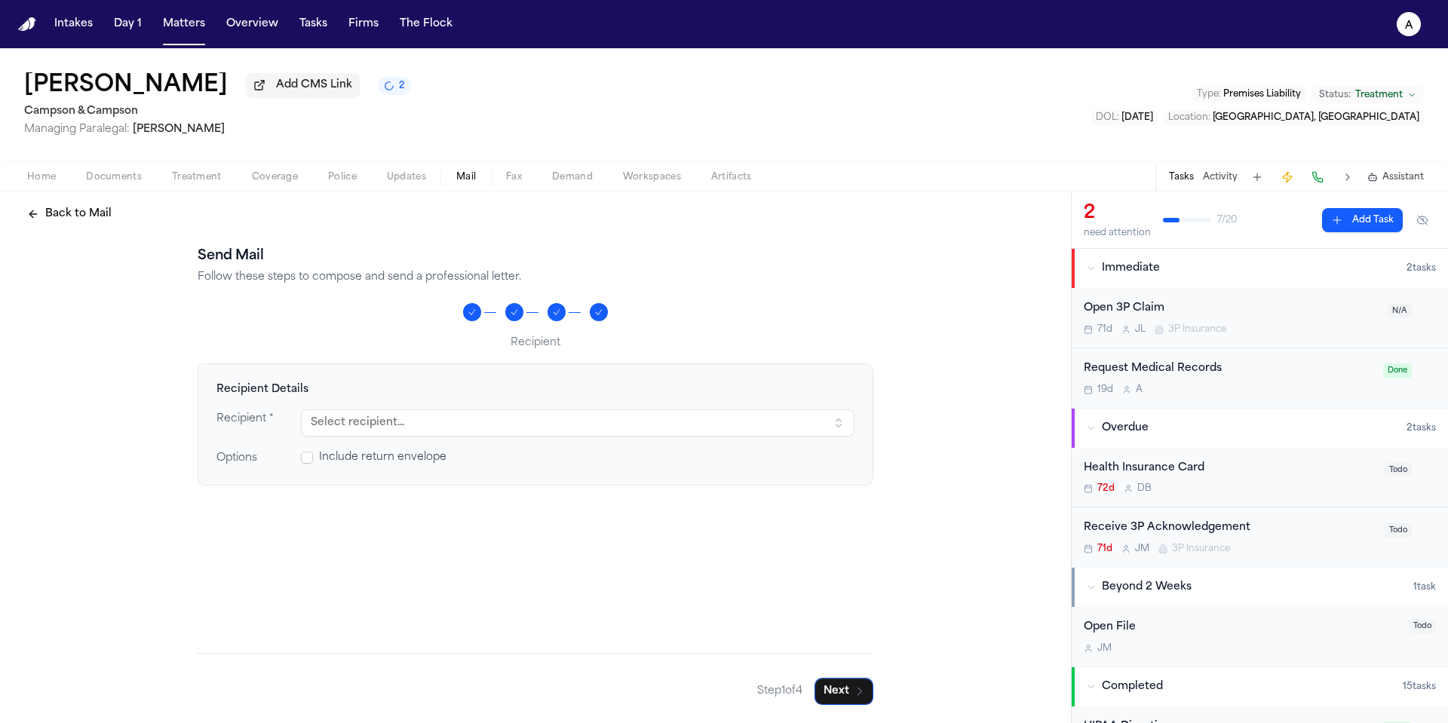
click at [415, 189] on div "Home Documents Treatment Coverage Police Updates Mail Fax Demand Workspaces Art…" at bounding box center [724, 176] width 1448 height 30
click at [415, 176] on span "Updates" at bounding box center [406, 177] width 39 height 12
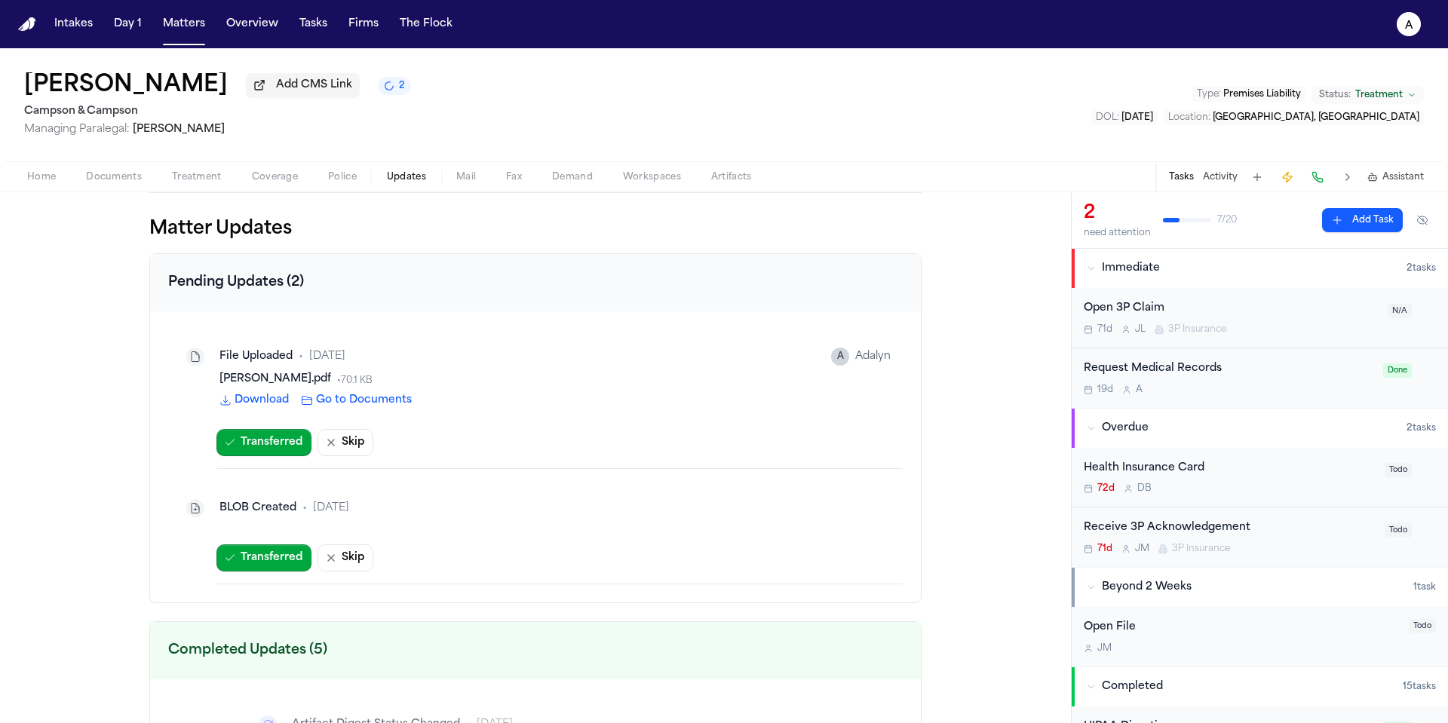
click at [458, 180] on span "Mail" at bounding box center [466, 177] width 20 height 12
